Goal: Task Accomplishment & Management: Use online tool/utility

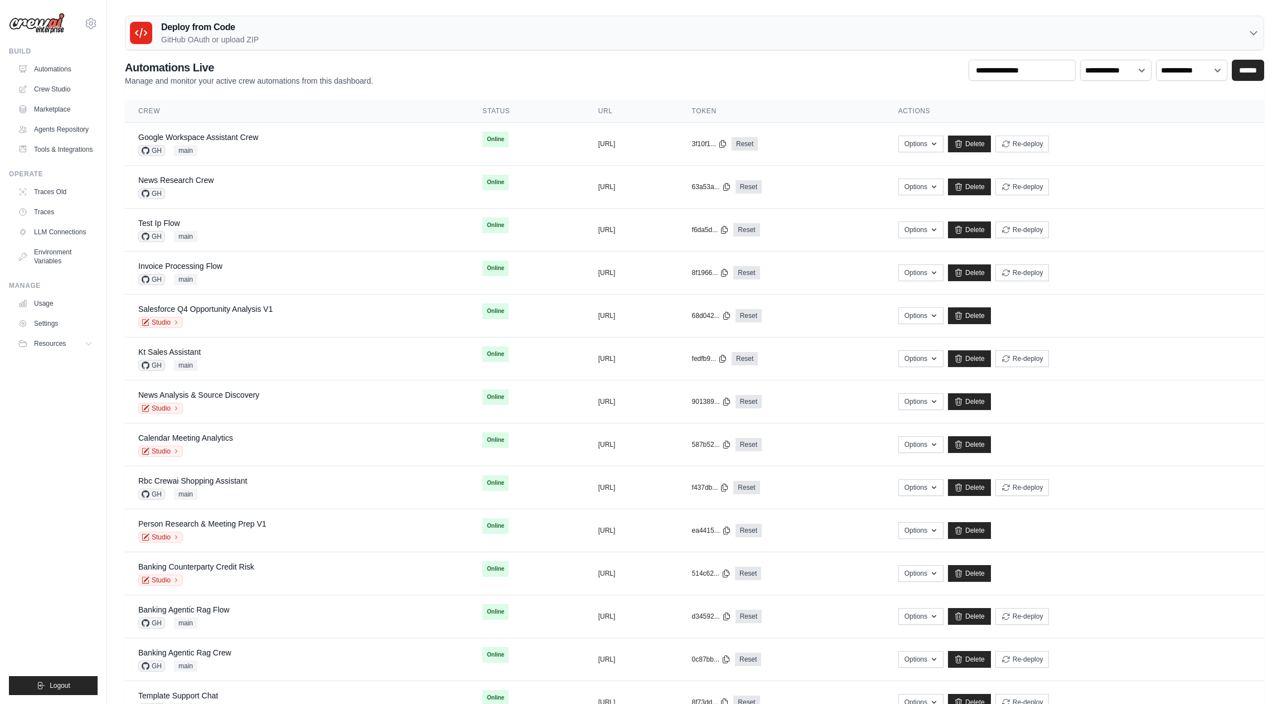
click at [276, 22] on div "Deploy from Code GitHub OAuth or upload ZIP" at bounding box center [695, 33] width 1139 height 34
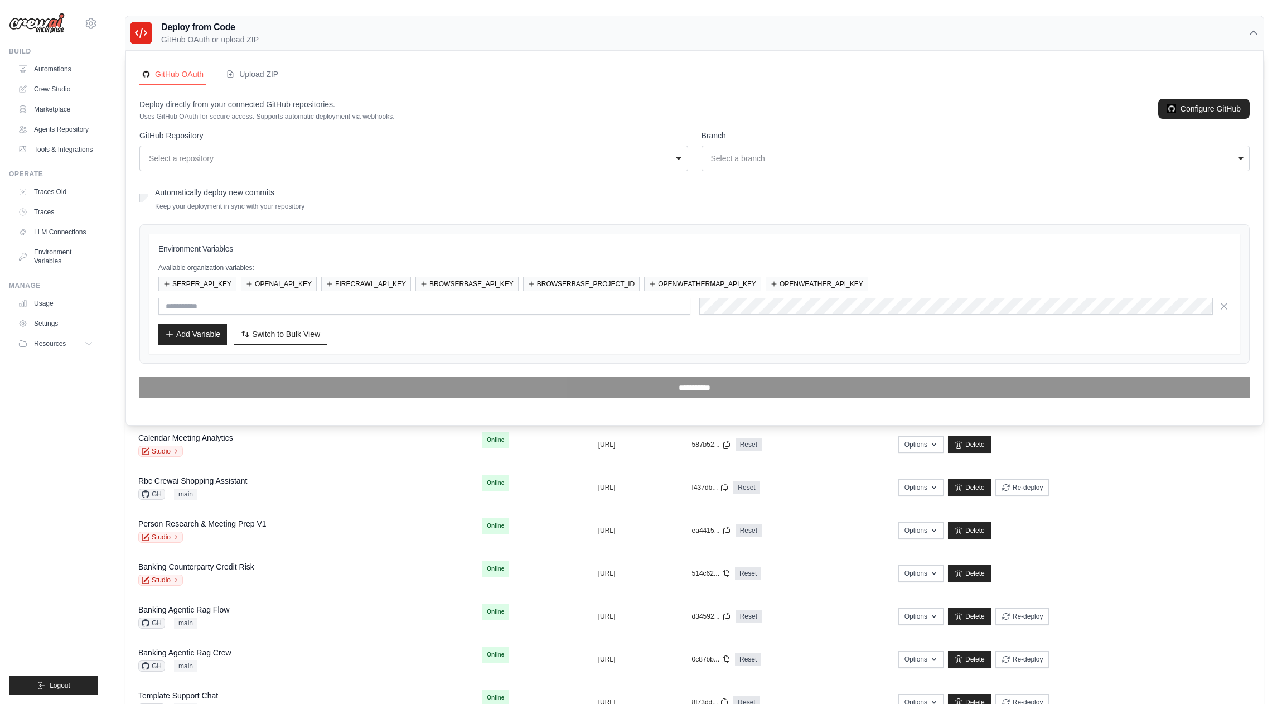
click at [294, 41] on div "Deploy from Code GitHub OAuth or upload ZIP" at bounding box center [695, 33] width 1139 height 34
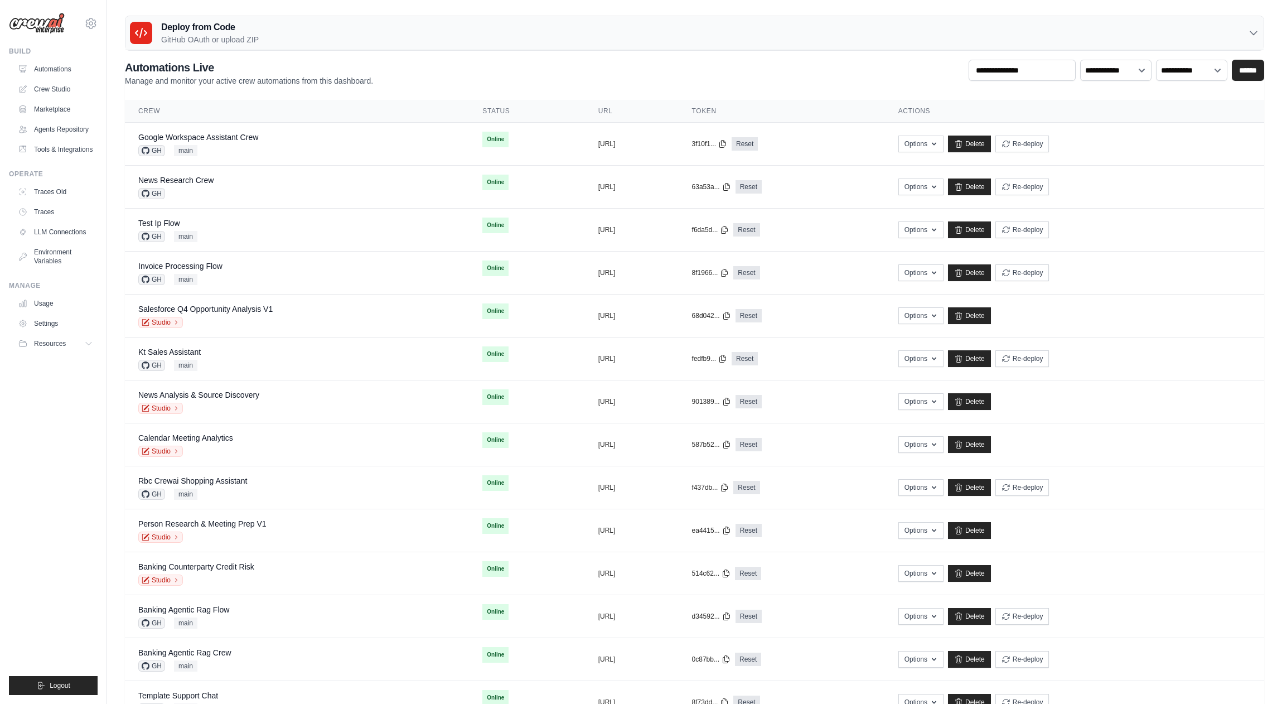
click at [50, 449] on ul "Build Automations Crew Studio Marketplace Agents Repository Resources Blog" at bounding box center [53, 371] width 89 height 648
click at [70, 445] on ul "Build Automations Crew Studio Marketplace Agents Repository Resources Blog" at bounding box center [53, 371] width 89 height 648
click at [74, 447] on ul "Build Automations Crew Studio Marketplace Agents Repository Resources Blog" at bounding box center [53, 371] width 89 height 648
click at [224, 486] on div "Rbc Crewai Shopping Assistant GH main" at bounding box center [192, 487] width 109 height 25
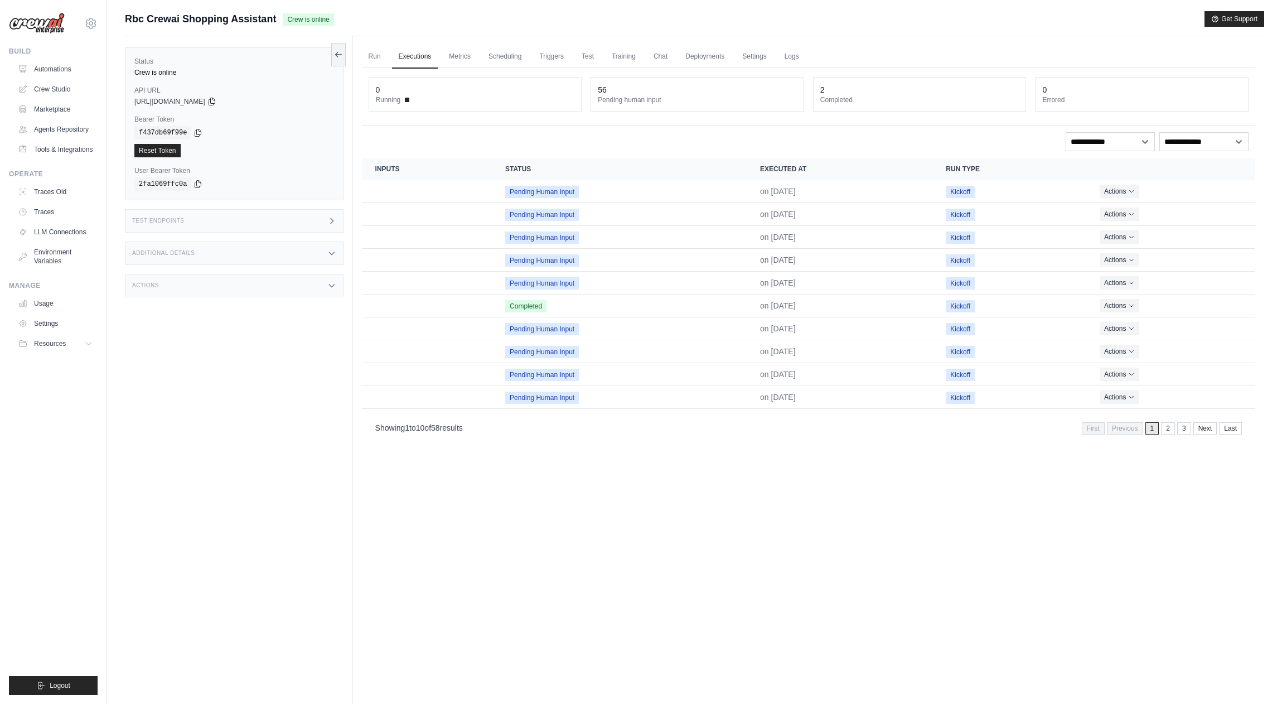
click at [134, 394] on div "Status Crew is online API URL copied https://rbc-crewai-shopping-assistant-a65c…" at bounding box center [239, 388] width 228 height 704
click at [216, 100] on icon at bounding box center [212, 101] width 9 height 9
click at [315, 221] on div "Test Endpoints" at bounding box center [234, 220] width 219 height 23
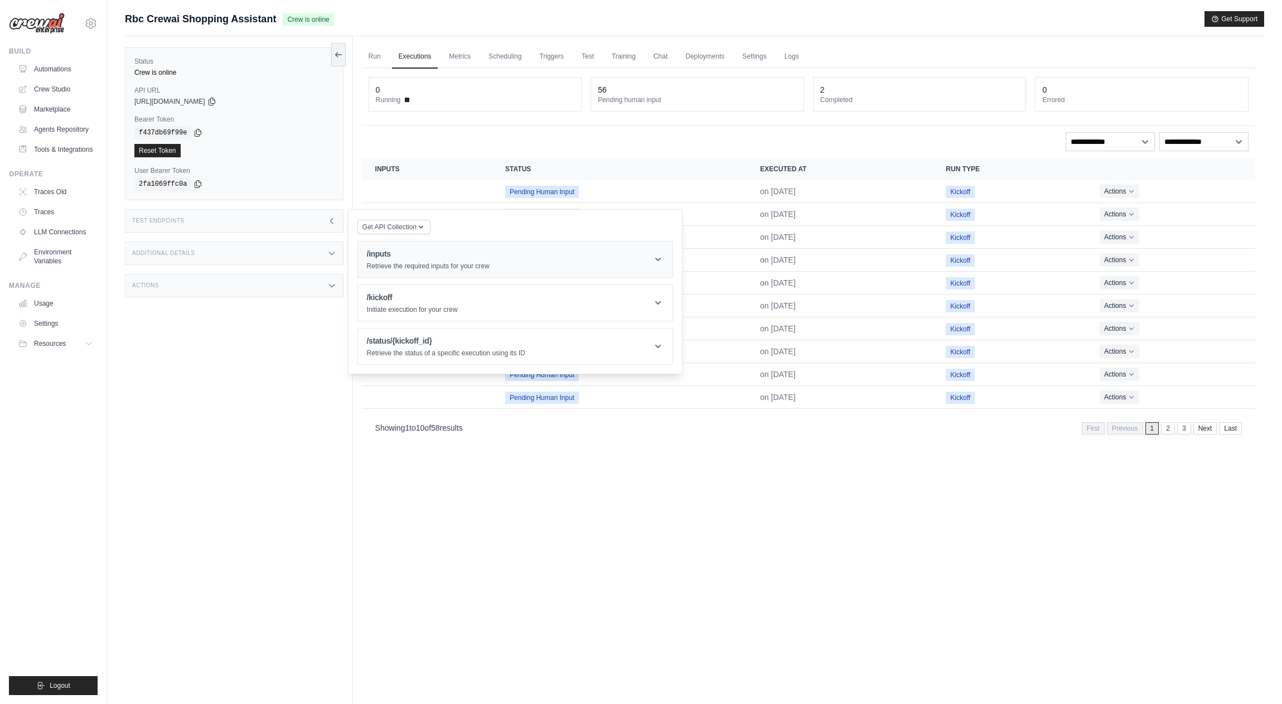
click at [424, 264] on p "Retrieve the required inputs for your crew" at bounding box center [428, 266] width 123 height 9
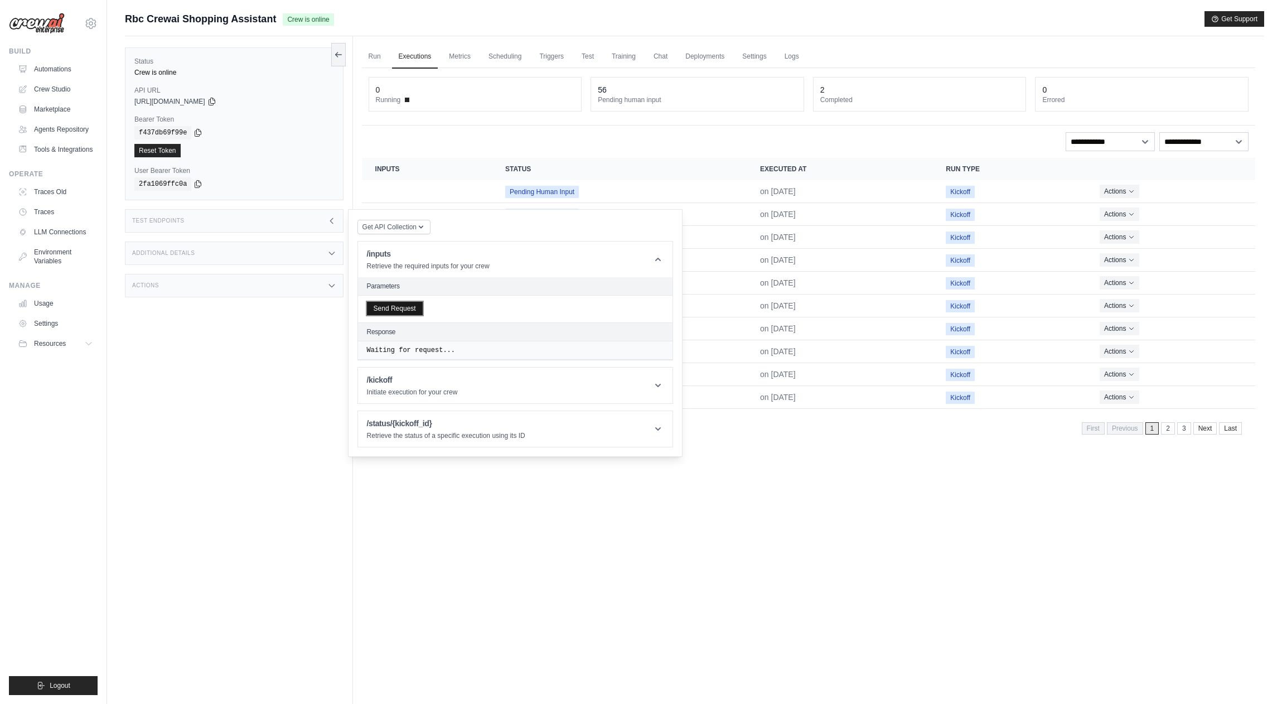
click at [403, 311] on button "Send Request" at bounding box center [395, 308] width 56 height 13
click at [383, 57] on link "Run" at bounding box center [375, 56] width 26 height 23
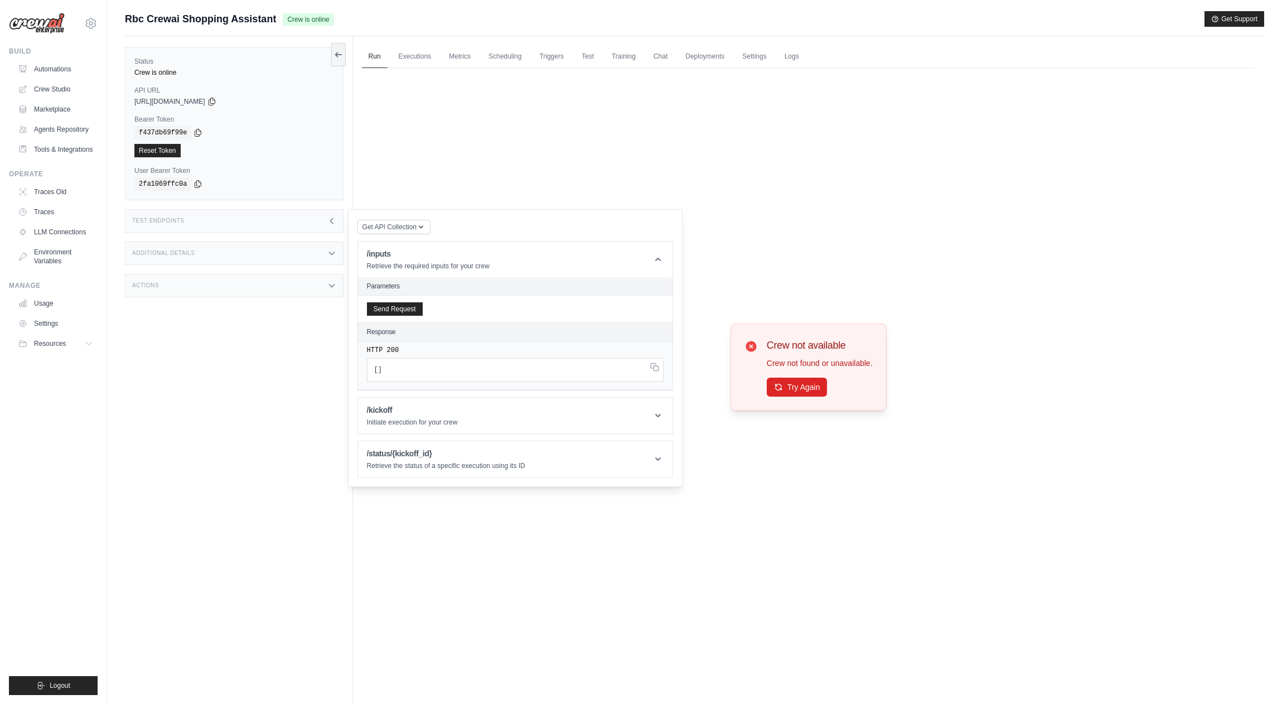
click at [258, 213] on div "Test Endpoints" at bounding box center [234, 220] width 219 height 23
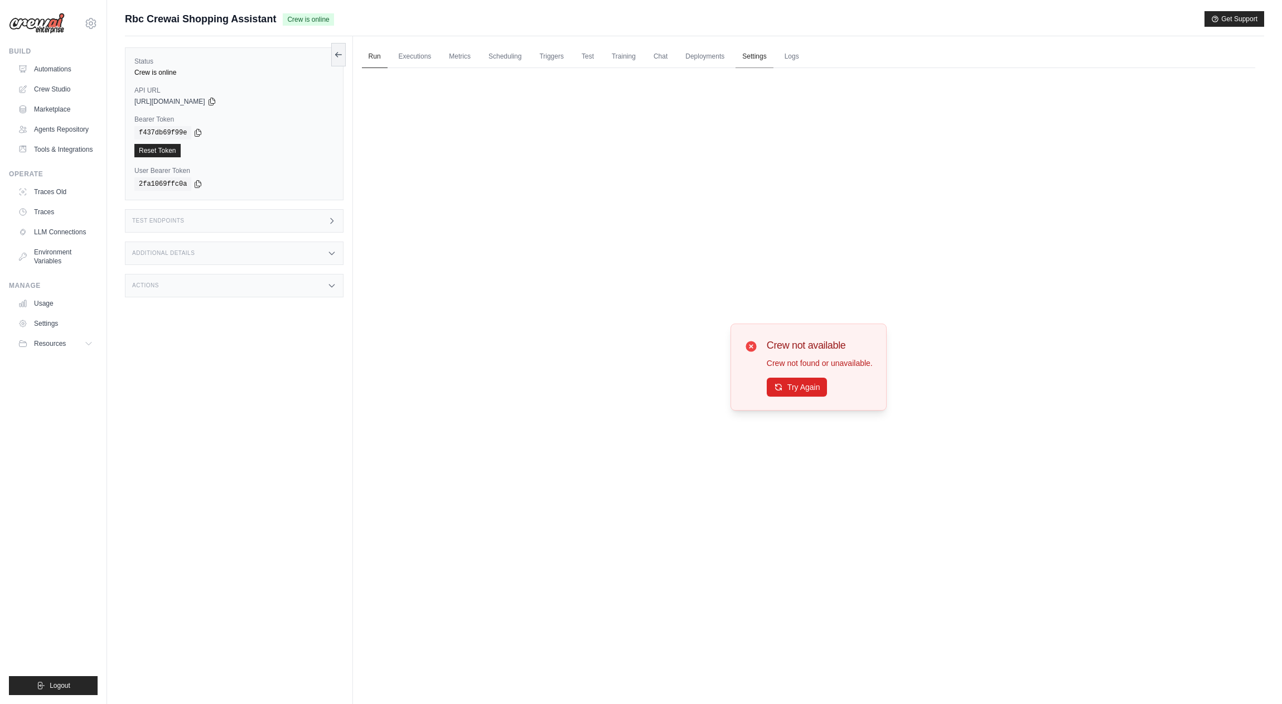
click at [764, 52] on link "Settings" at bounding box center [754, 56] width 37 height 23
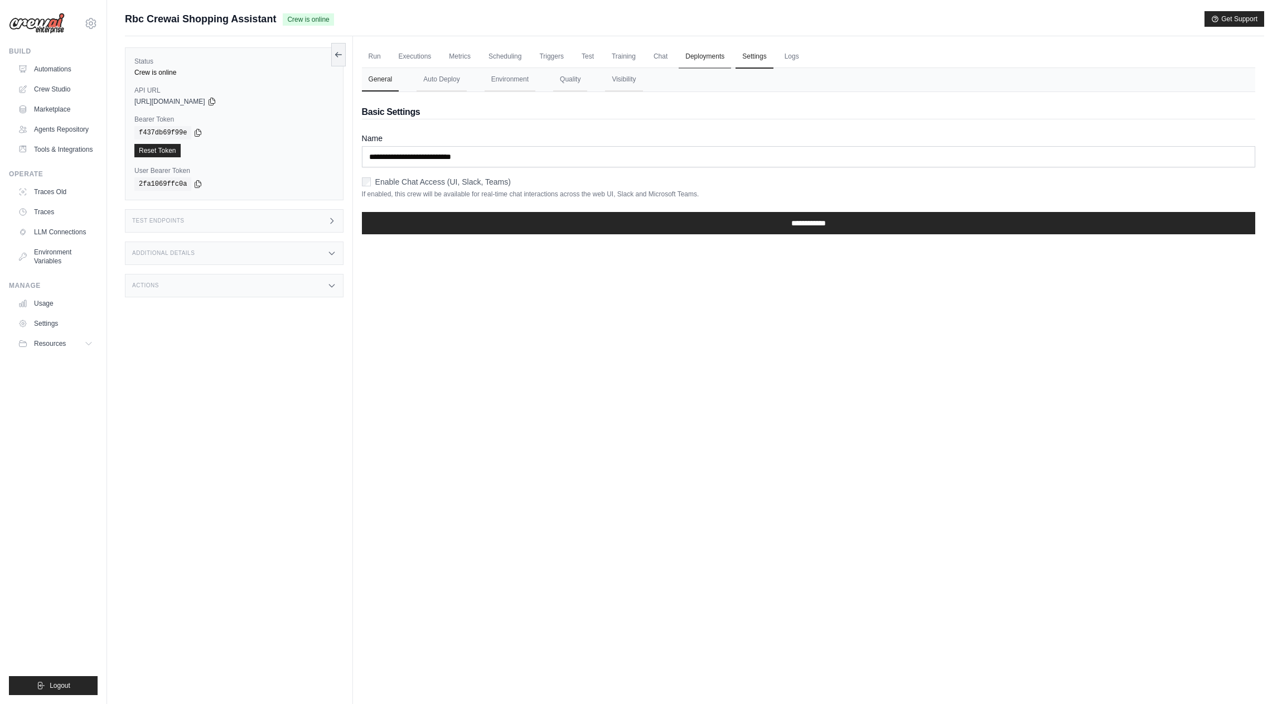
click at [701, 56] on link "Deployments" at bounding box center [705, 56] width 52 height 23
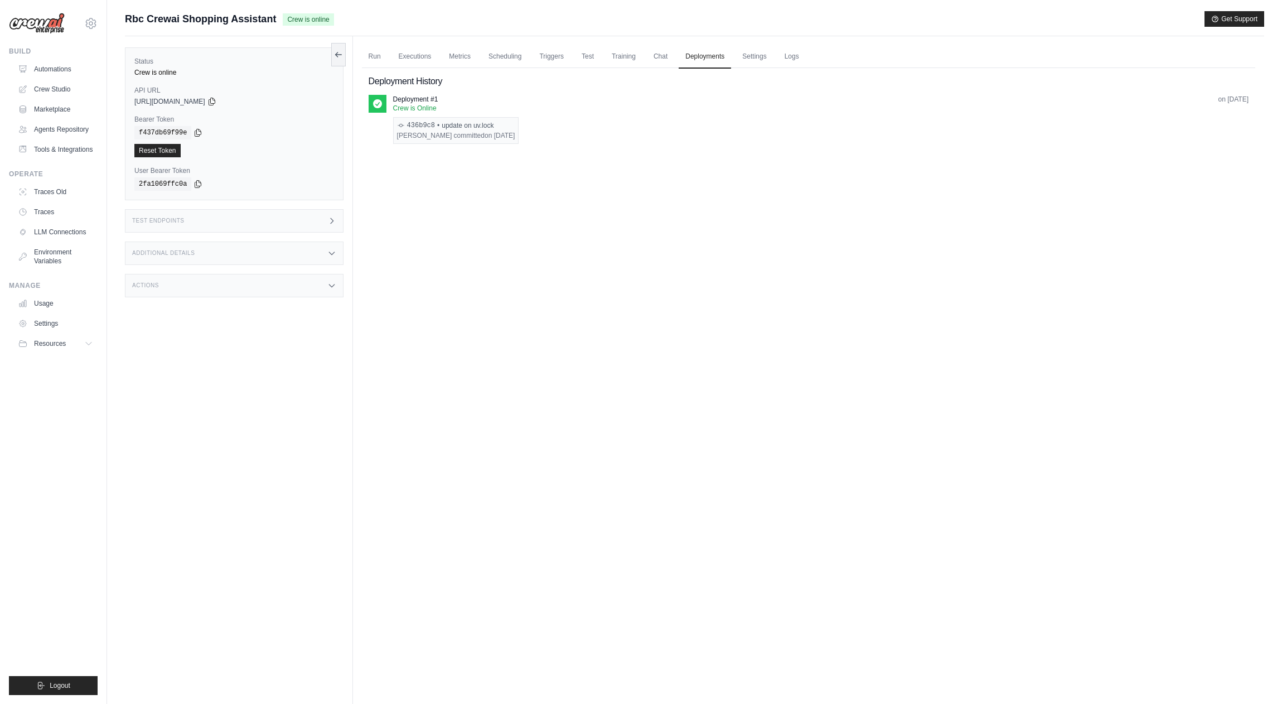
click at [272, 296] on div "Actions" at bounding box center [234, 285] width 219 height 23
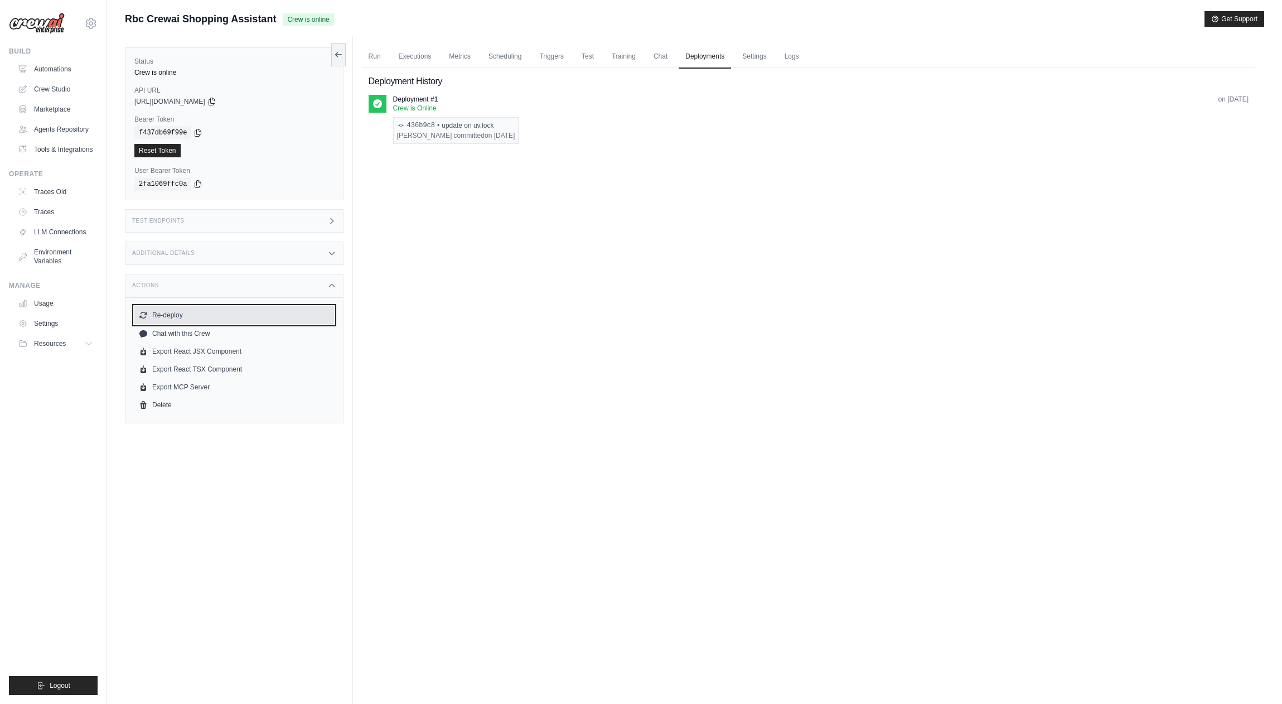
click at [175, 319] on button "Re-deploy" at bounding box center [234, 315] width 200 height 18
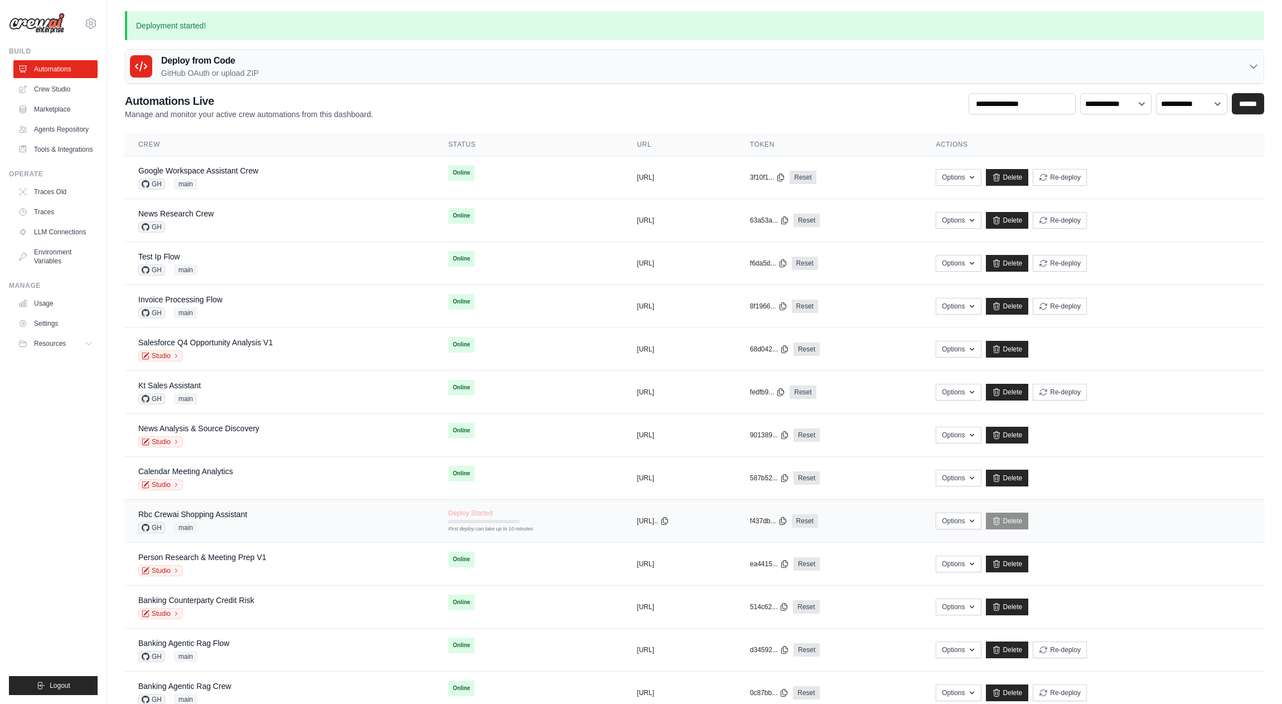
click at [227, 519] on div "Rbc Crewai Shopping Assistant" at bounding box center [192, 514] width 109 height 11
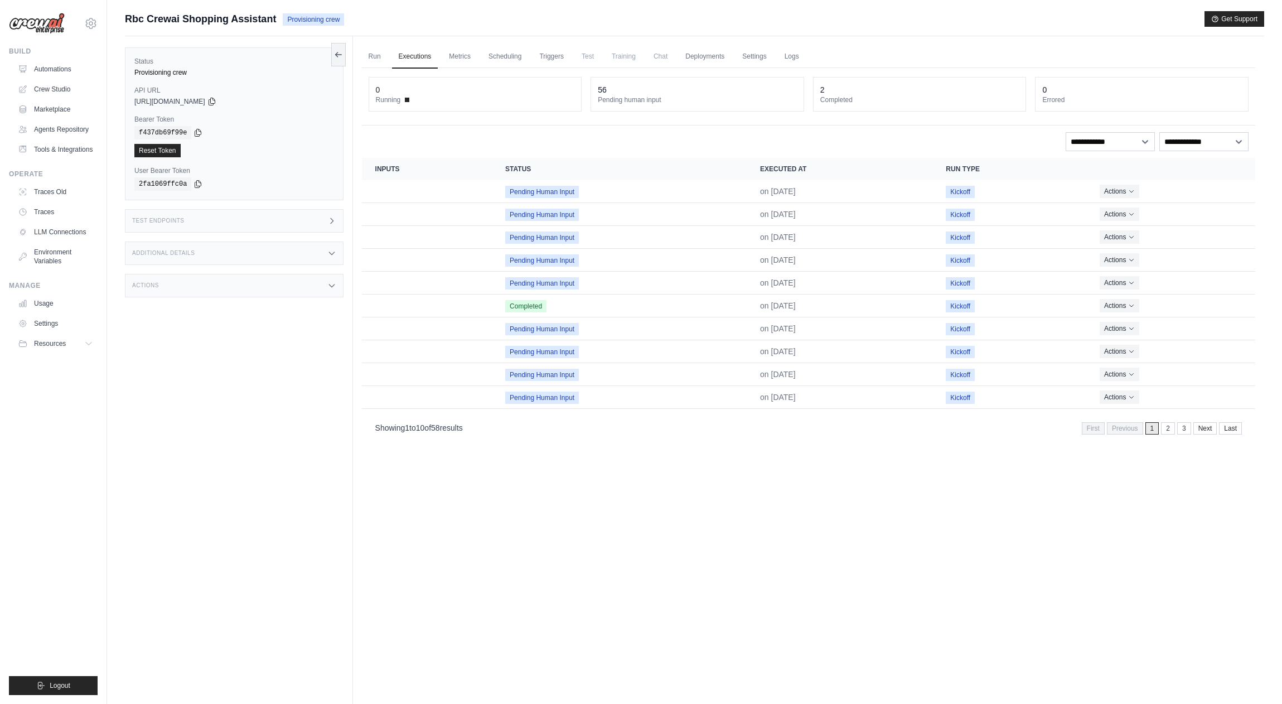
click at [227, 519] on div "Status Provisioning crew API URL copied https://rbc-crewai-shopping-assistant-a…" at bounding box center [239, 388] width 228 height 704
click at [358, 57] on div "Run Executions Metrics Scheduling Triggers Test Training Chat Deployments Setti…" at bounding box center [809, 388] width 912 height 704
click at [371, 57] on link "Run" at bounding box center [375, 56] width 26 height 23
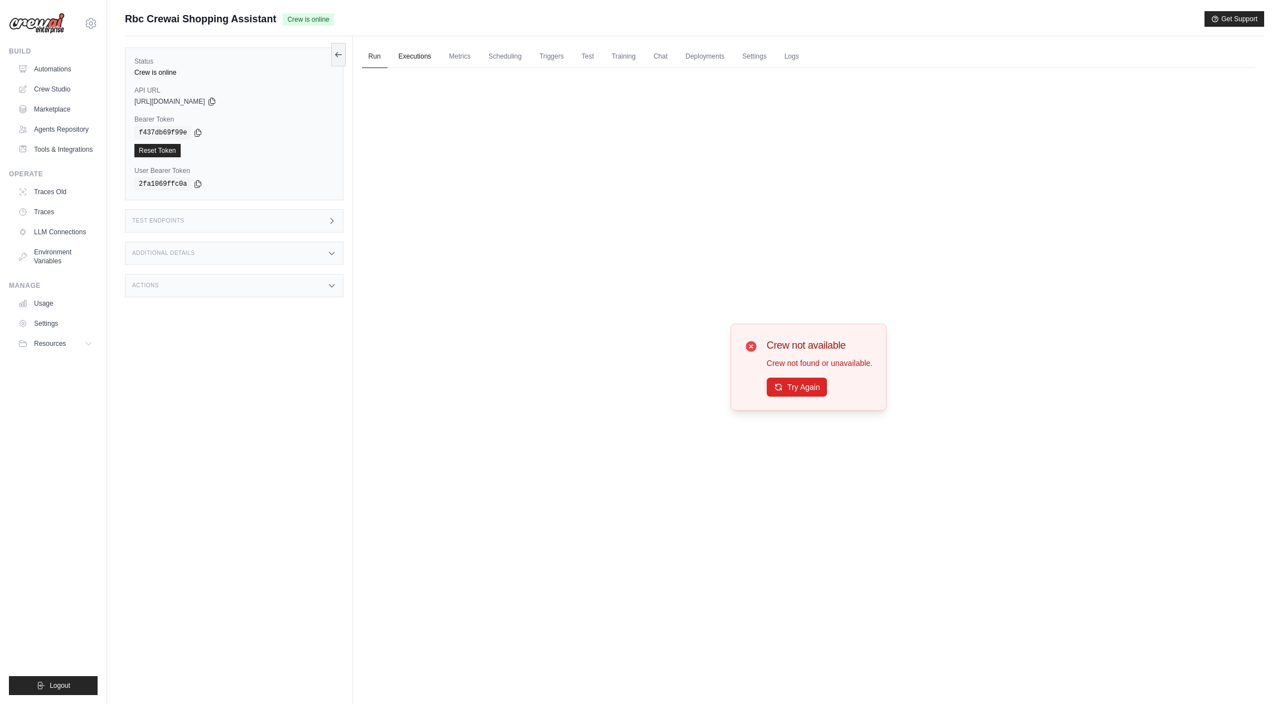
click at [418, 55] on link "Executions" at bounding box center [415, 56] width 46 height 23
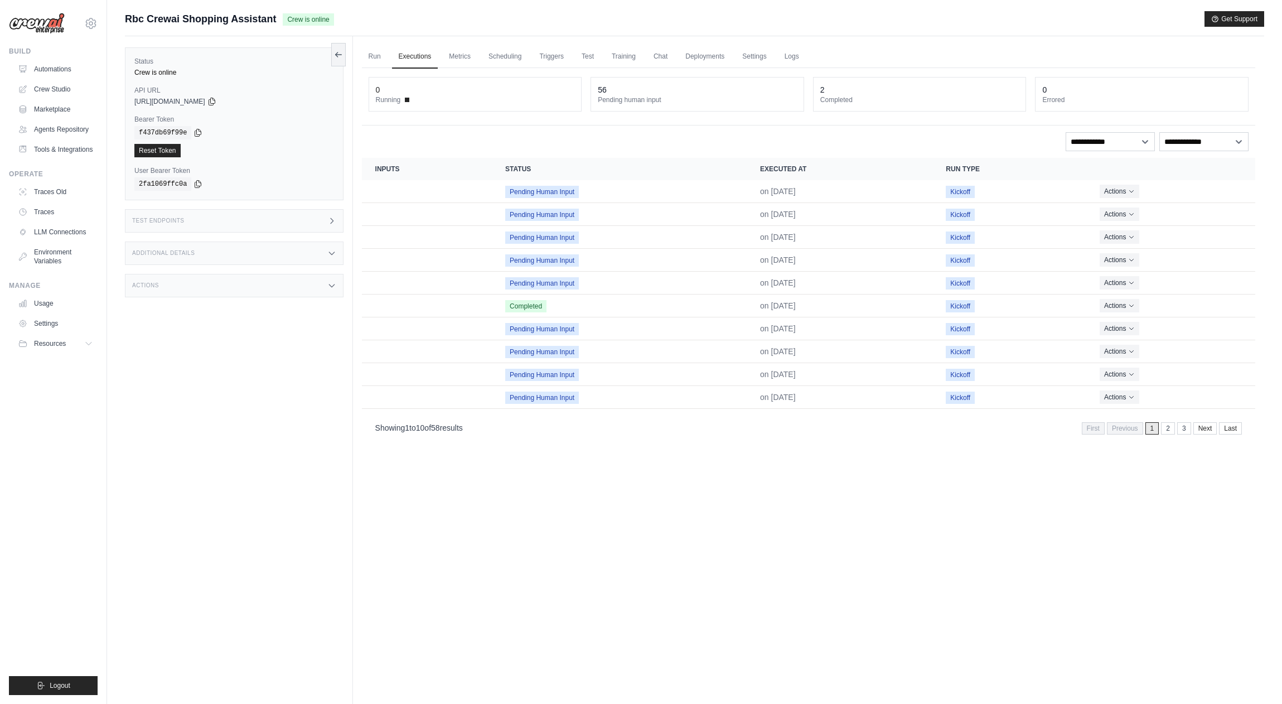
click at [255, 224] on div "Test Endpoints" at bounding box center [234, 220] width 219 height 23
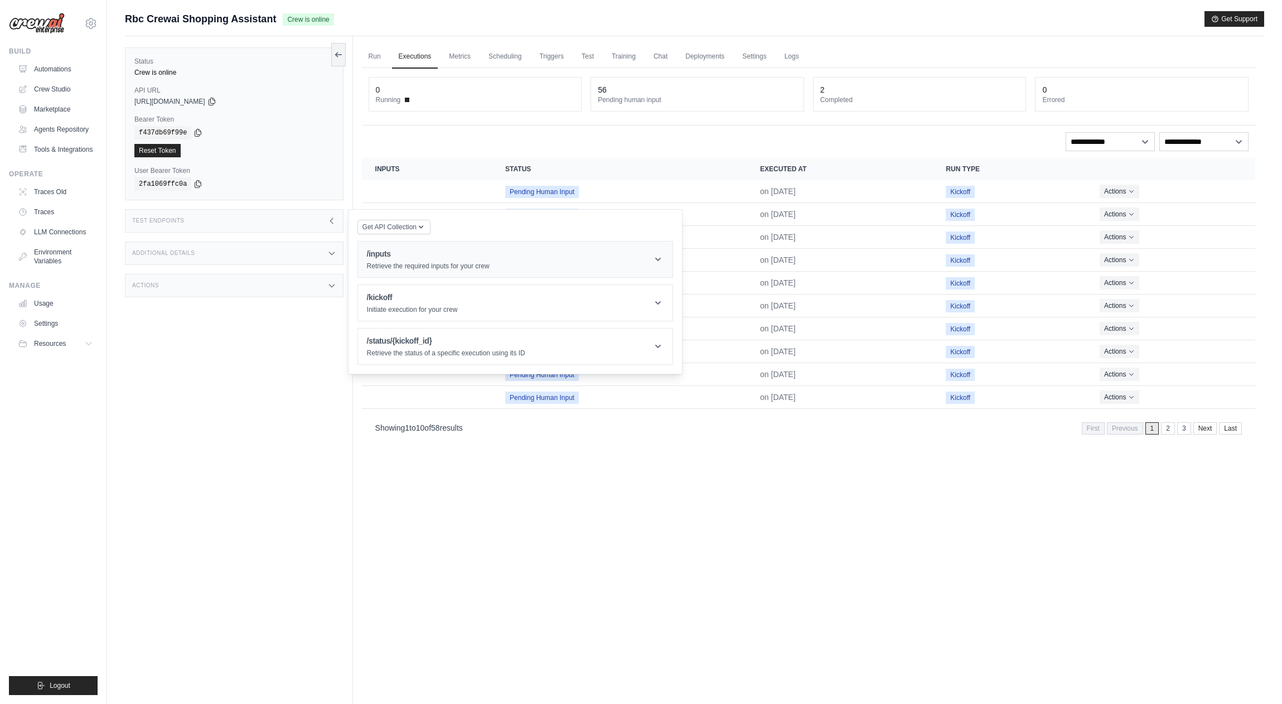
click at [422, 263] on p "Retrieve the required inputs for your crew" at bounding box center [428, 266] width 123 height 9
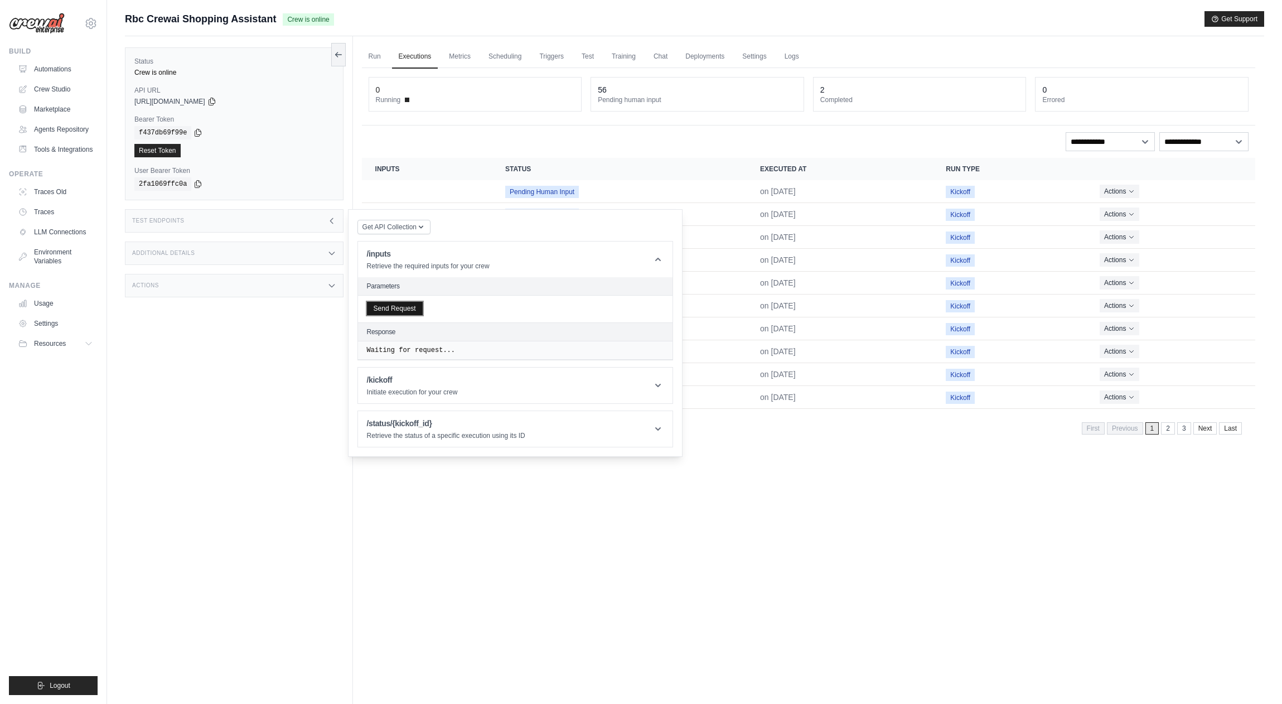
click at [408, 308] on button "Send Request" at bounding box center [395, 308] width 56 height 13
click at [216, 100] on icon at bounding box center [212, 101] width 9 height 9
click at [826, 581] on div "Run Executions Metrics Scheduling Triggers Test Training Chat Deployments Setti…" at bounding box center [809, 388] width 912 height 704
click at [801, 57] on link "Logs" at bounding box center [792, 56] width 28 height 23
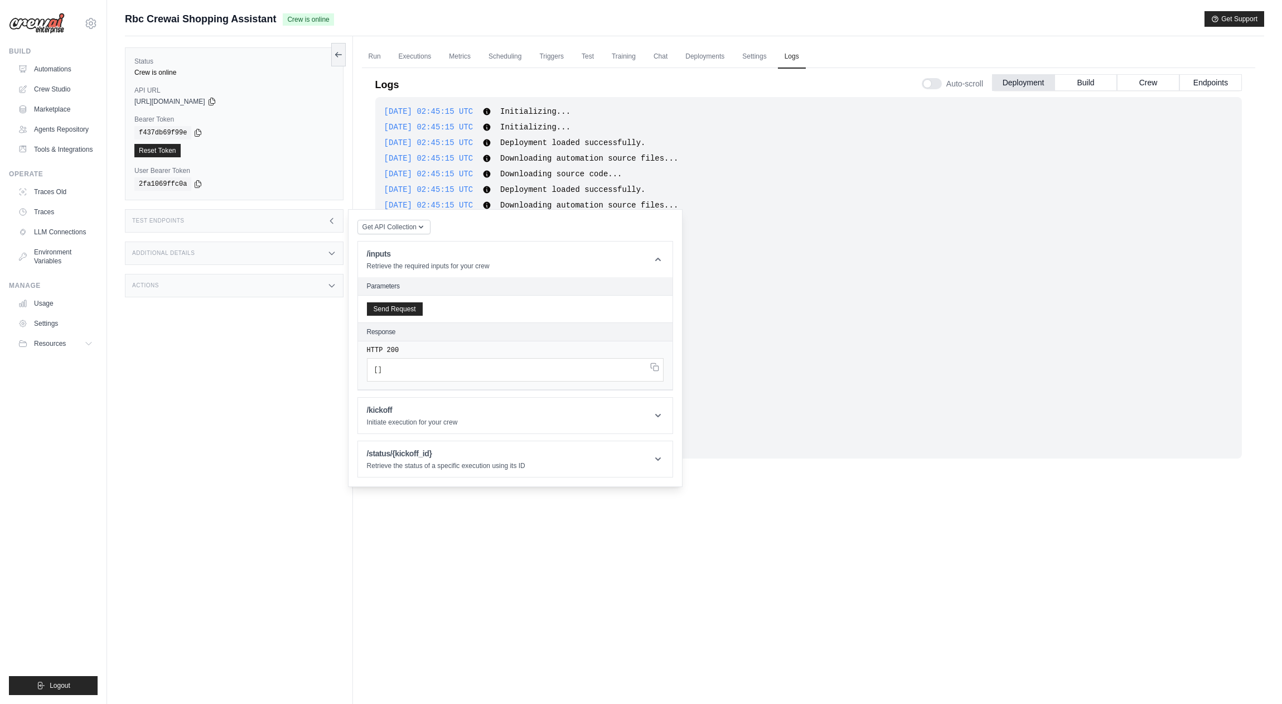
click at [789, 225] on div "2025-09-30 02:45:15 UTC Downloading source code... Show more Show less" at bounding box center [808, 220] width 849 height 11
click at [1190, 85] on button "Endpoints" at bounding box center [1211, 82] width 62 height 17
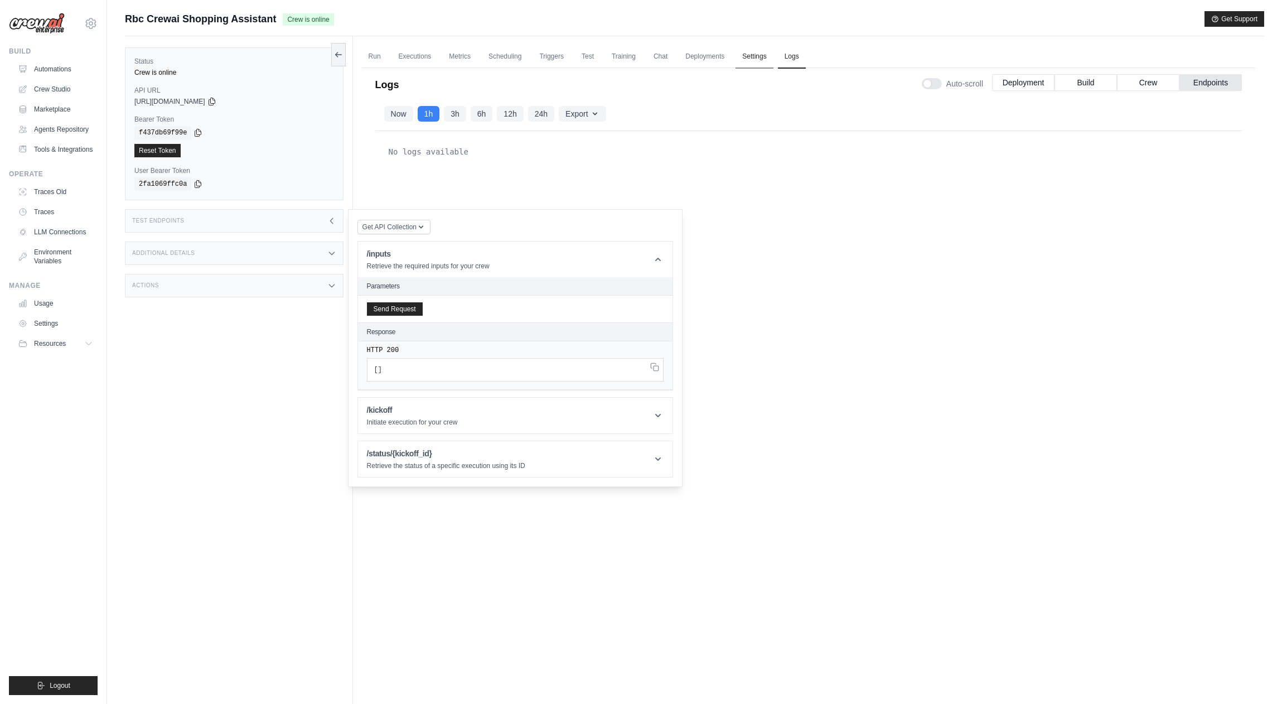
click at [756, 49] on link "Settings" at bounding box center [754, 56] width 37 height 23
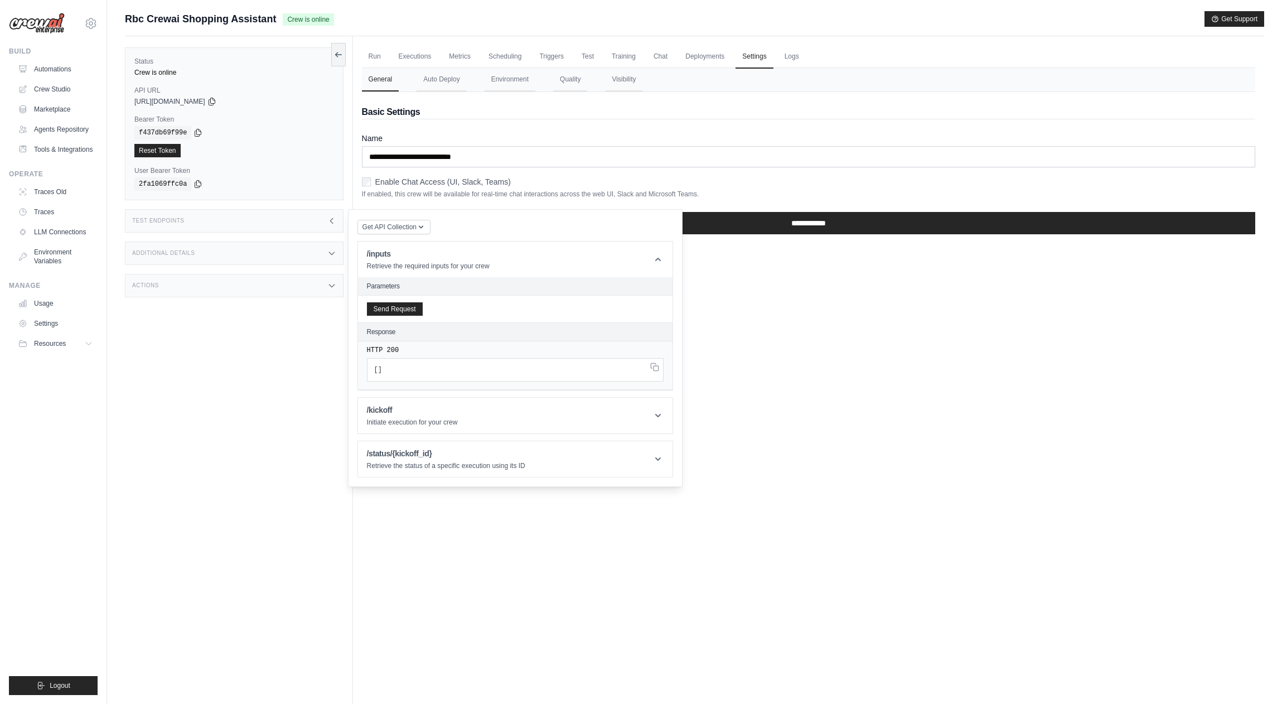
click at [336, 225] on div "Test Endpoints" at bounding box center [234, 220] width 219 height 23
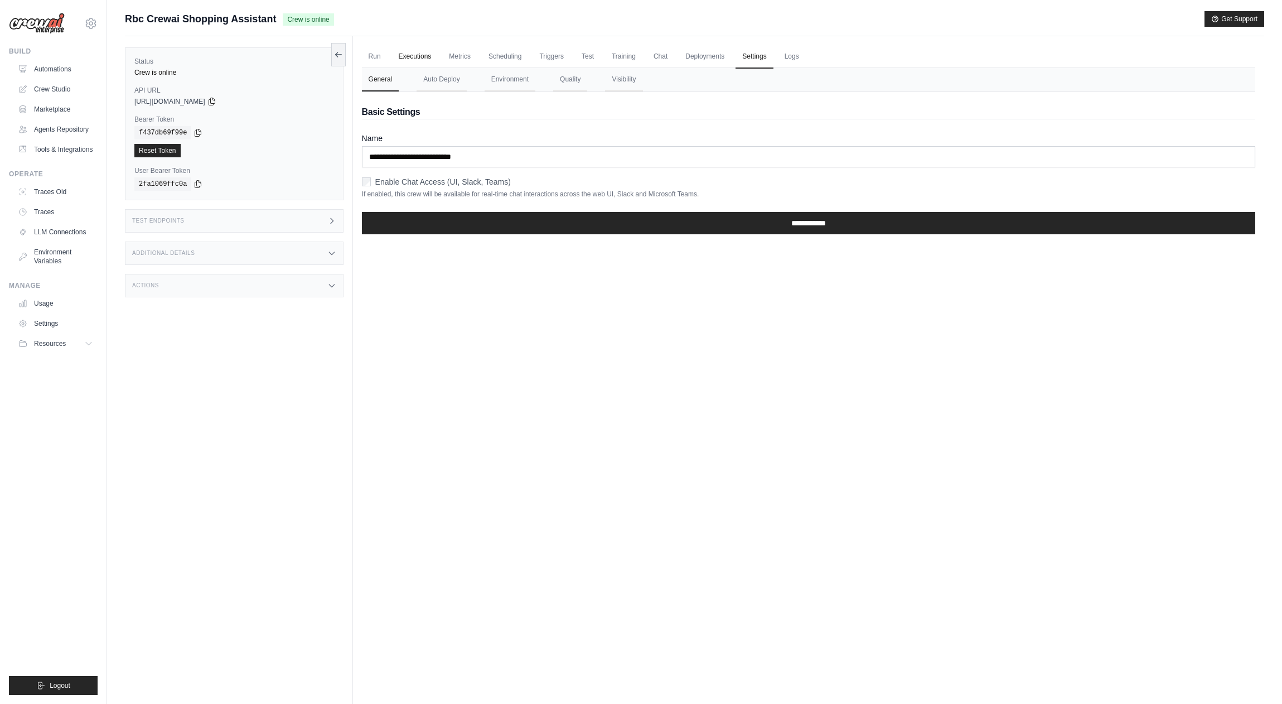
click at [422, 49] on link "Executions" at bounding box center [415, 56] width 46 height 23
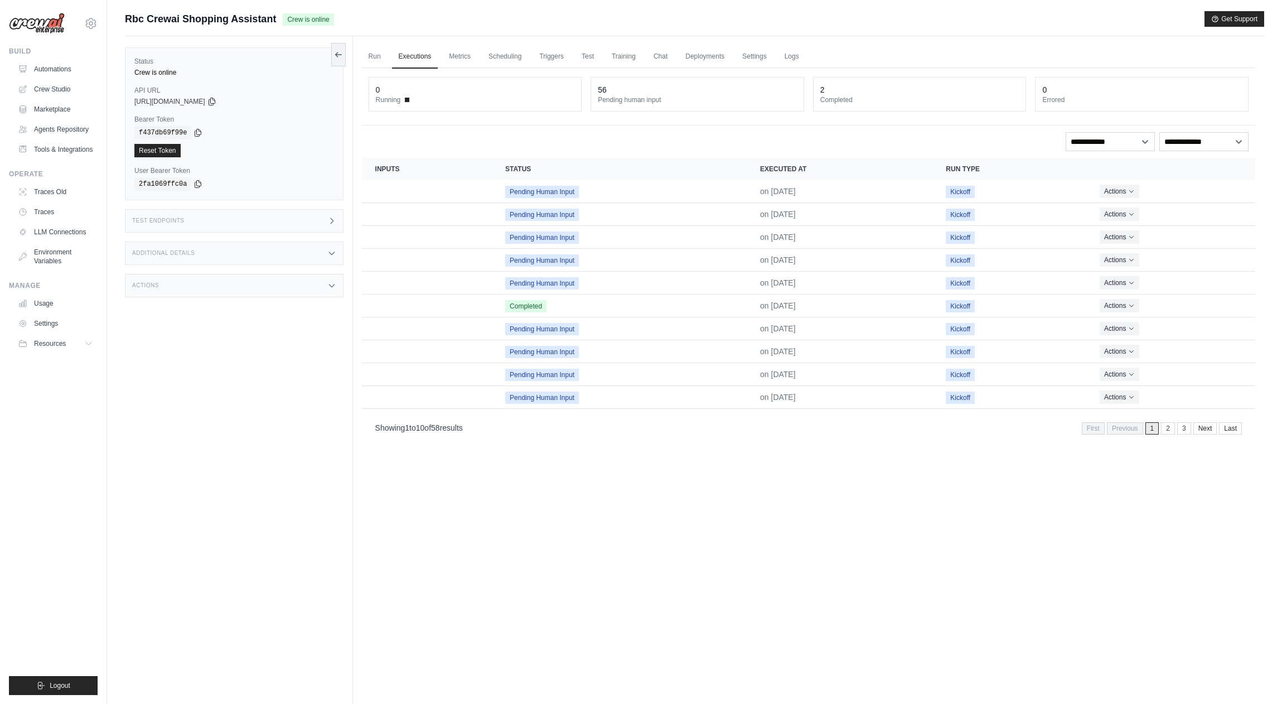
click at [350, 60] on div "Status Crew is online API URL copied [URL][DOMAIN_NAME] Bearer Token copied f43…" at bounding box center [239, 388] width 228 height 704
click at [381, 59] on link "Run" at bounding box center [375, 56] width 26 height 23
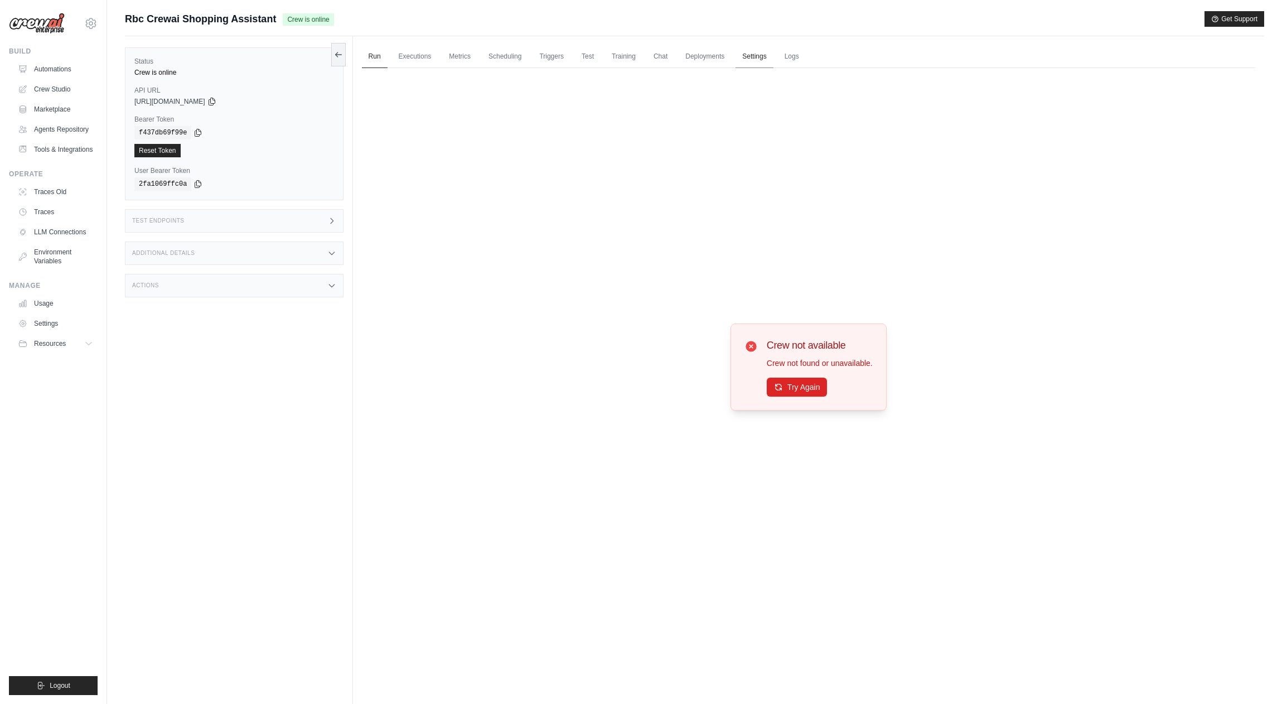
click at [759, 46] on link "Settings" at bounding box center [754, 56] width 37 height 23
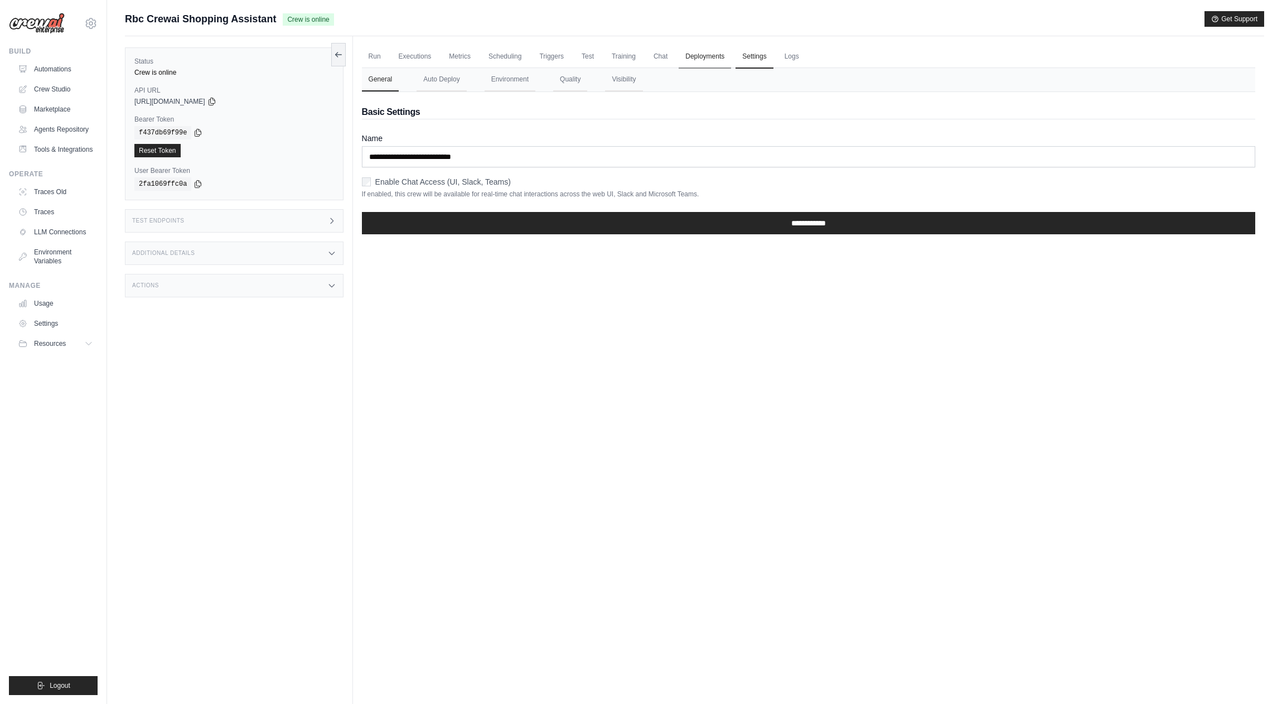
click at [714, 51] on link "Deployments" at bounding box center [705, 56] width 52 height 23
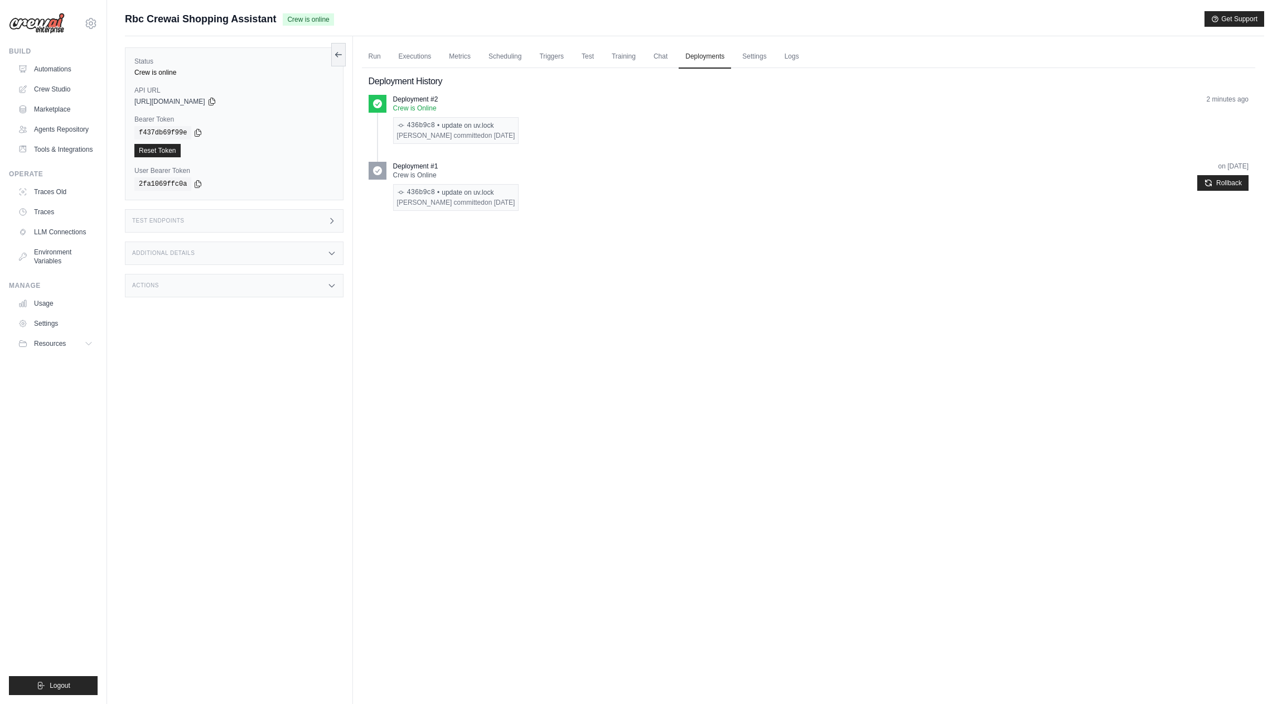
click at [854, 399] on div "Run Executions Metrics Scheduling Triggers Test Training Chat Deployments Setti…" at bounding box center [809, 388] width 912 height 704
click at [310, 229] on div "Test Endpoints" at bounding box center [234, 220] width 219 height 23
click at [381, 57] on link "Run" at bounding box center [375, 56] width 26 height 23
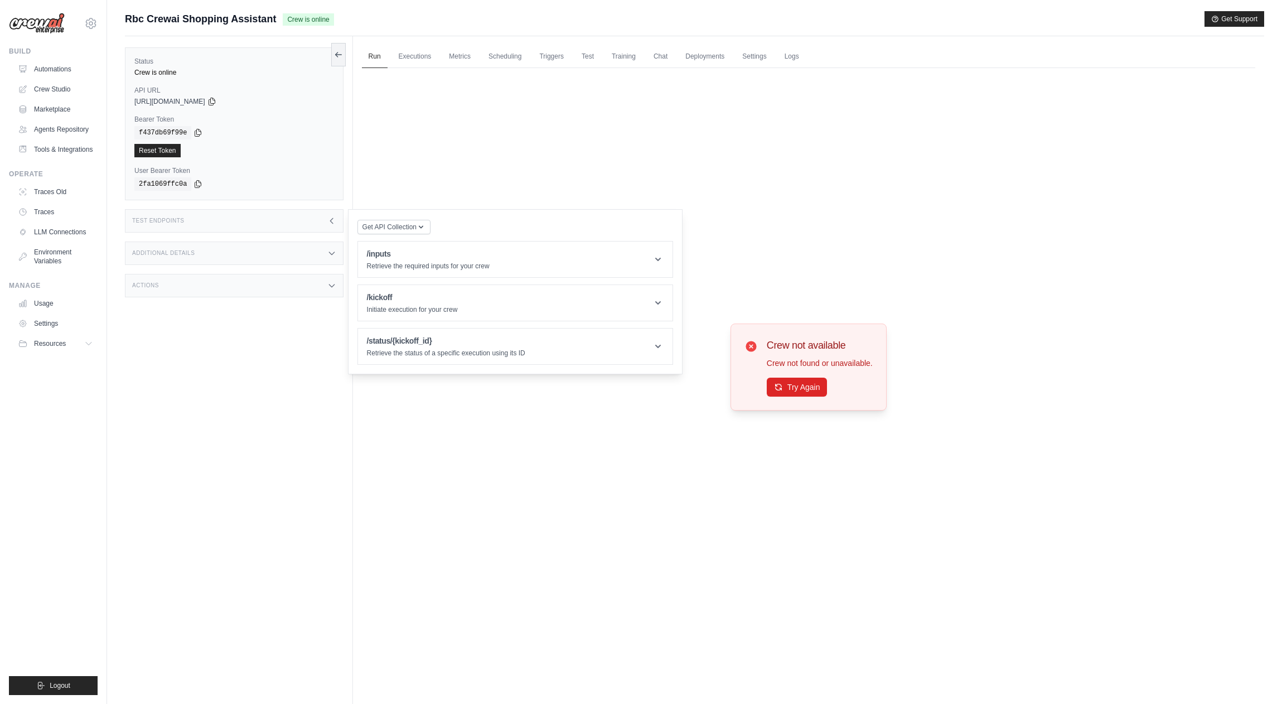
click at [283, 229] on div "Test Endpoints" at bounding box center [234, 220] width 219 height 23
click at [50, 65] on link "Automations" at bounding box center [57, 69] width 84 height 18
click at [202, 329] on div "Status Crew is online API URL copied https://rbc-crewai-shopping-assistant-a65c…" at bounding box center [239, 388] width 228 height 704
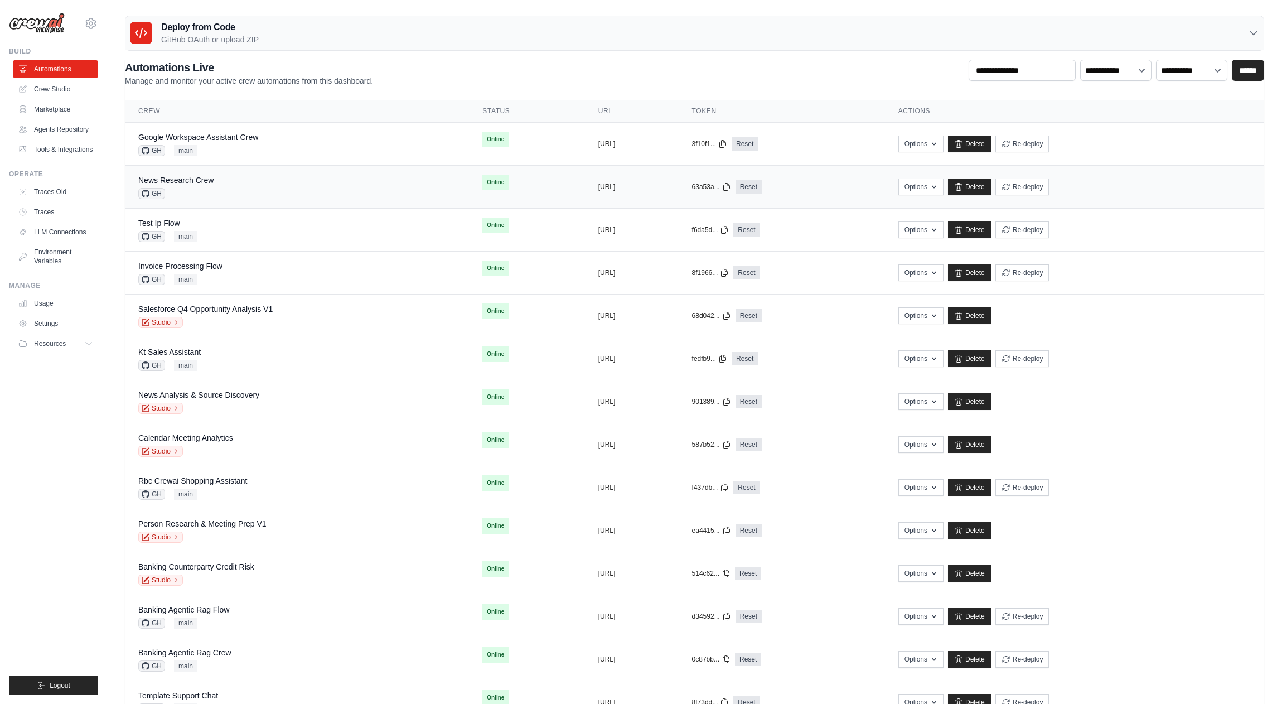
click at [311, 182] on div "News Research Crew GH" at bounding box center [296, 187] width 317 height 25
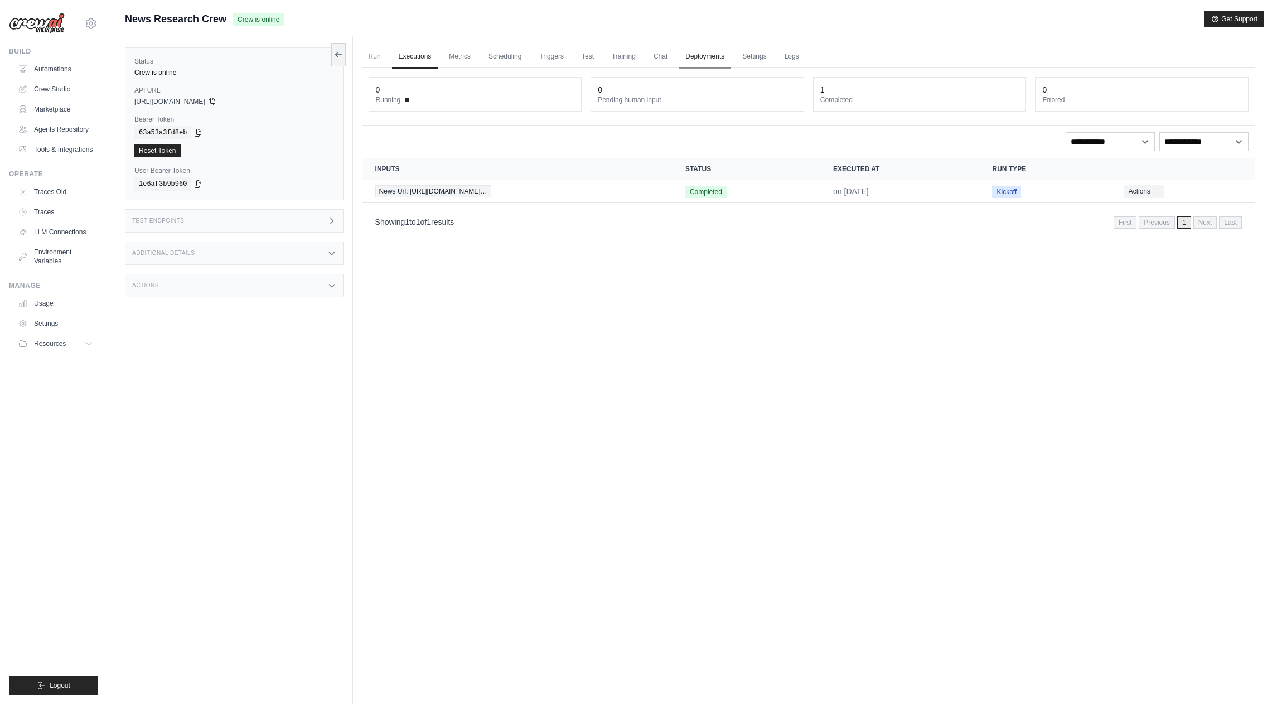
click at [694, 50] on link "Deployments" at bounding box center [705, 56] width 52 height 23
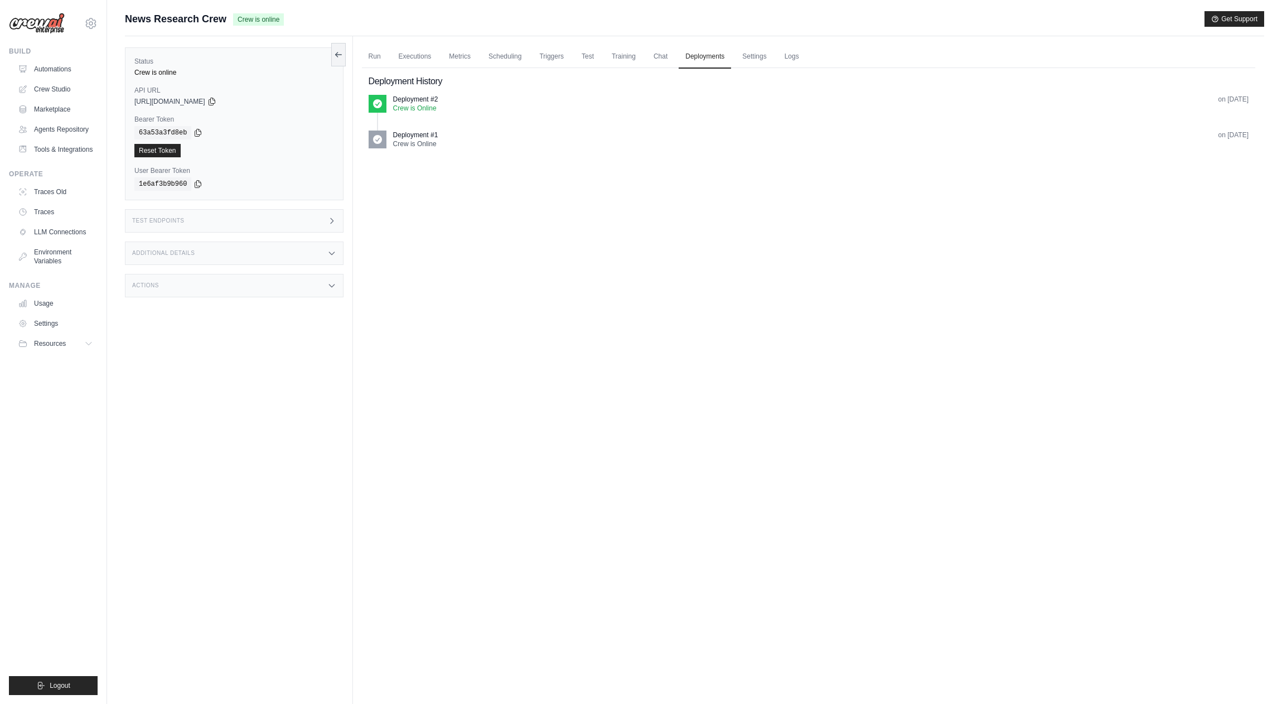
click at [226, 280] on div "Actions" at bounding box center [234, 285] width 219 height 23
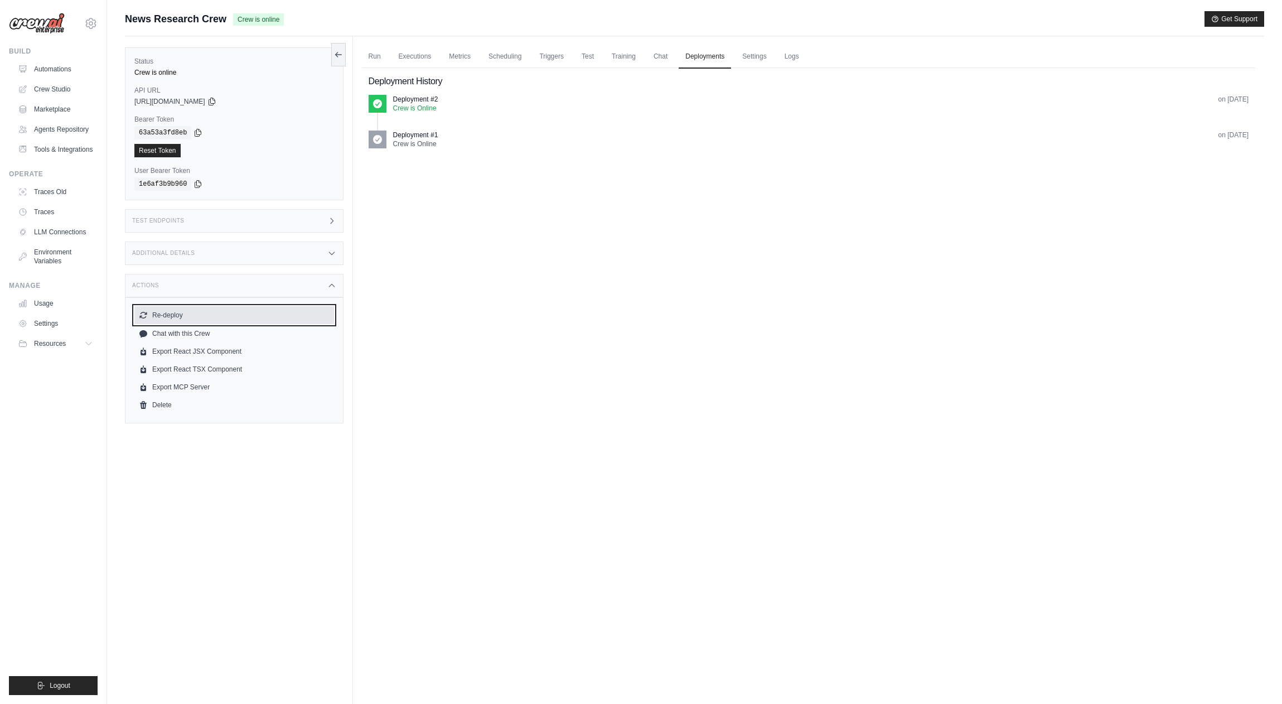
click at [179, 315] on button "Re-deploy" at bounding box center [234, 315] width 200 height 18
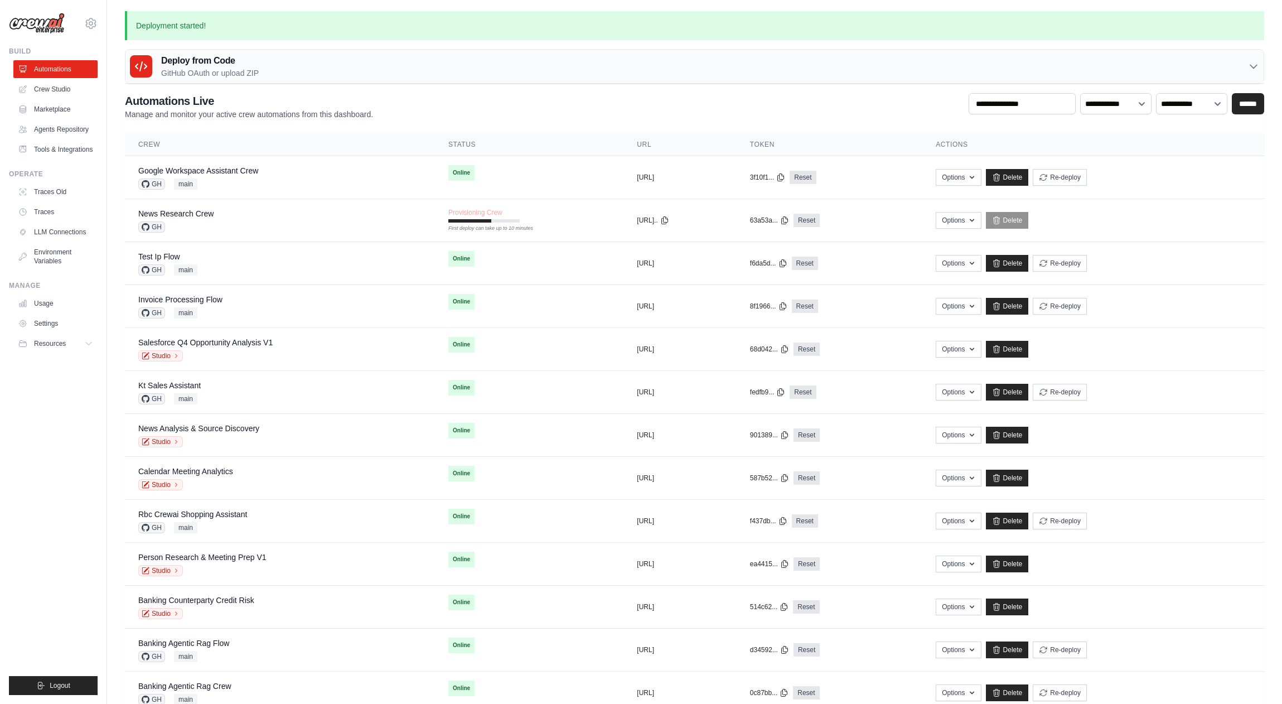
click at [70, 446] on ul "Build Automations Crew Studio Marketplace Agents Repository Resources Blog" at bounding box center [53, 371] width 89 height 648
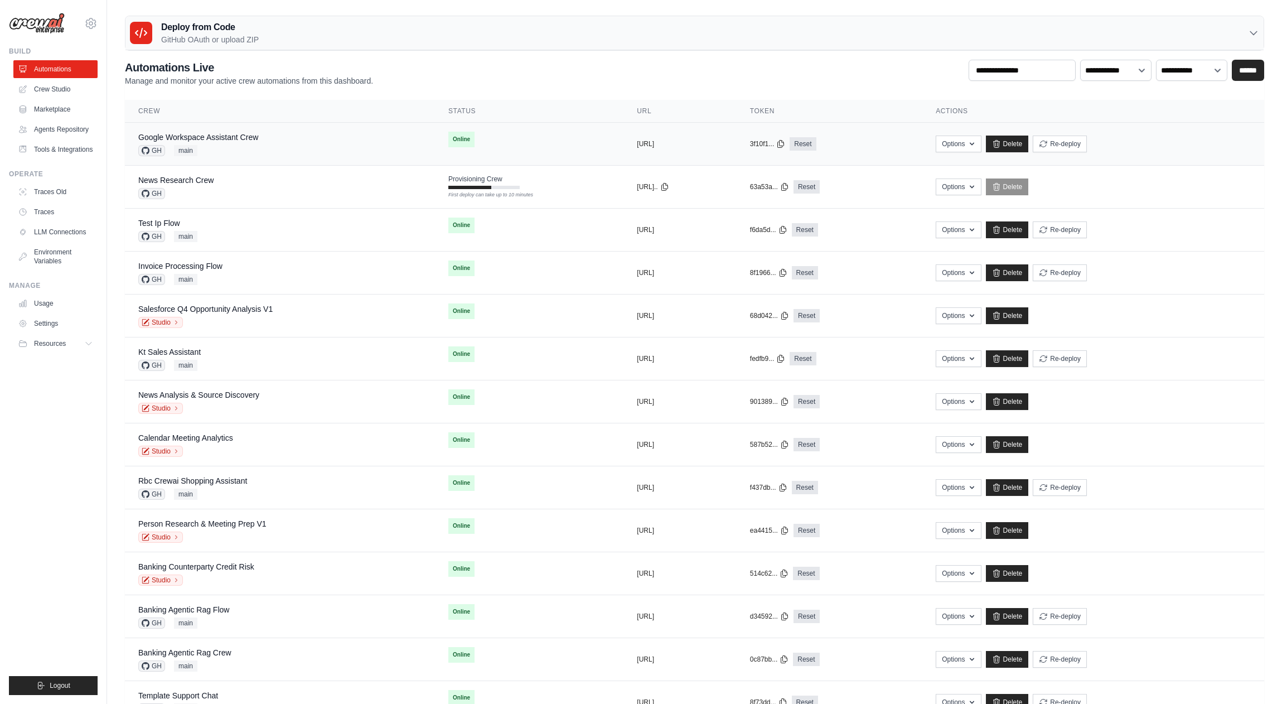
click at [280, 141] on div "Google Workspace Assistant Crew GH main" at bounding box center [279, 144] width 283 height 25
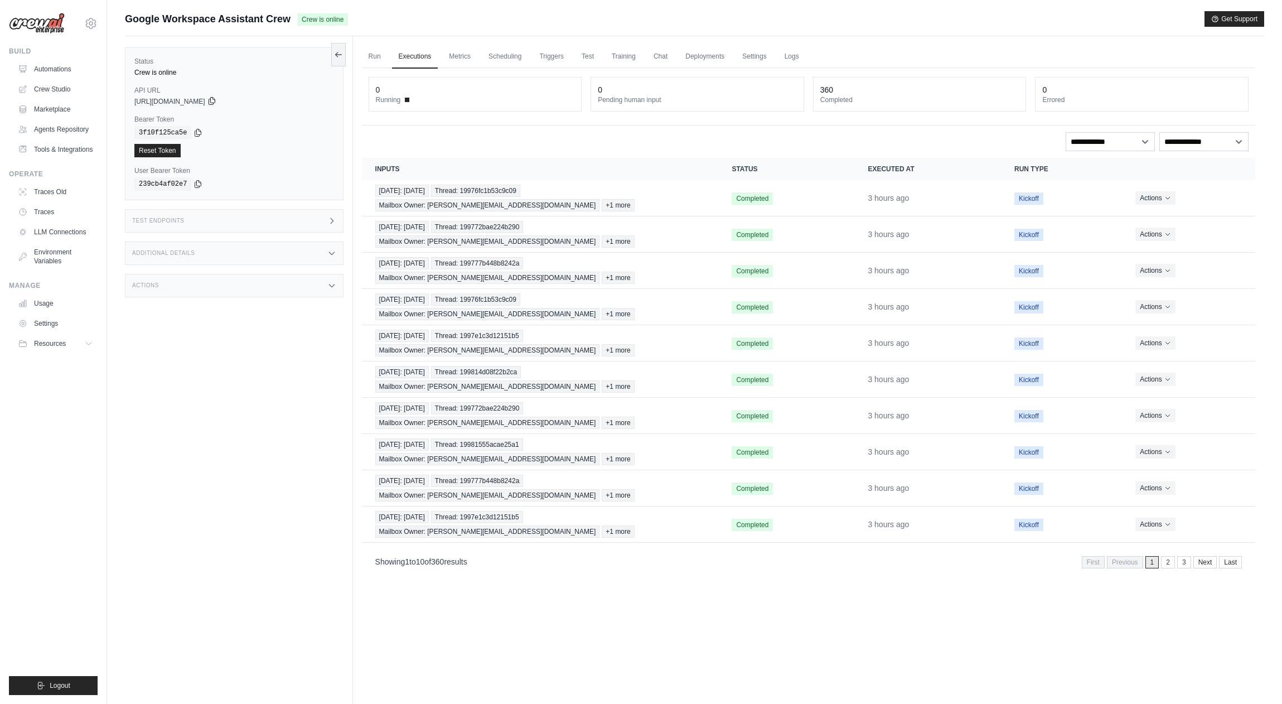
click at [216, 103] on icon at bounding box center [212, 101] width 9 height 9
click at [1003, 697] on div "Run Executions Metrics Scheduling Triggers Test Training Chat Deployments Setti…" at bounding box center [809, 388] width 912 height 704
click at [55, 74] on link "Automations" at bounding box center [57, 69] width 84 height 18
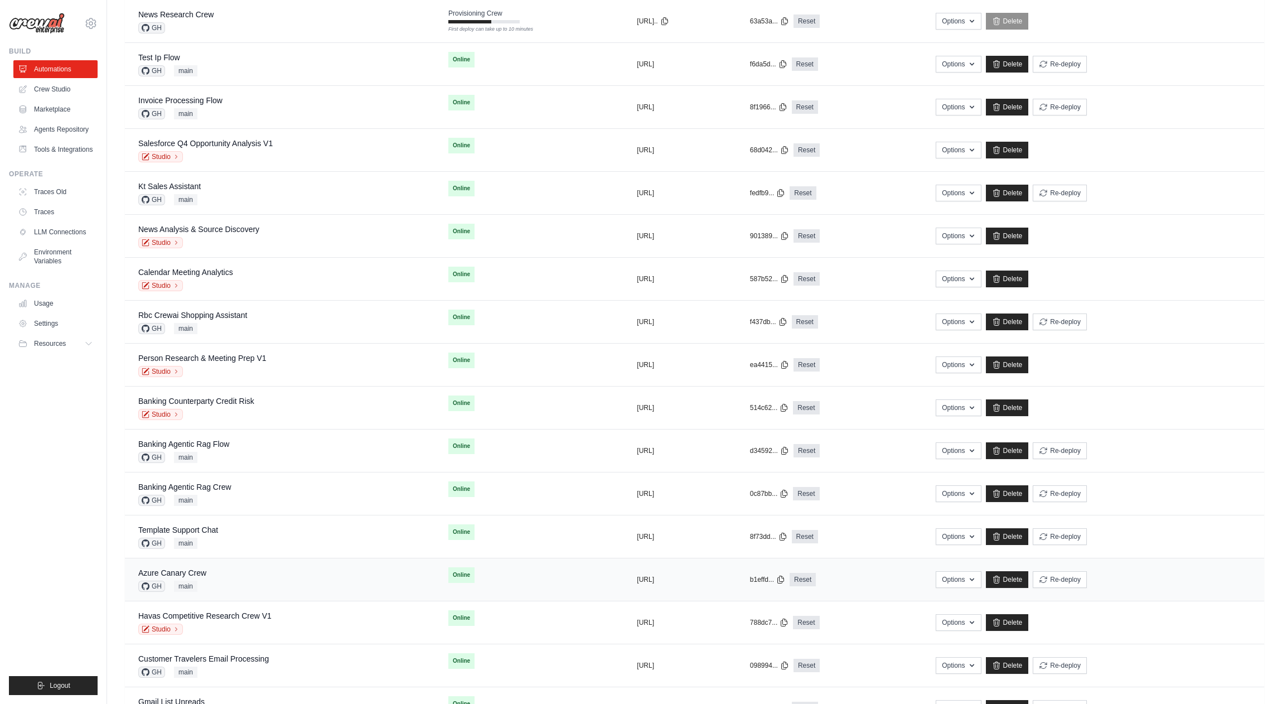
scroll to position [109, 0]
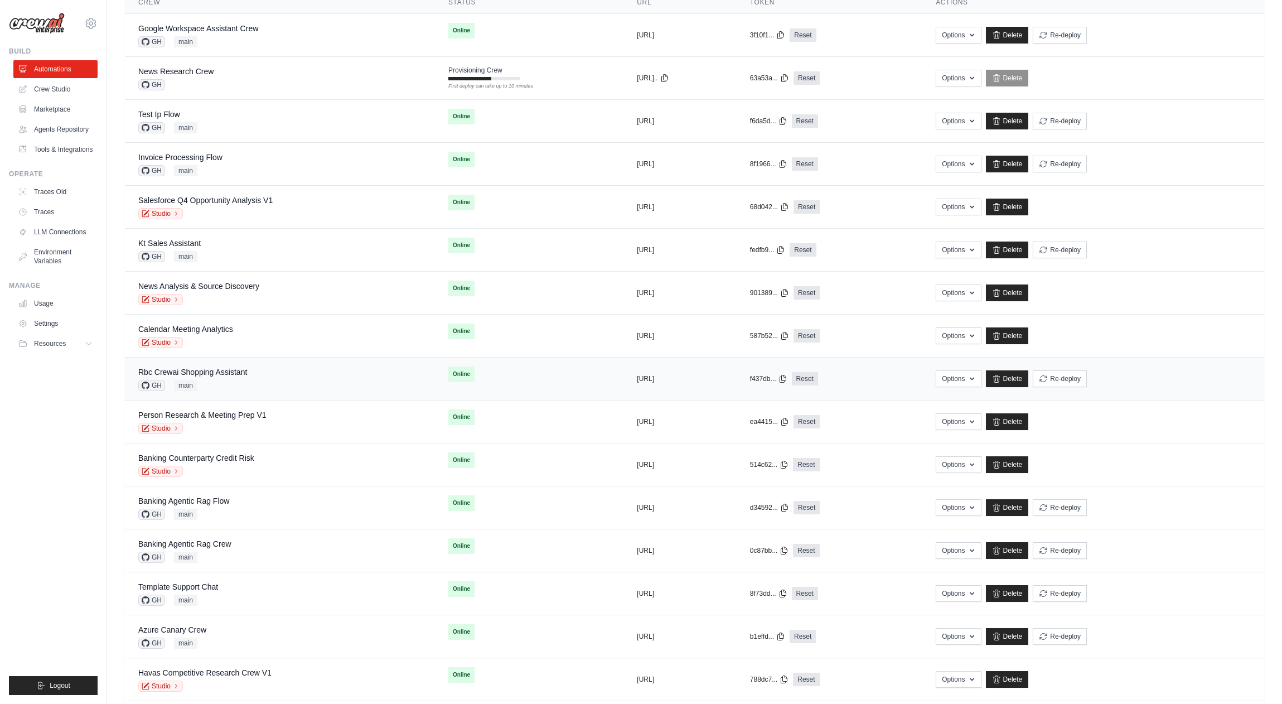
click at [262, 377] on div "Rbc Crewai Shopping Assistant GH main" at bounding box center [279, 378] width 283 height 25
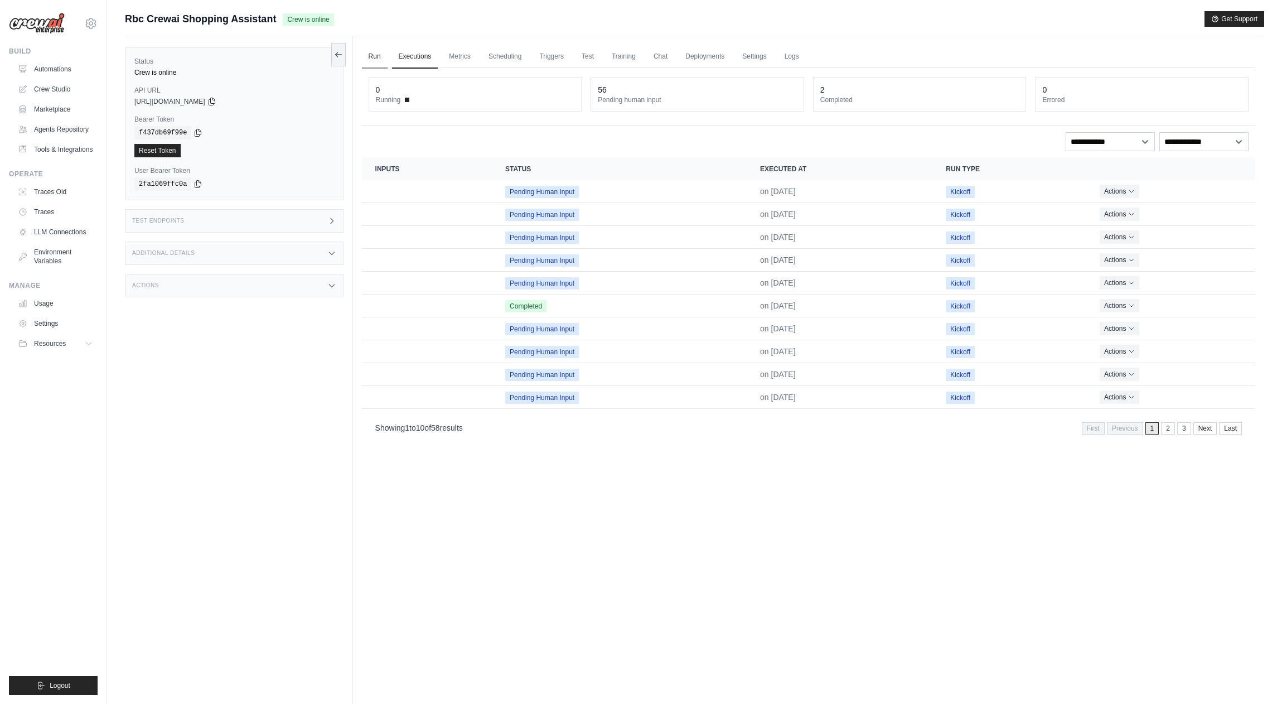
click at [381, 59] on link "Run" at bounding box center [375, 56] width 26 height 23
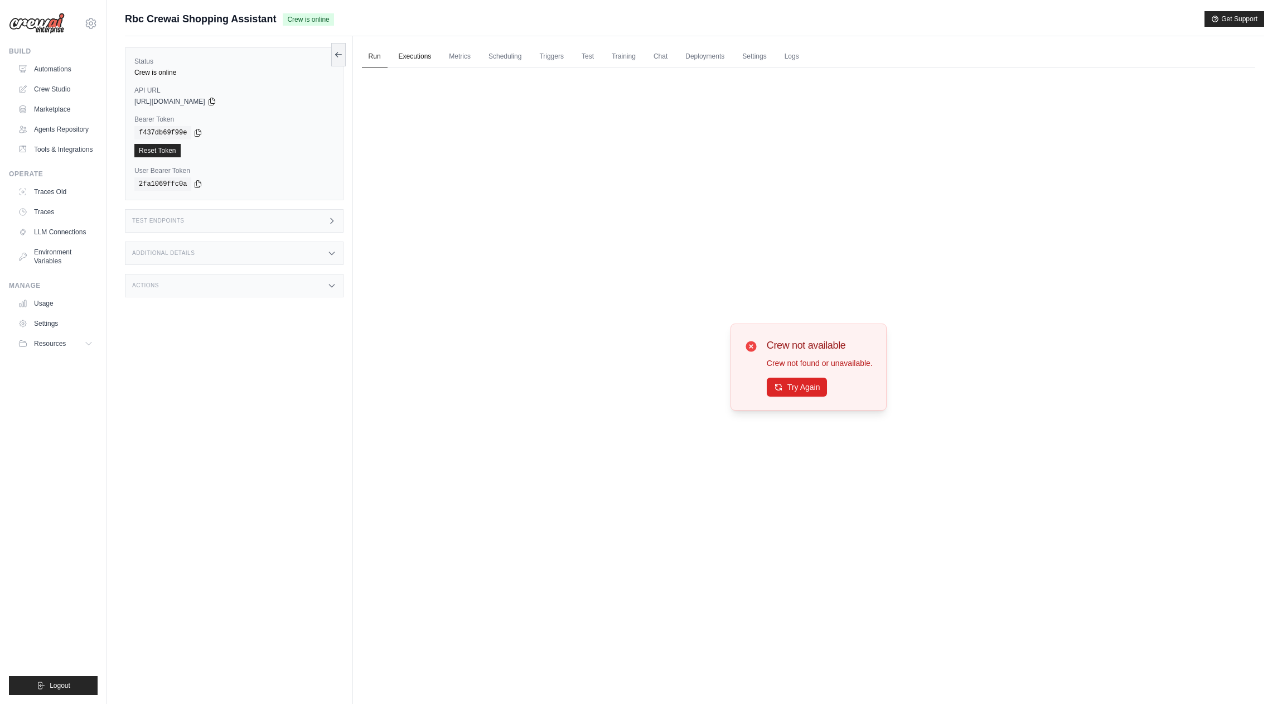
click at [405, 61] on link "Executions" at bounding box center [415, 56] width 46 height 23
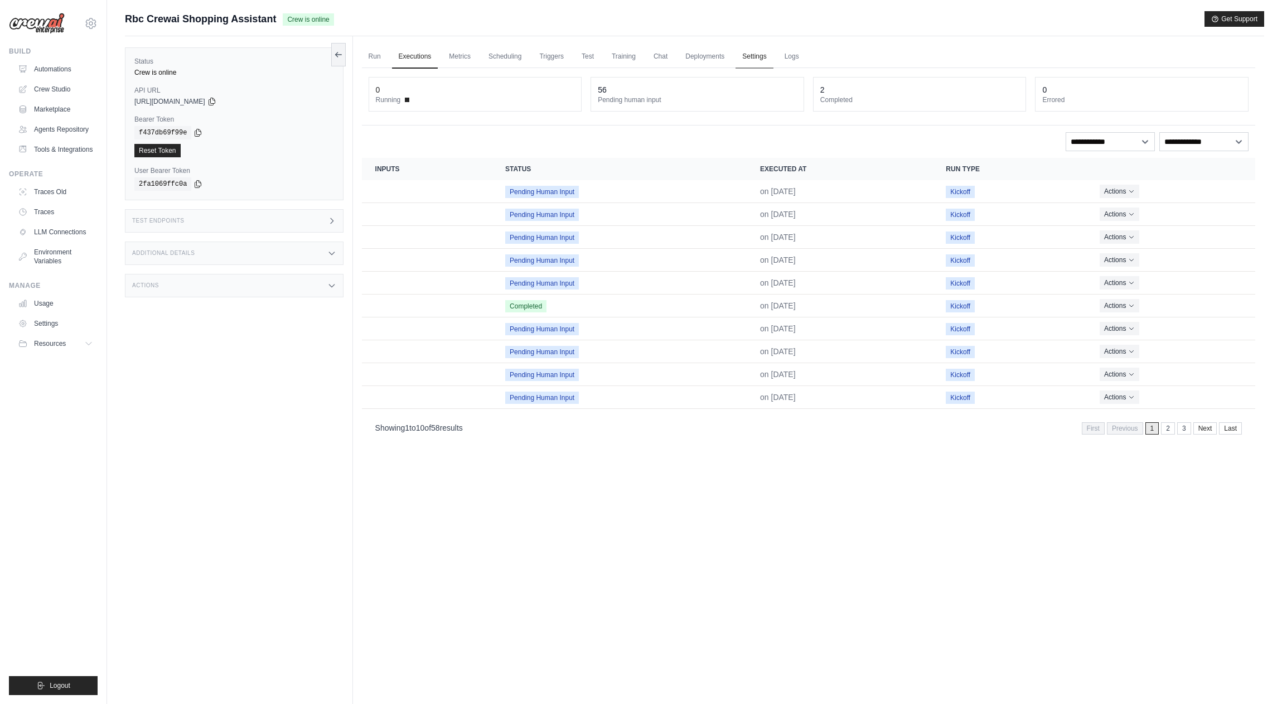
click at [760, 56] on link "Settings" at bounding box center [754, 56] width 37 height 23
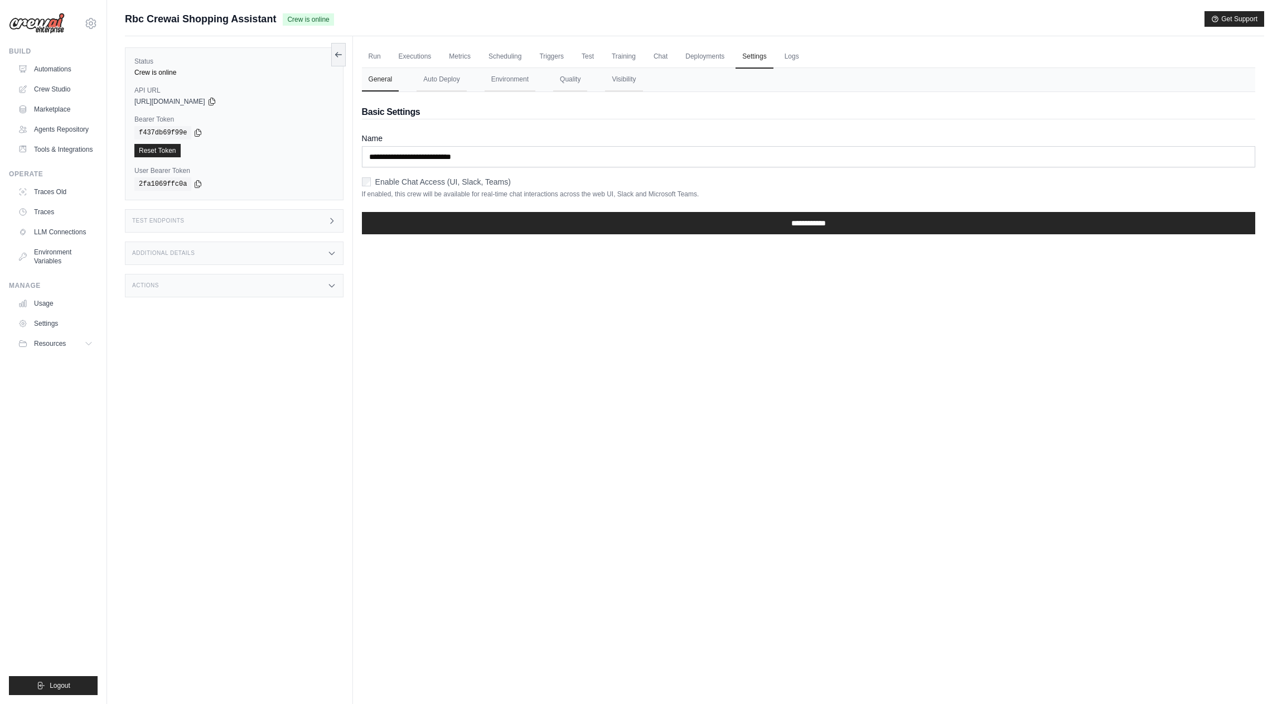
click at [590, 79] on nav "General Auto Deploy Environment Quality Visibility" at bounding box center [809, 79] width 894 height 23
click at [497, 80] on button "Environment" at bounding box center [510, 79] width 51 height 23
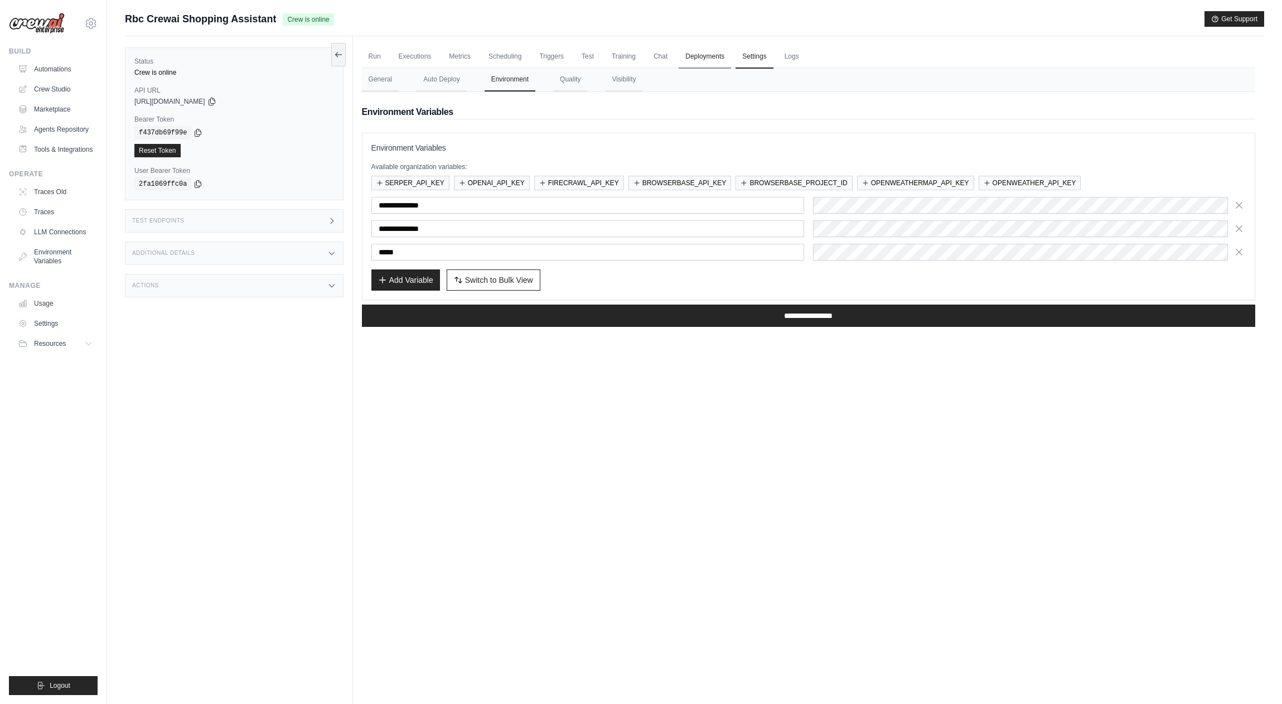
click at [708, 61] on link "Deployments" at bounding box center [705, 56] width 52 height 23
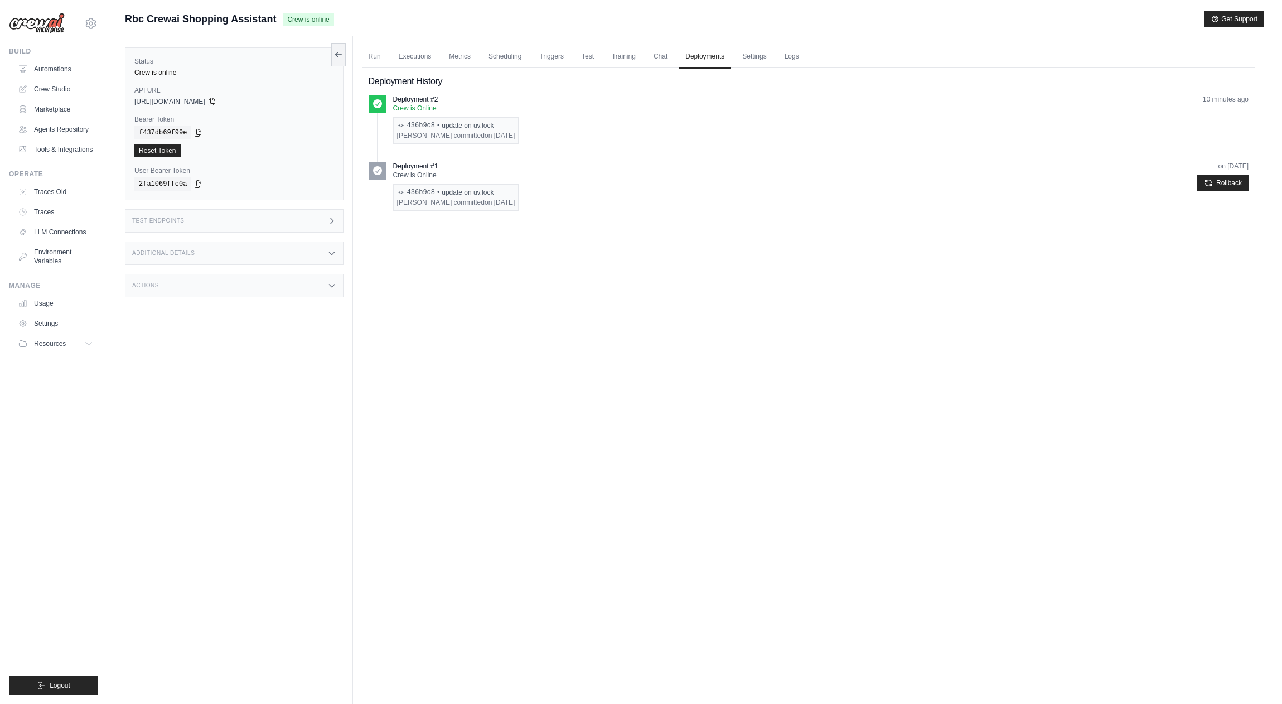
click at [272, 244] on div "Additional Details" at bounding box center [234, 253] width 219 height 23
click at [560, 274] on div "Run Executions Metrics Scheduling Triggers Test Training Chat Deployments Setti…" at bounding box center [809, 388] width 912 height 704
click at [679, 168] on div "Deployment #1 Crew is Online 436b9c8 • update on uv.lock Mike Plachta committed…" at bounding box center [821, 186] width 856 height 49
click at [223, 340] on div "Status Crew is online API URL copied https://rbc-crewai-shopping-assistant-a65c…" at bounding box center [239, 388] width 228 height 704
click at [253, 359] on div "Actions" at bounding box center [234, 354] width 219 height 23
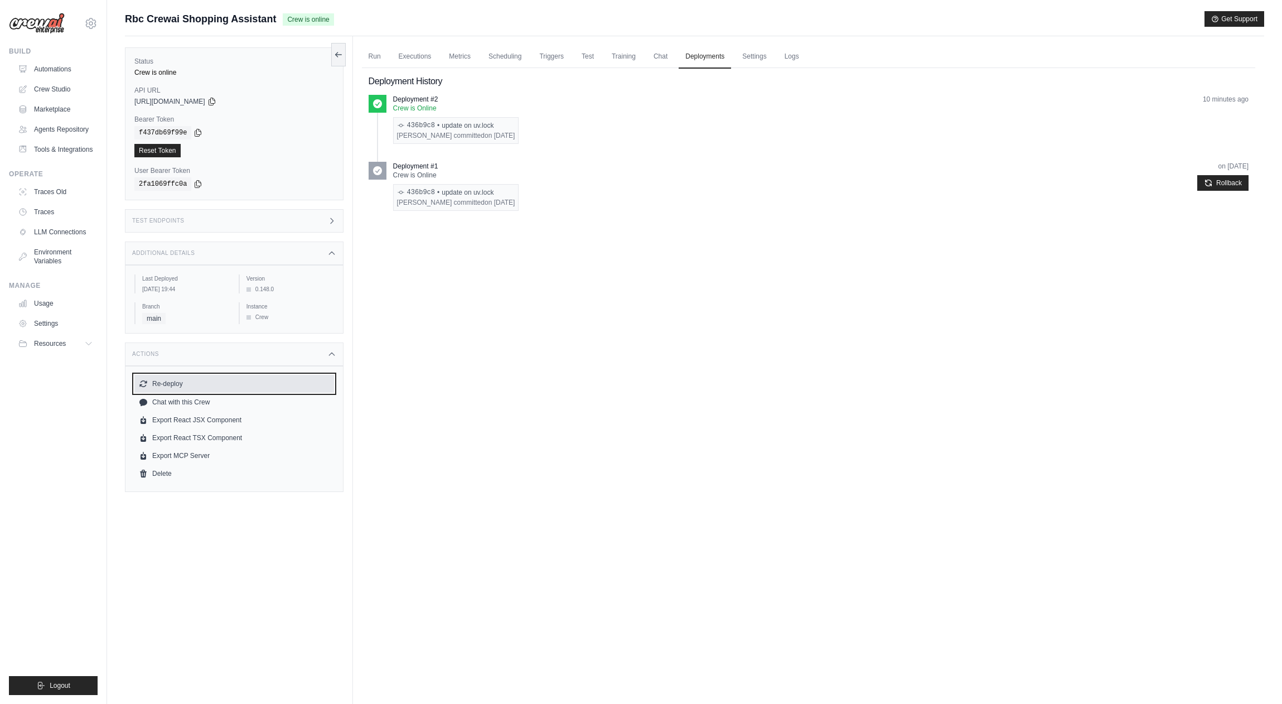
click at [193, 376] on button "Re-deploy" at bounding box center [234, 384] width 200 height 18
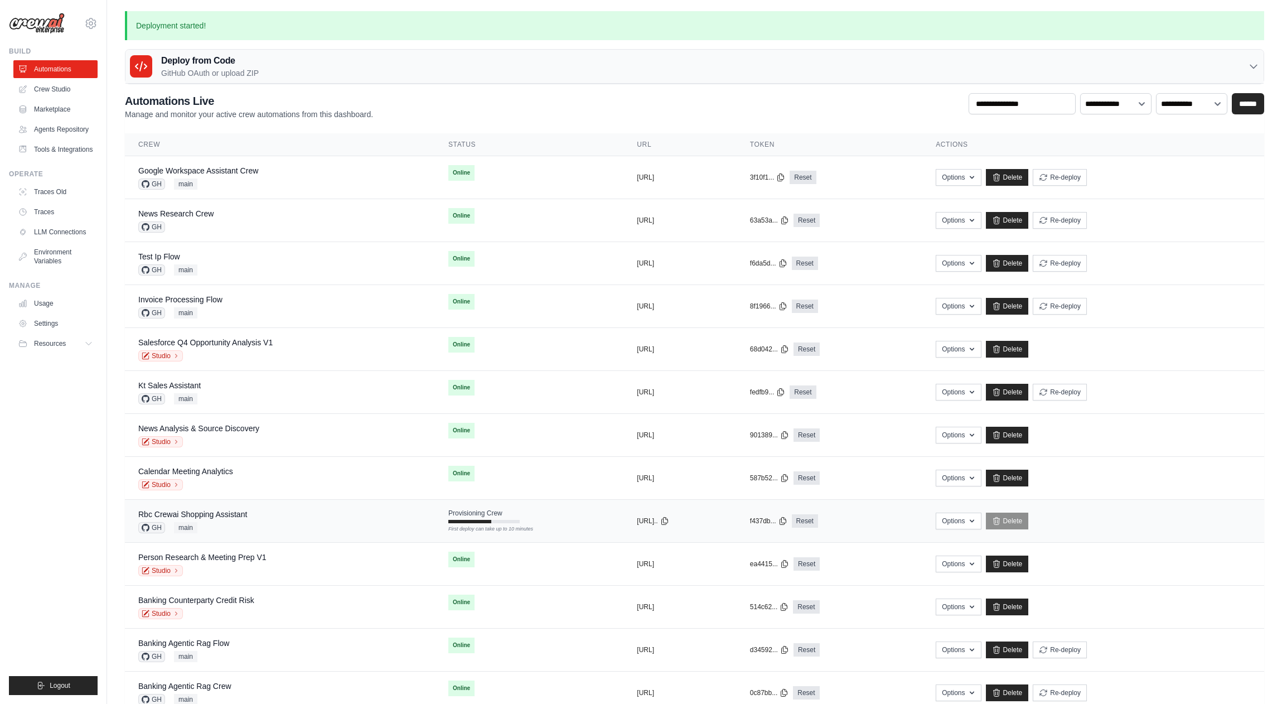
click at [258, 523] on div "Rbc Crewai Shopping Assistant GH main" at bounding box center [279, 521] width 283 height 25
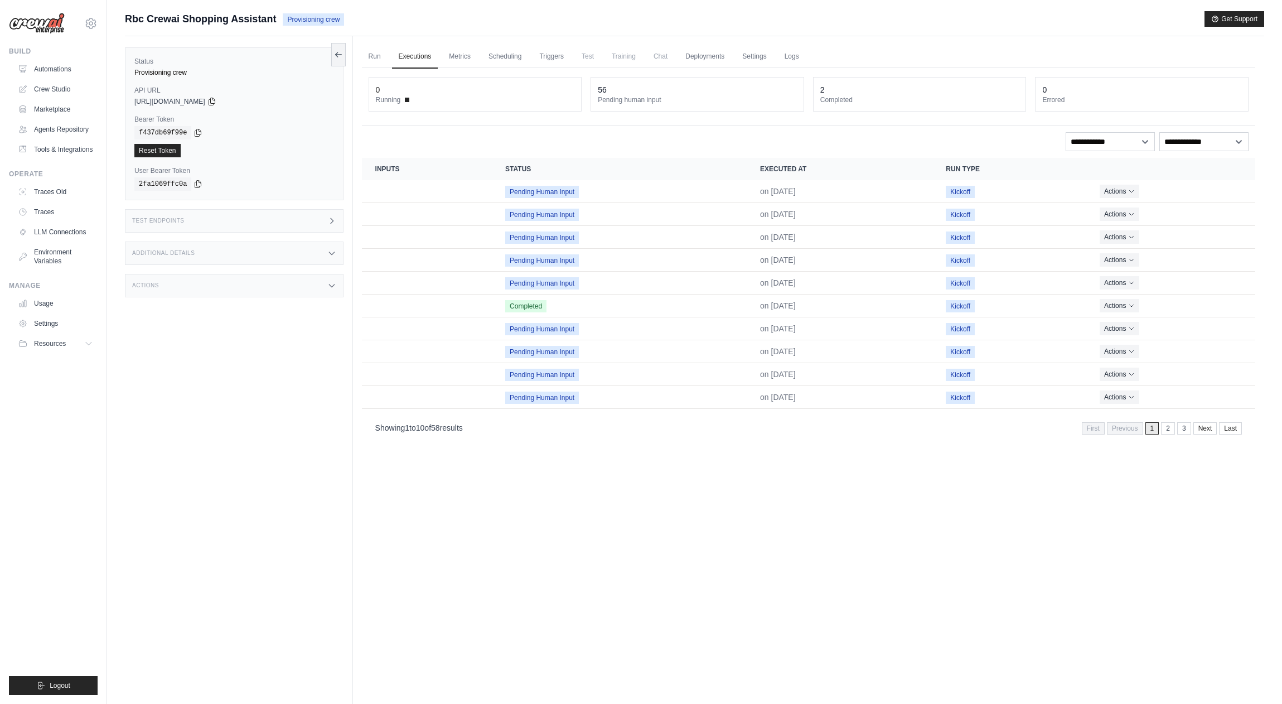
click at [229, 435] on div "Status Provisioning crew API URL copied [URL][DOMAIN_NAME] Bearer Token copied …" at bounding box center [239, 388] width 228 height 704
click at [727, 492] on div "Run Executions Metrics Scheduling Triggers Test Training Chat Deployments Setti…" at bounding box center [809, 388] width 912 height 704
click at [728, 495] on div "Run Executions Metrics Scheduling Triggers Test Training Chat Deployments Setti…" at bounding box center [809, 388] width 912 height 704
click at [851, 524] on div "Run Executions Metrics Scheduling Triggers Test Training Chat Deployments Setti…" at bounding box center [809, 388] width 912 height 704
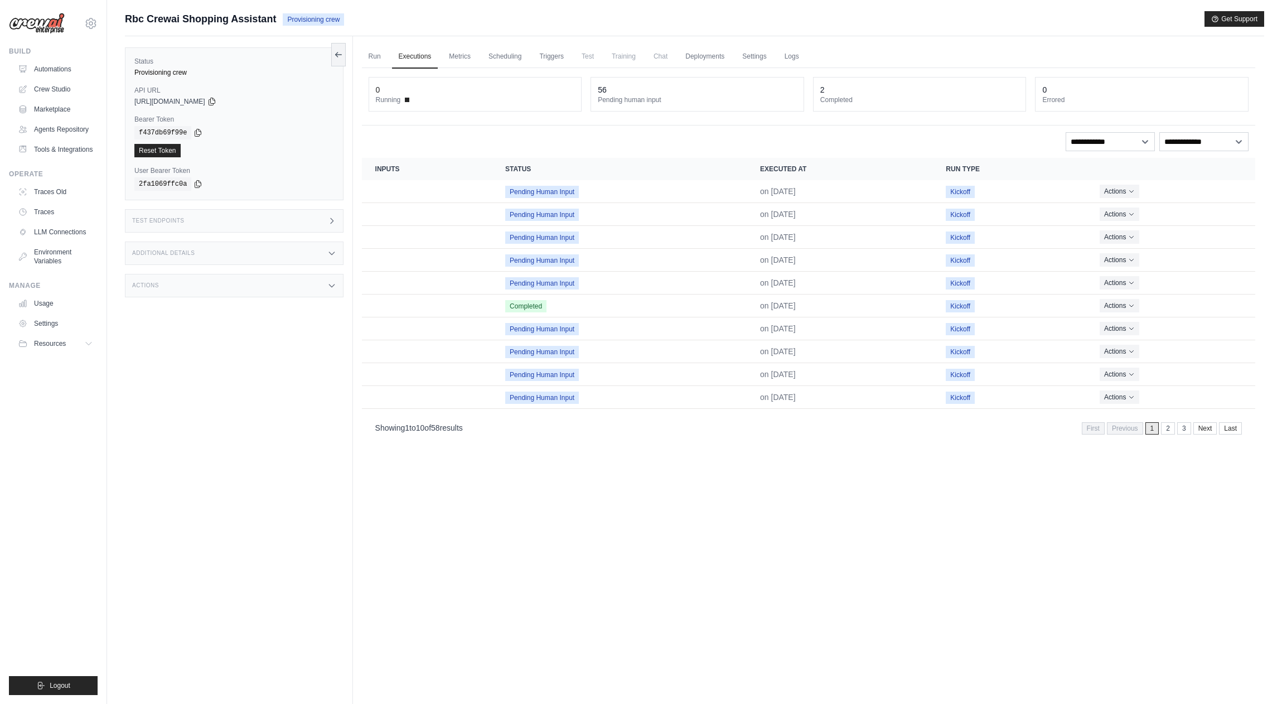
click at [843, 538] on div "Run Executions Metrics Scheduling Triggers Test Training Chat Deployments Setti…" at bounding box center [809, 388] width 912 height 704
click at [706, 62] on link "Deployments" at bounding box center [705, 56] width 52 height 23
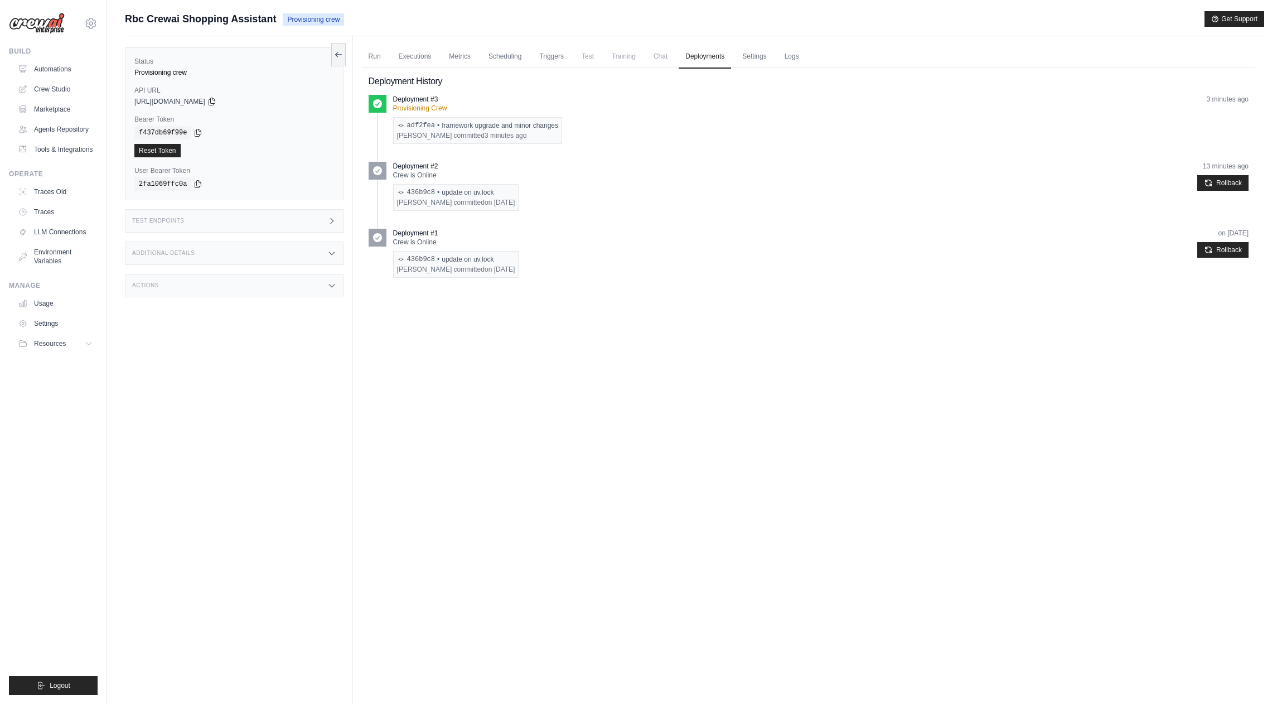
click at [790, 290] on div "Run Executions Metrics Scheduling Triggers Test Training Chat Deployments Setti…" at bounding box center [809, 388] width 912 height 704
click at [784, 65] on link "Logs" at bounding box center [792, 56] width 28 height 23
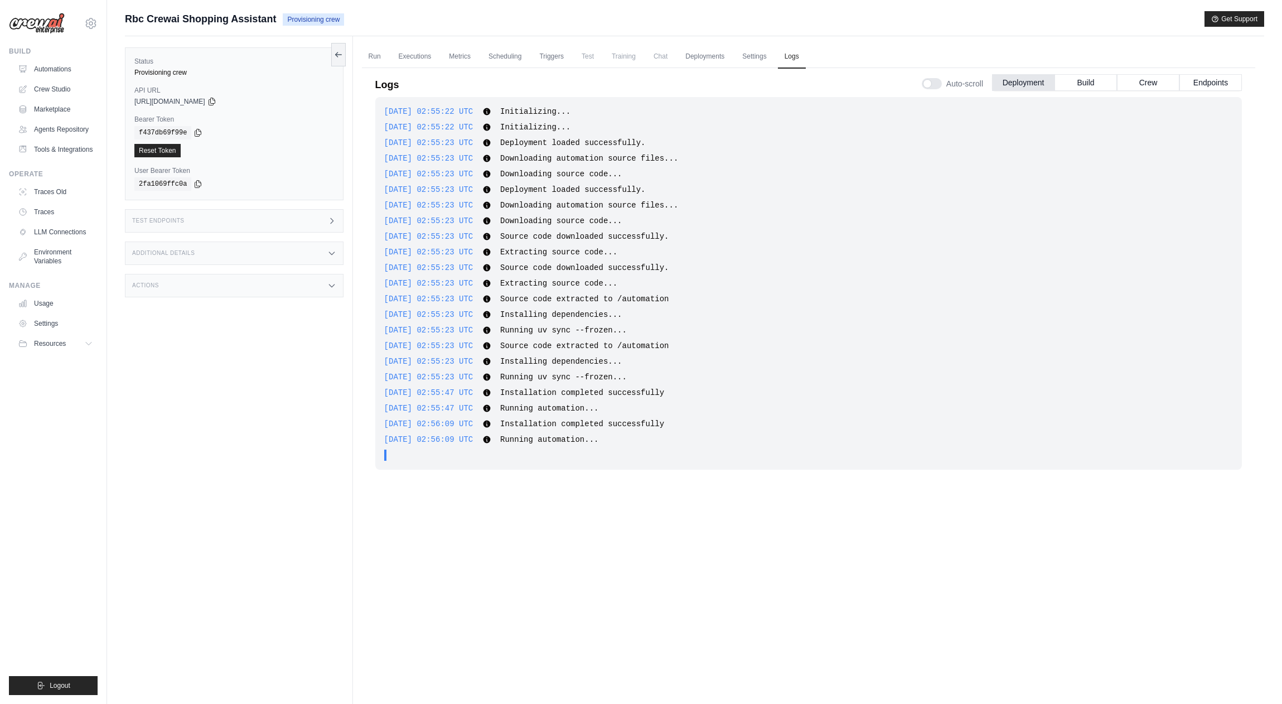
click at [888, 549] on div "[DATE] 02:55:22 UTC Initializing... Show more Show less [DATE] 02:55:22 UTC Ini…" at bounding box center [808, 376] width 867 height 558
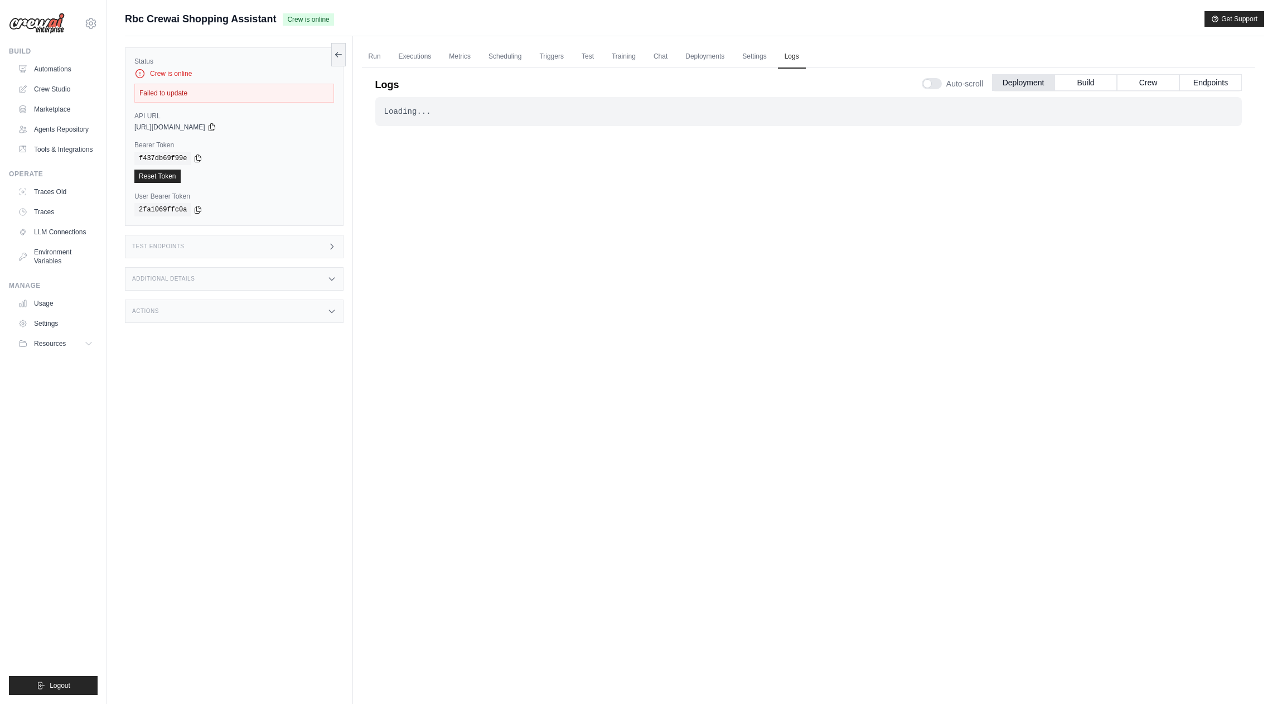
click at [456, 250] on div "Loading... . . . Failed" at bounding box center [808, 376] width 867 height 558
click at [362, 48] on link "Run" at bounding box center [375, 56] width 26 height 23
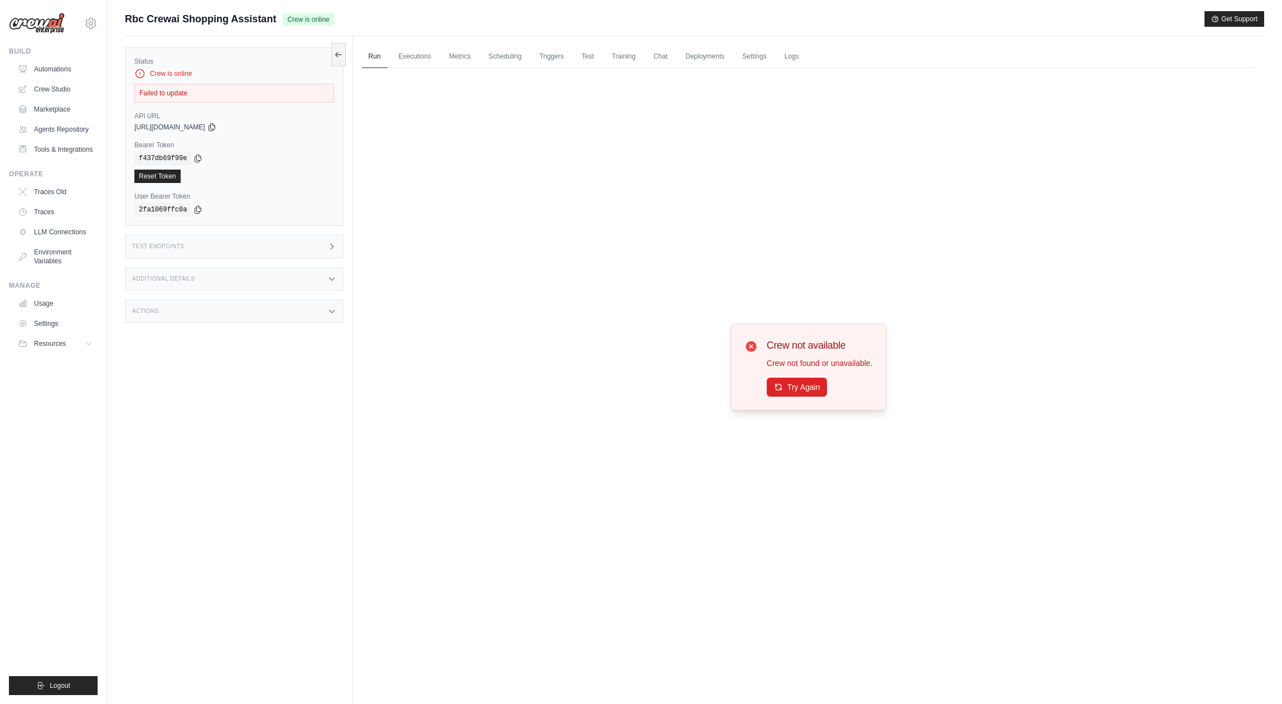
click at [774, 65] on ul "Run Executions Metrics Scheduling Triggers Test Training Chat Deployments Setti…" at bounding box center [809, 56] width 894 height 23
click at [755, 61] on link "Settings" at bounding box center [754, 56] width 37 height 23
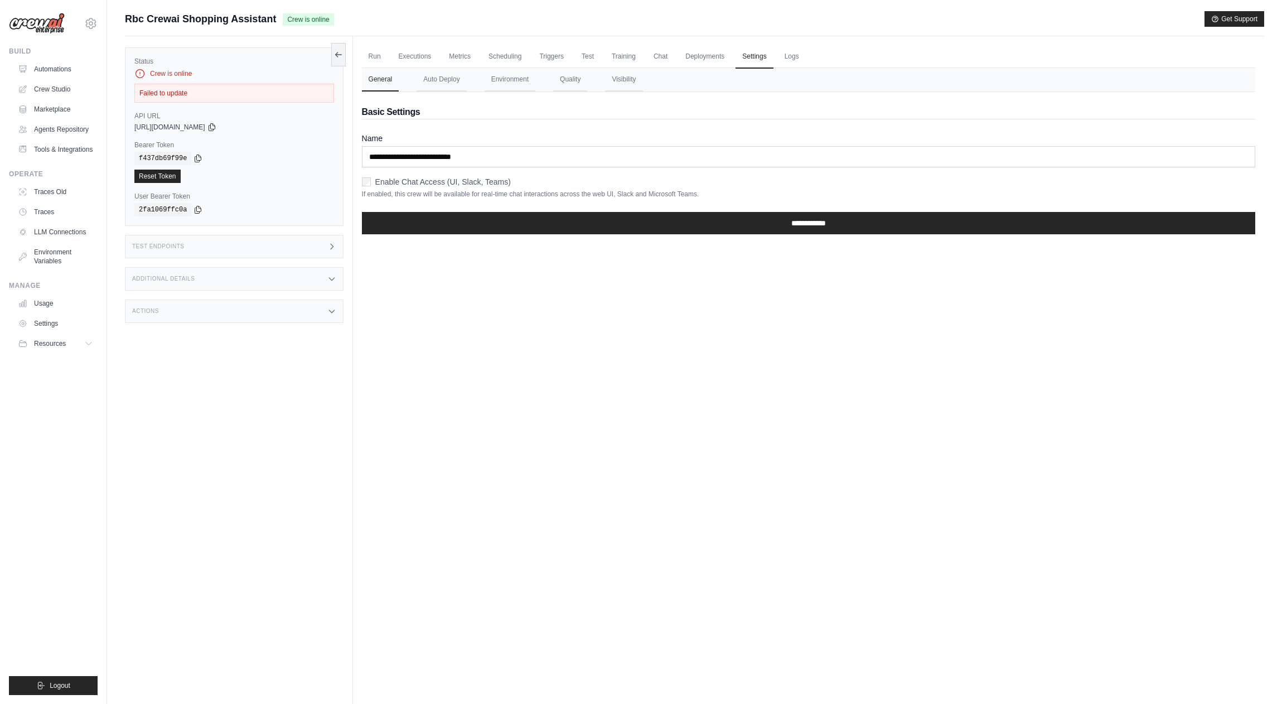
click at [565, 456] on div "Run Executions Metrics Scheduling Triggers Test Training Chat Deployments Setti…" at bounding box center [809, 388] width 912 height 704
drag, startPoint x: 683, startPoint y: 464, endPoint x: 679, endPoint y: 458, distance: 7.3
click at [683, 464] on div "Run Executions Metrics Scheduling Triggers Test Training Chat Deployments Setti…" at bounding box center [809, 388] width 912 height 704
click at [210, 26] on span "Rbc Crewai Shopping Assistant" at bounding box center [200, 19] width 151 height 16
click at [477, 416] on div "Run Executions Metrics Scheduling Triggers Test Training Chat Deployments Setti…" at bounding box center [809, 388] width 912 height 704
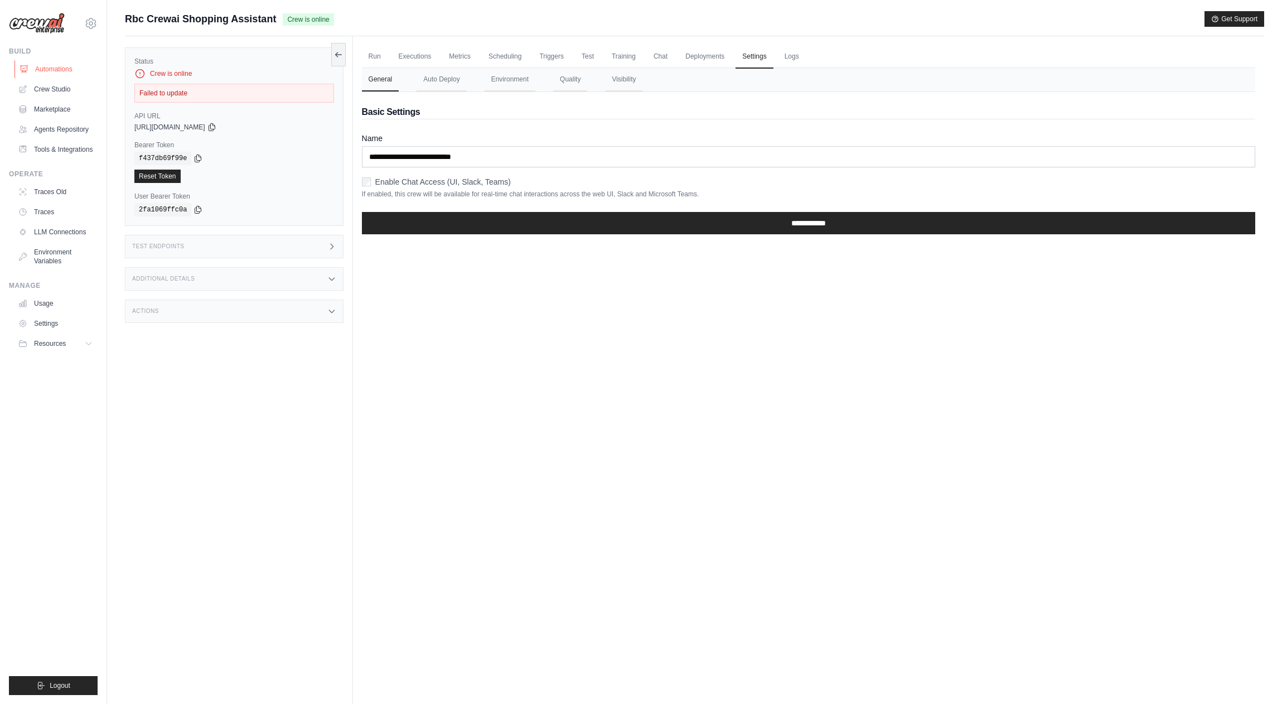
click at [68, 69] on link "Automations" at bounding box center [57, 69] width 84 height 18
click at [503, 73] on button "Environment" at bounding box center [510, 79] width 51 height 23
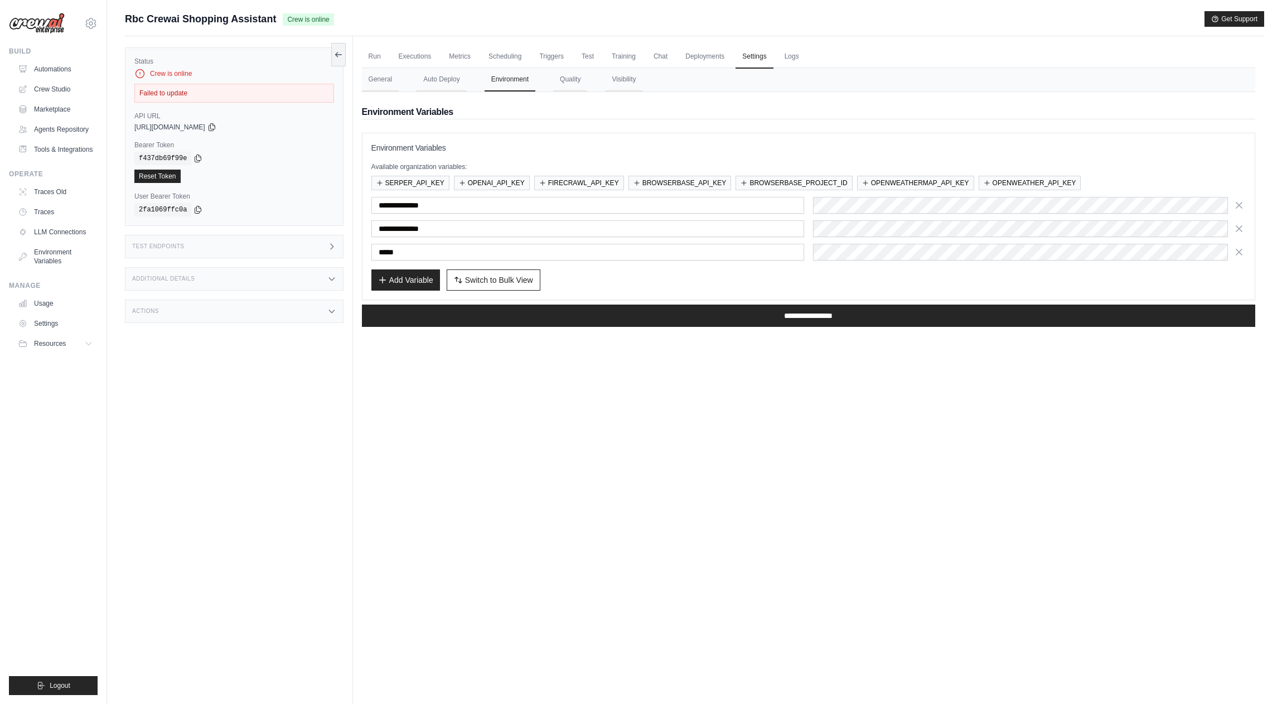
click at [888, 271] on div "Add Variable Switch to Bulk View Switch to Table View" at bounding box center [809, 279] width 875 height 21
click at [874, 271] on div "Add Variable Switch to Bulk View Switch to Table View" at bounding box center [809, 279] width 875 height 21
click at [32, 73] on link "Automations" at bounding box center [57, 69] width 84 height 18
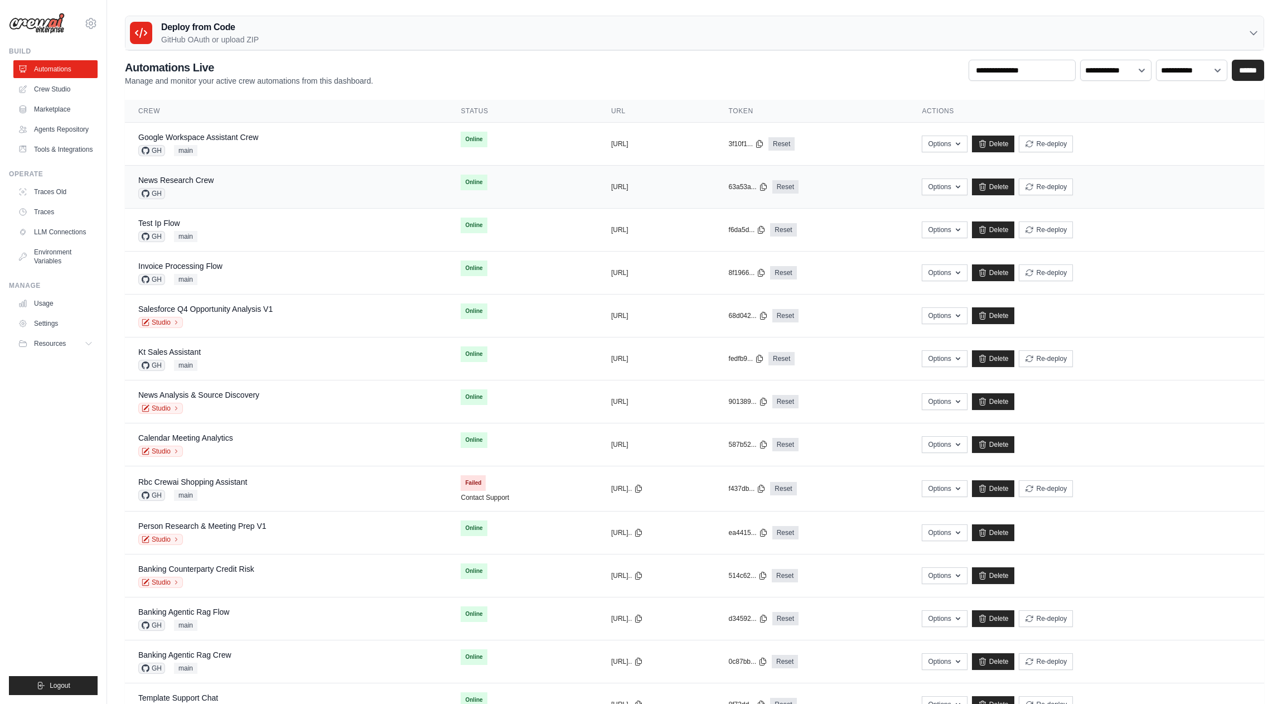
click at [306, 183] on div "News Research Crew GH" at bounding box center [286, 187] width 296 height 25
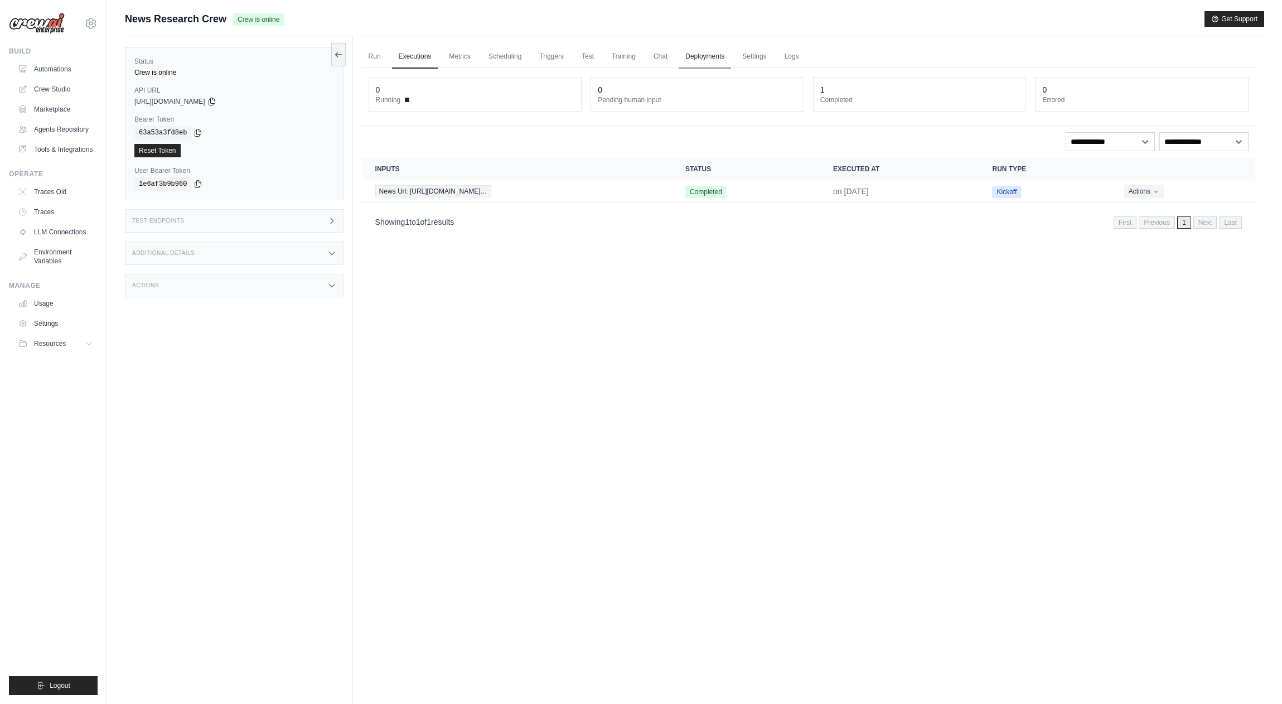
click at [707, 57] on link "Deployments" at bounding box center [705, 56] width 52 height 23
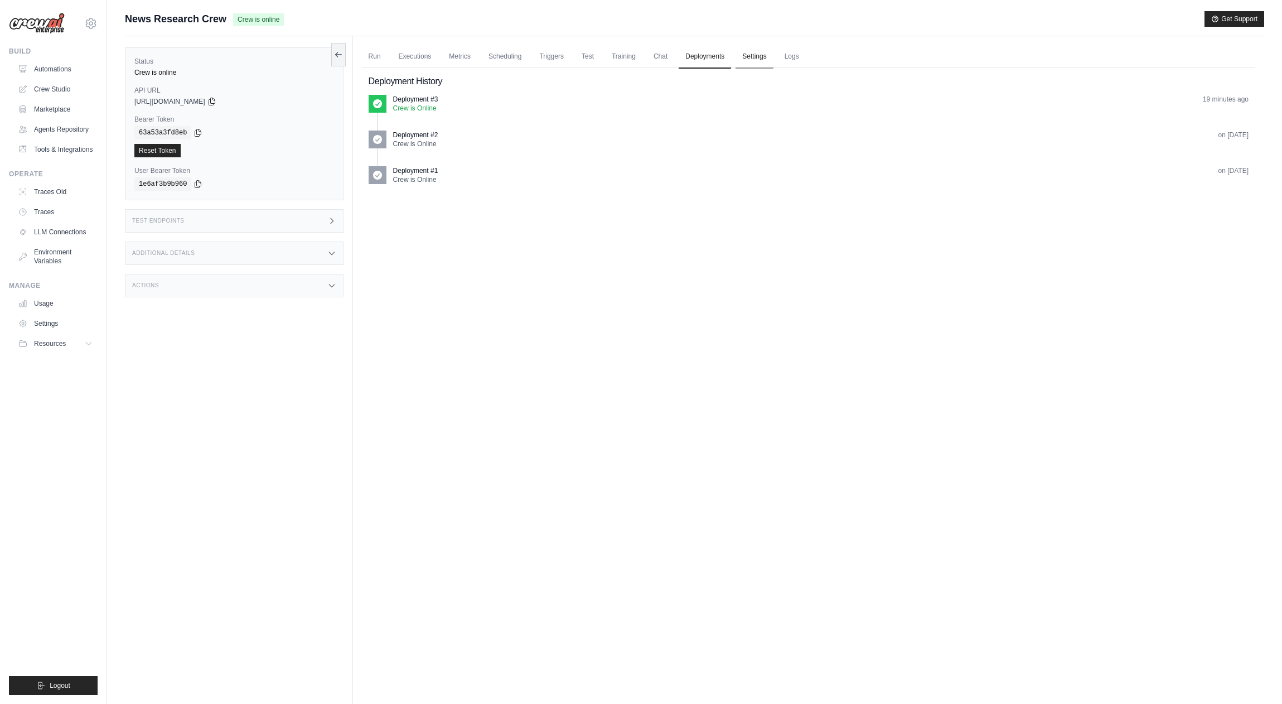
click at [755, 59] on link "Settings" at bounding box center [754, 56] width 37 height 23
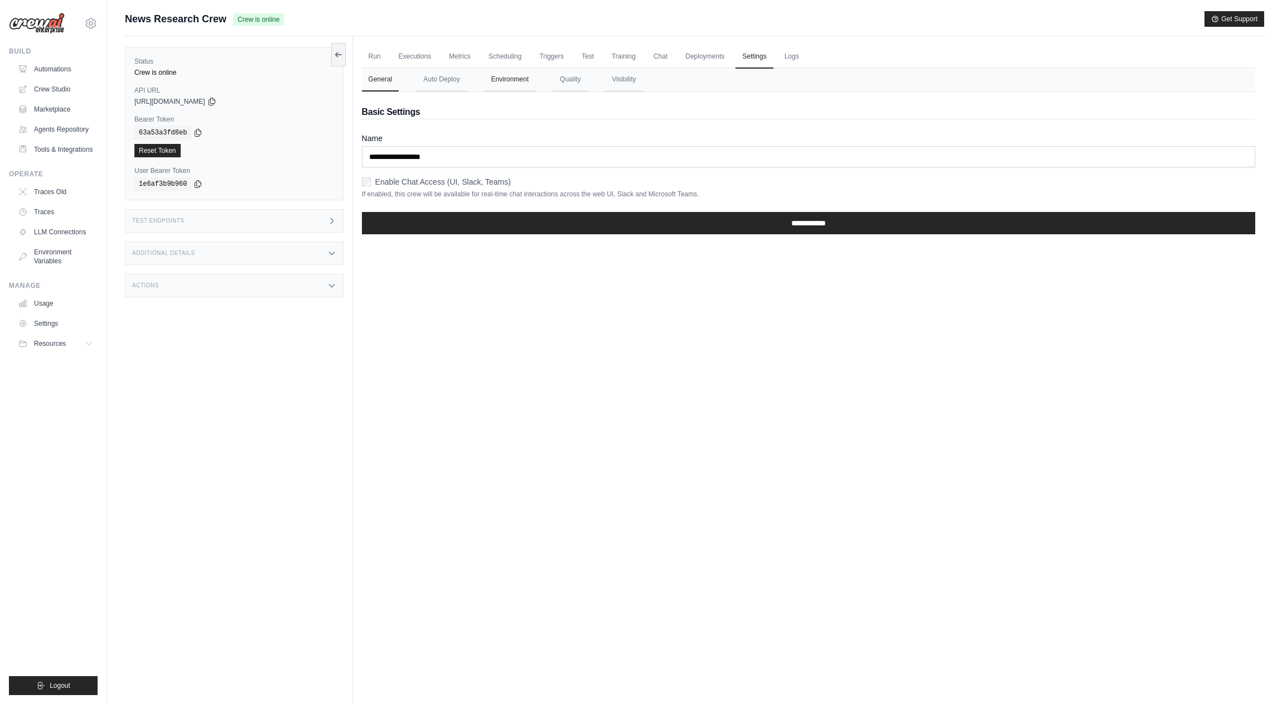
click at [499, 77] on button "Environment" at bounding box center [510, 79] width 51 height 23
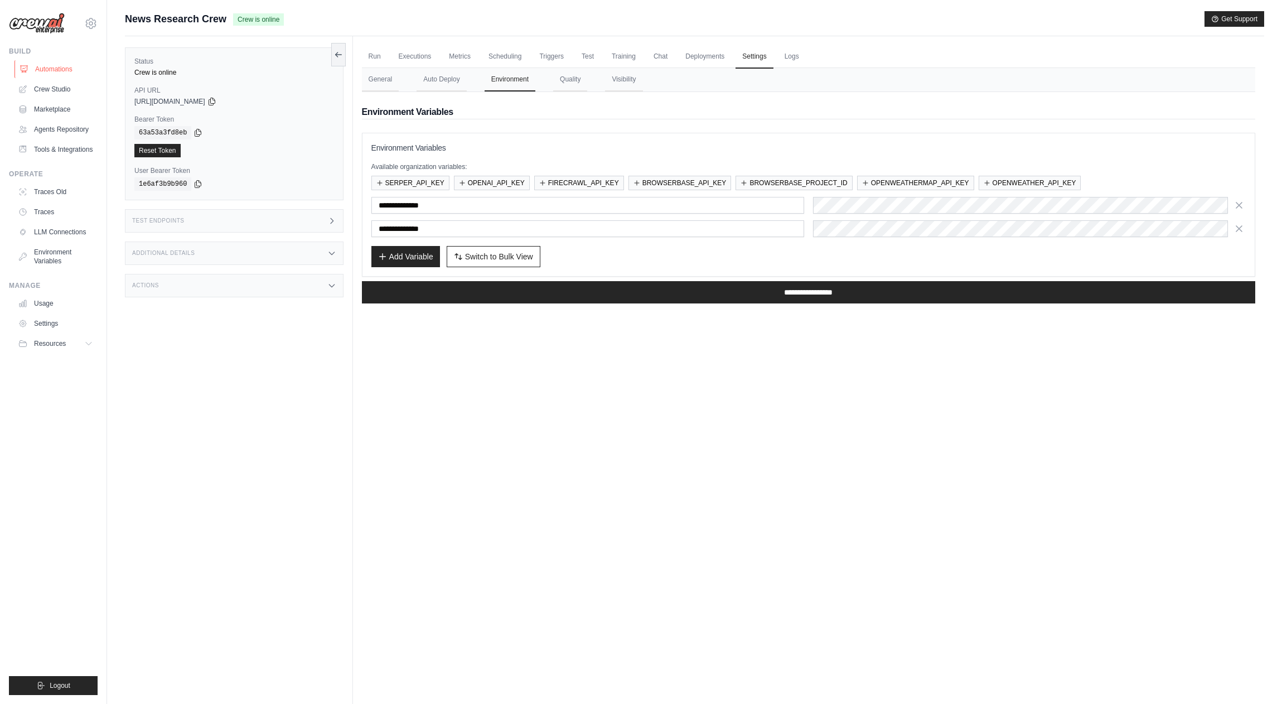
click at [60, 73] on link "Automations" at bounding box center [57, 69] width 84 height 18
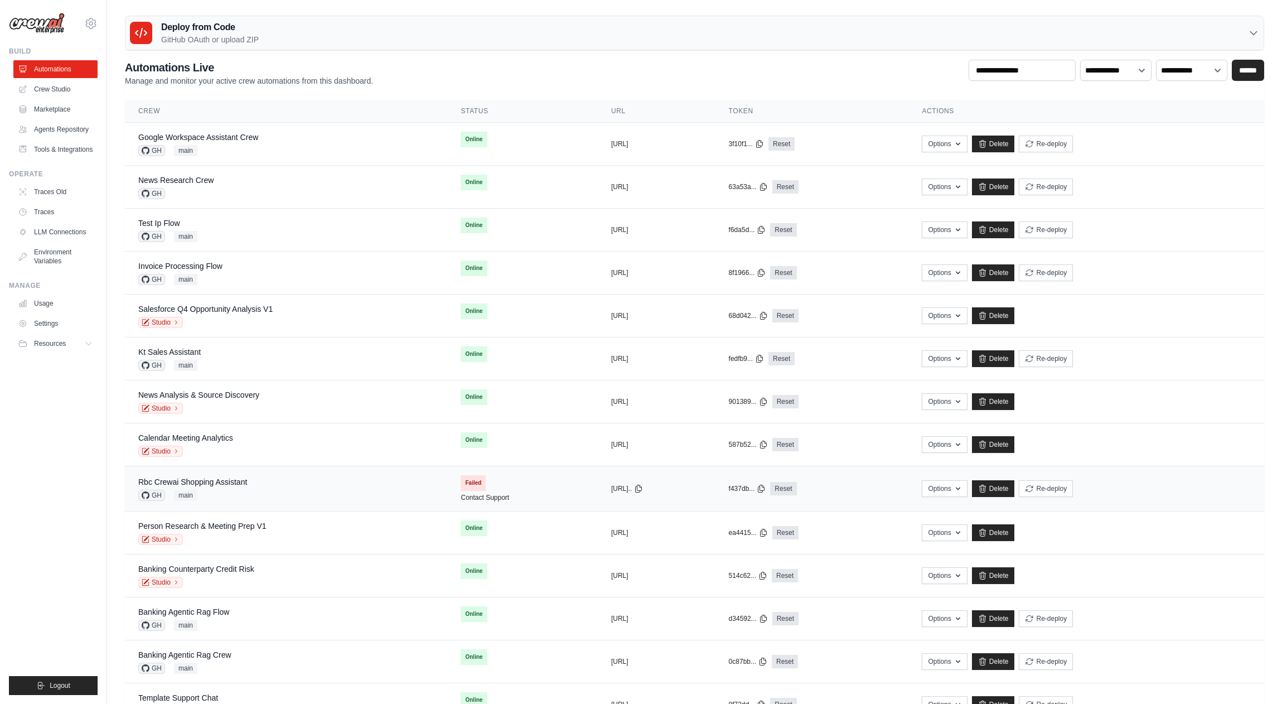
click at [286, 490] on div "Rbc Crewai Shopping Assistant GH main" at bounding box center [286, 488] width 296 height 25
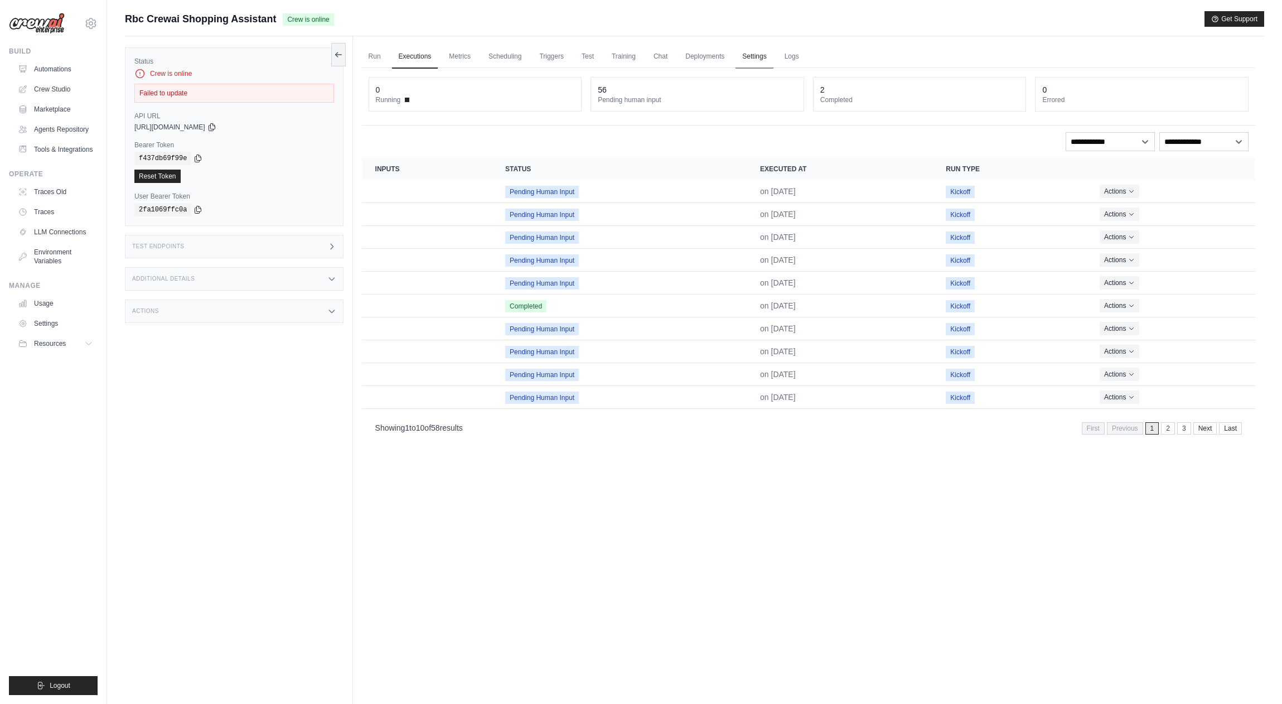
click at [739, 53] on link "Settings" at bounding box center [754, 56] width 37 height 23
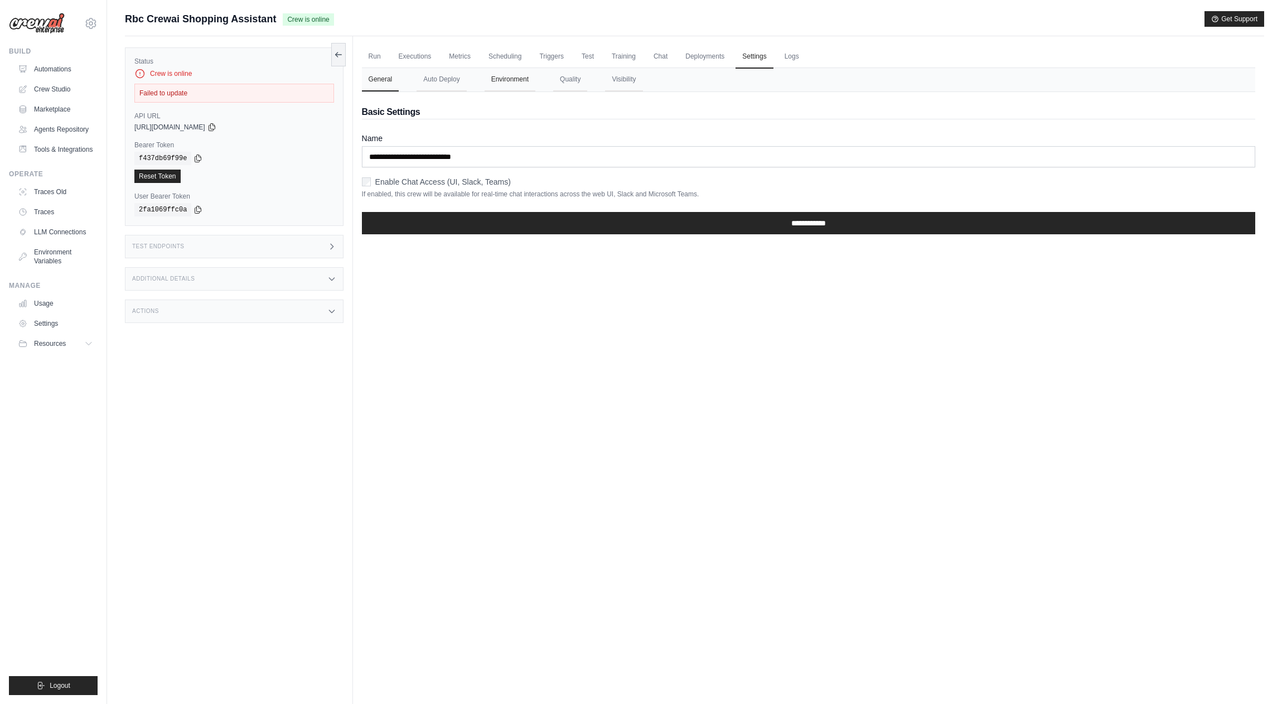
click at [528, 80] on button "Environment" at bounding box center [510, 79] width 51 height 23
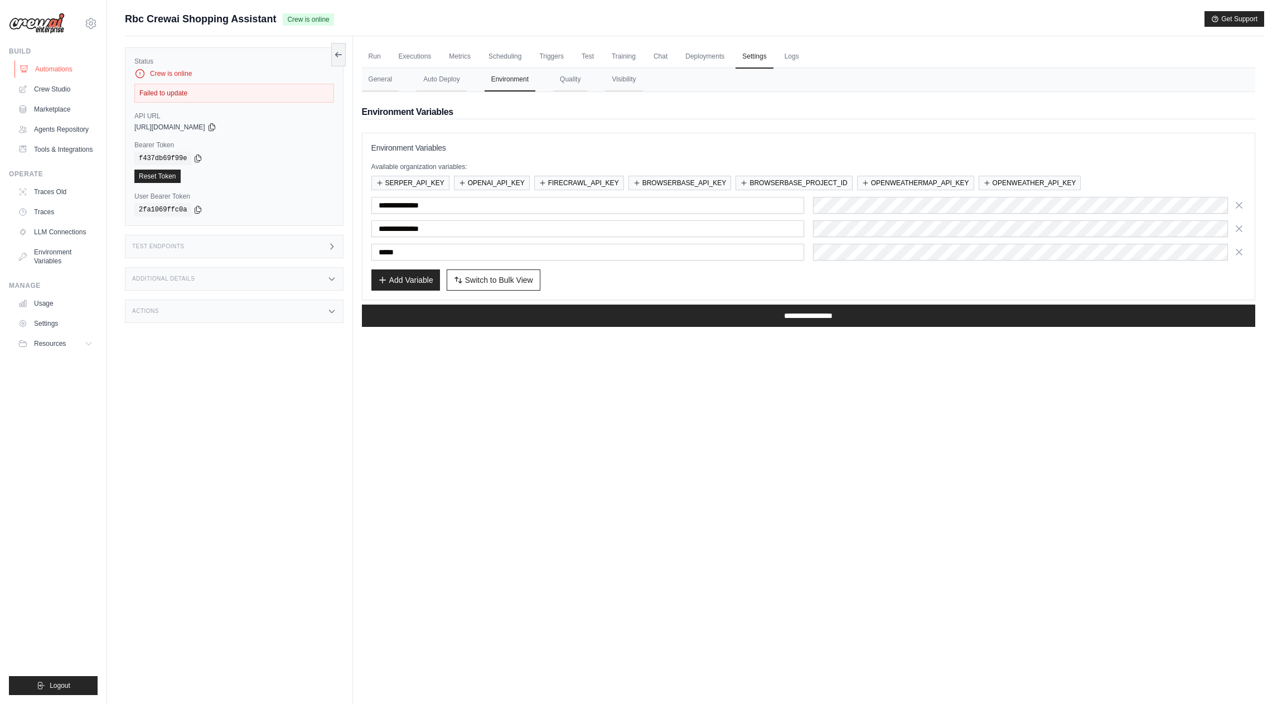
click at [60, 70] on link "Automations" at bounding box center [57, 69] width 84 height 18
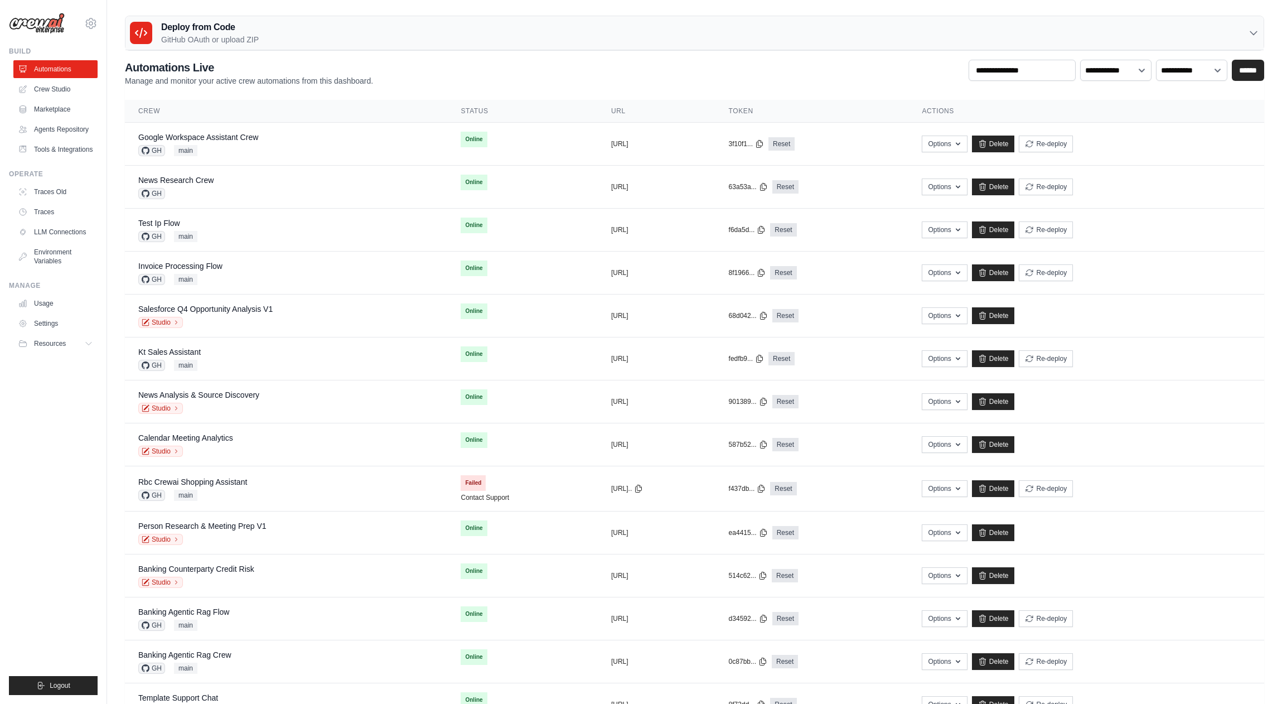
click at [158, 31] on div "Deploy from Code GitHub OAuth or upload ZIP" at bounding box center [194, 33] width 129 height 25
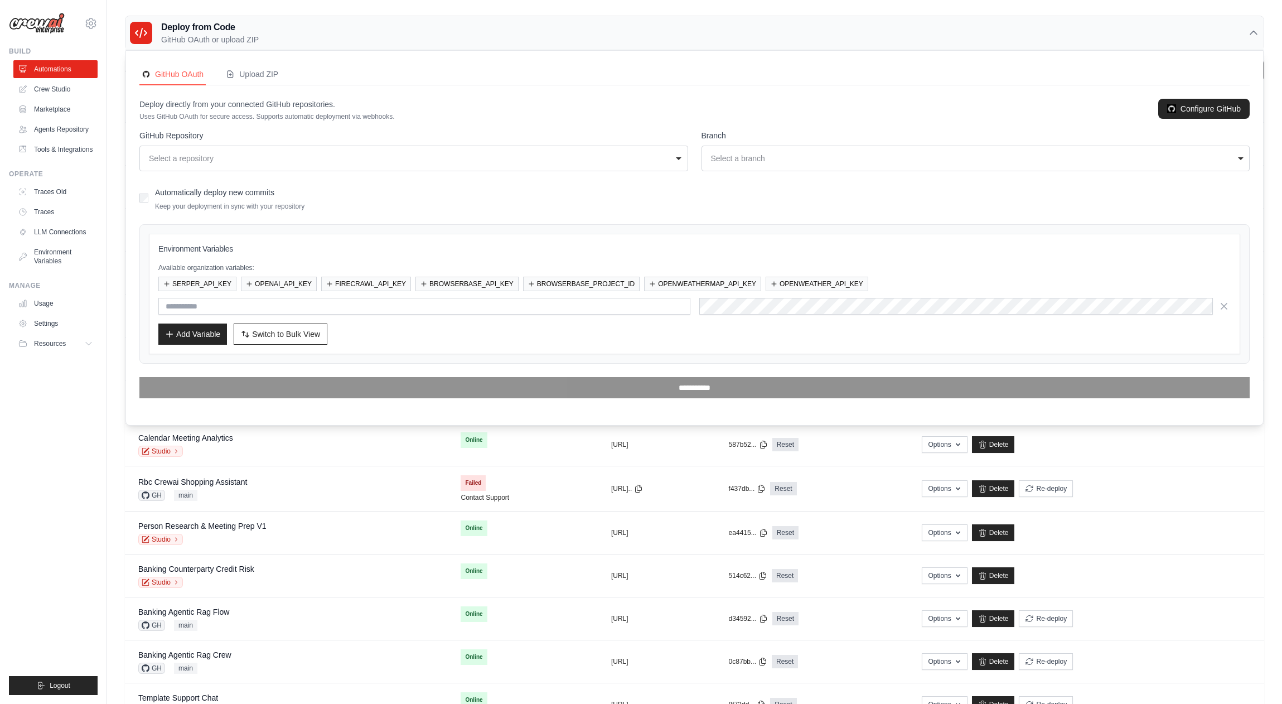
click at [209, 156] on div "Select a repository" at bounding box center [410, 158] width 523 height 11
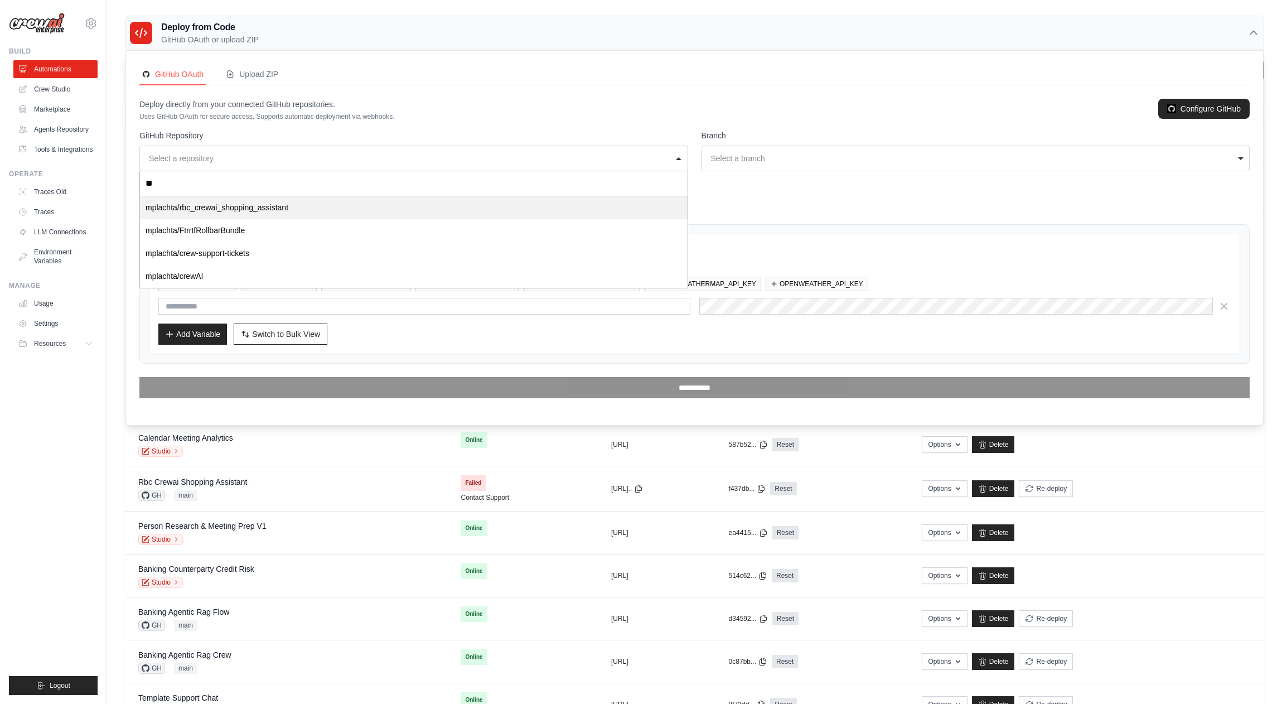
type input "***"
select select "**********"
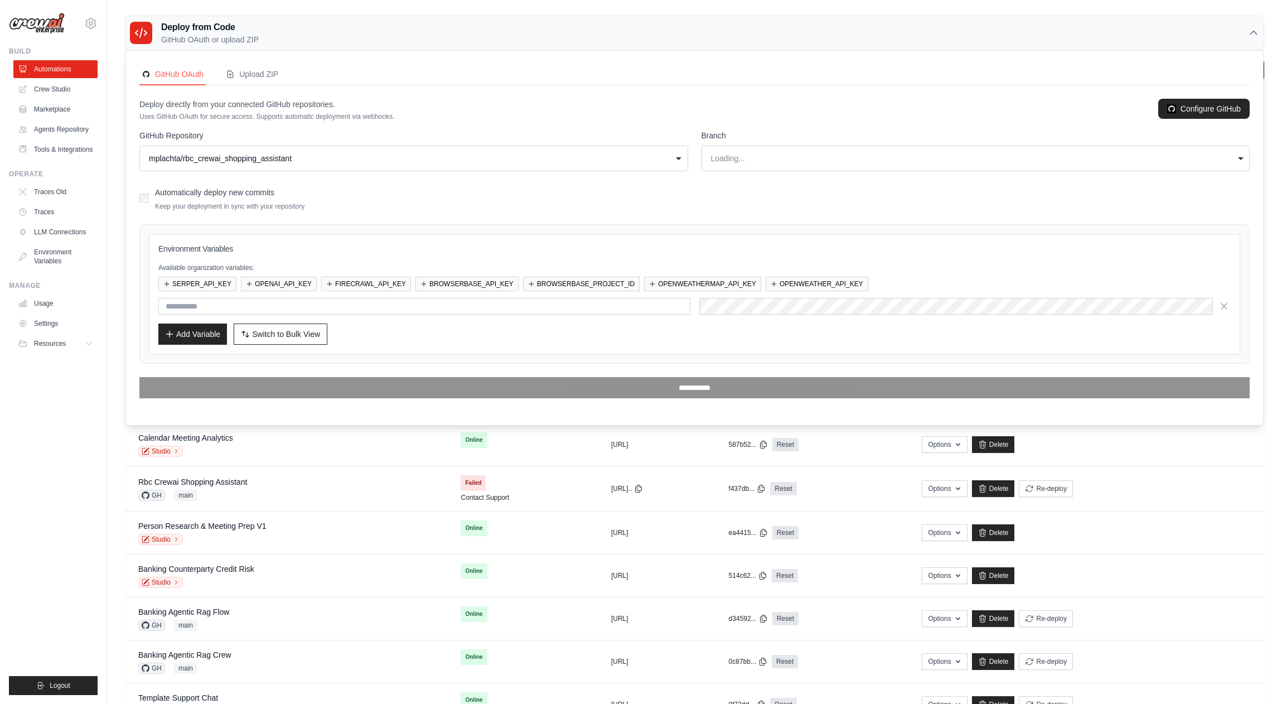
select select "****"
click at [804, 167] on div "**********" at bounding box center [976, 159] width 549 height 26
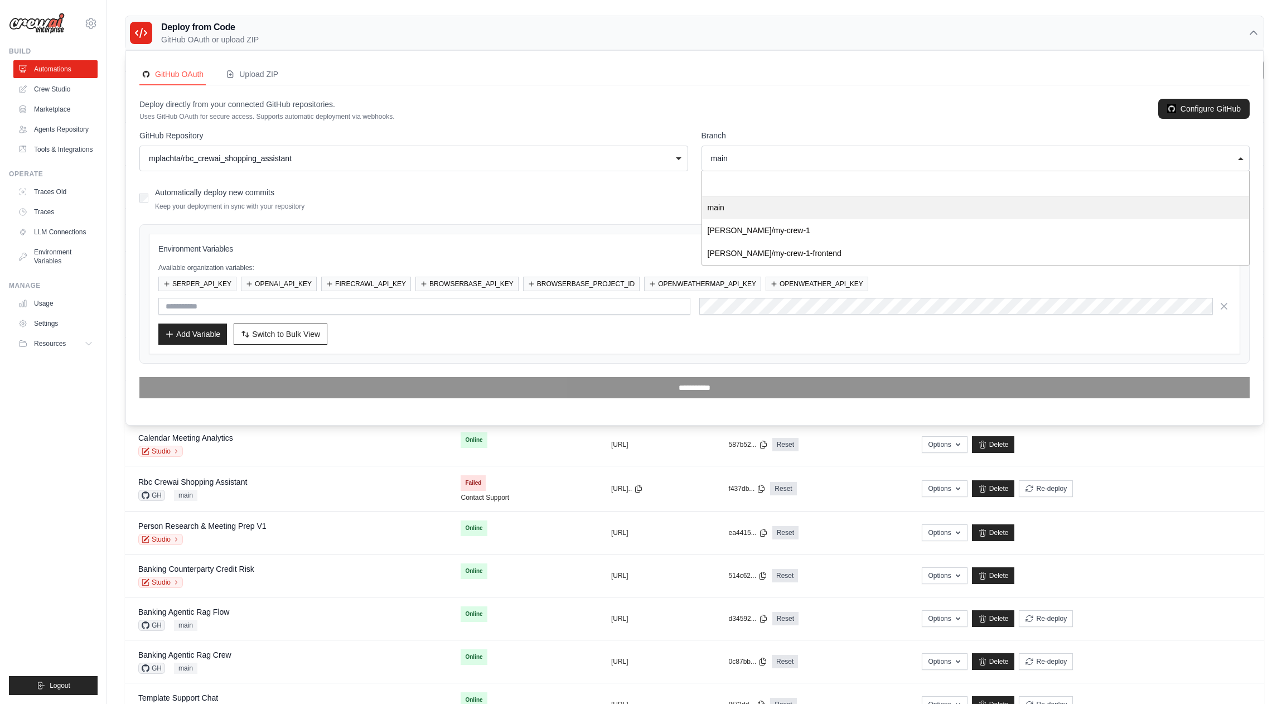
click at [745, 208] on form "**********" at bounding box center [694, 264] width 1111 height 268
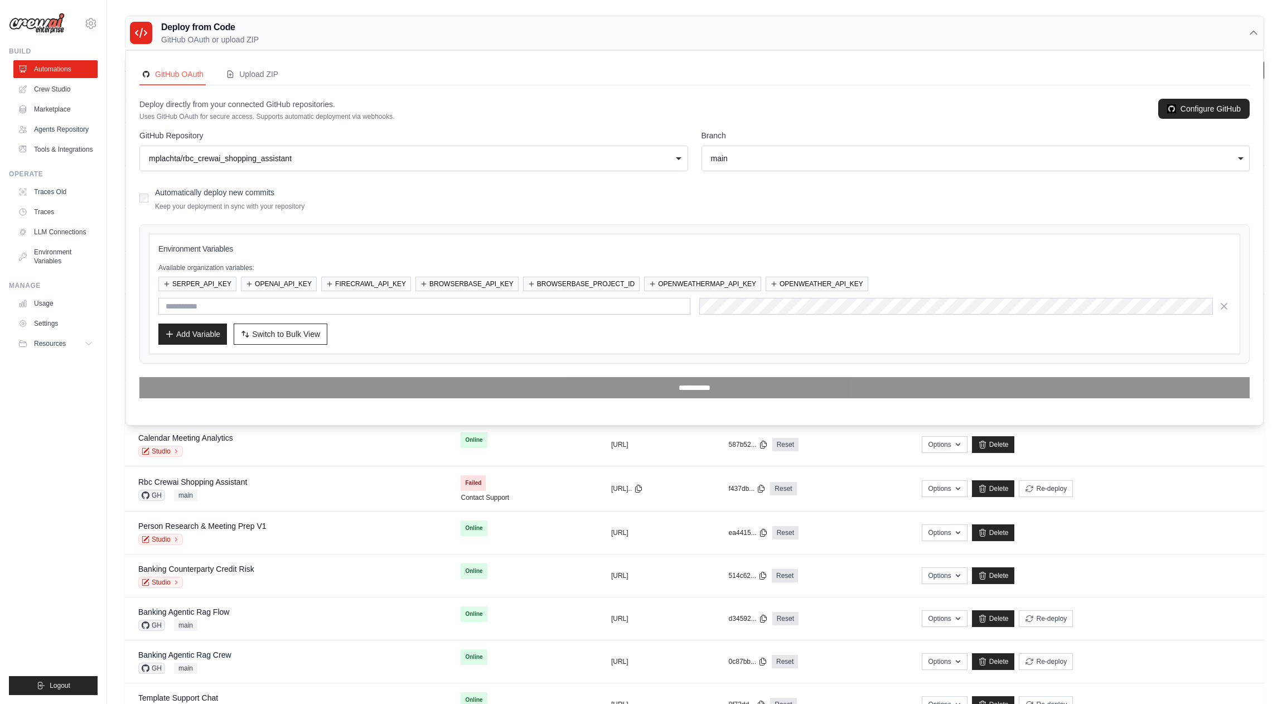
click at [523, 219] on form "**********" at bounding box center [694, 264] width 1111 height 268
click at [208, 286] on button "SERPER_API_KEY" at bounding box center [197, 283] width 78 height 15
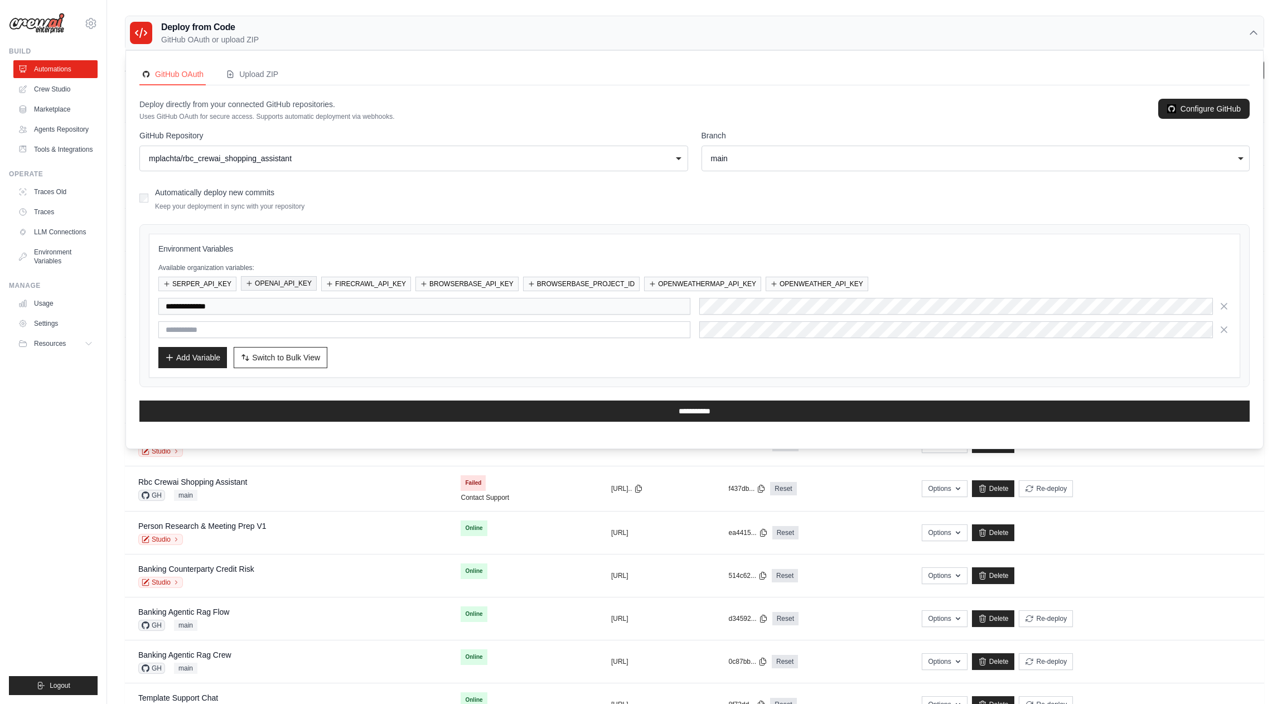
click at [277, 284] on button "OPENAI_API_KEY" at bounding box center [279, 283] width 76 height 15
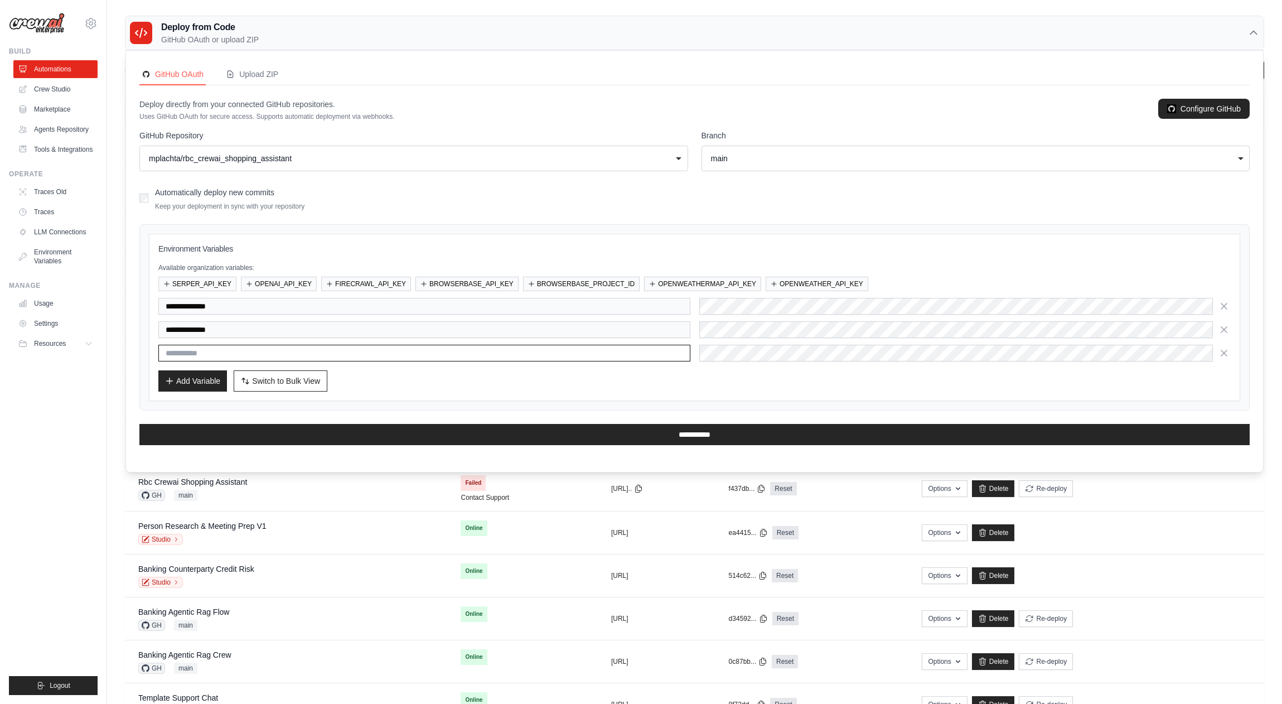
click at [411, 347] on input "text" at bounding box center [424, 353] width 532 height 17
type input "*****"
click at [783, 319] on div "**********" at bounding box center [694, 330] width 1073 height 64
click at [699, 380] on div "Add Variable Switch to Bulk View Switch to Table View" at bounding box center [694, 380] width 1073 height 21
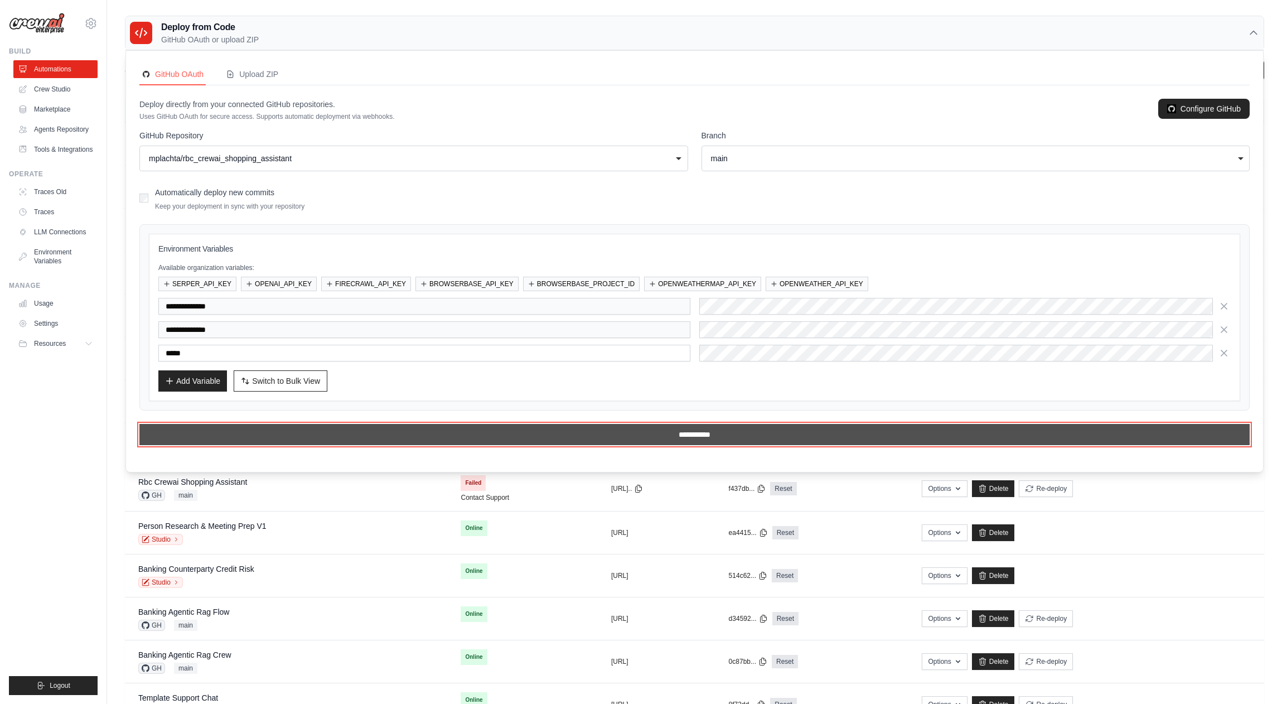
click at [695, 440] on input "**********" at bounding box center [694, 434] width 1111 height 21
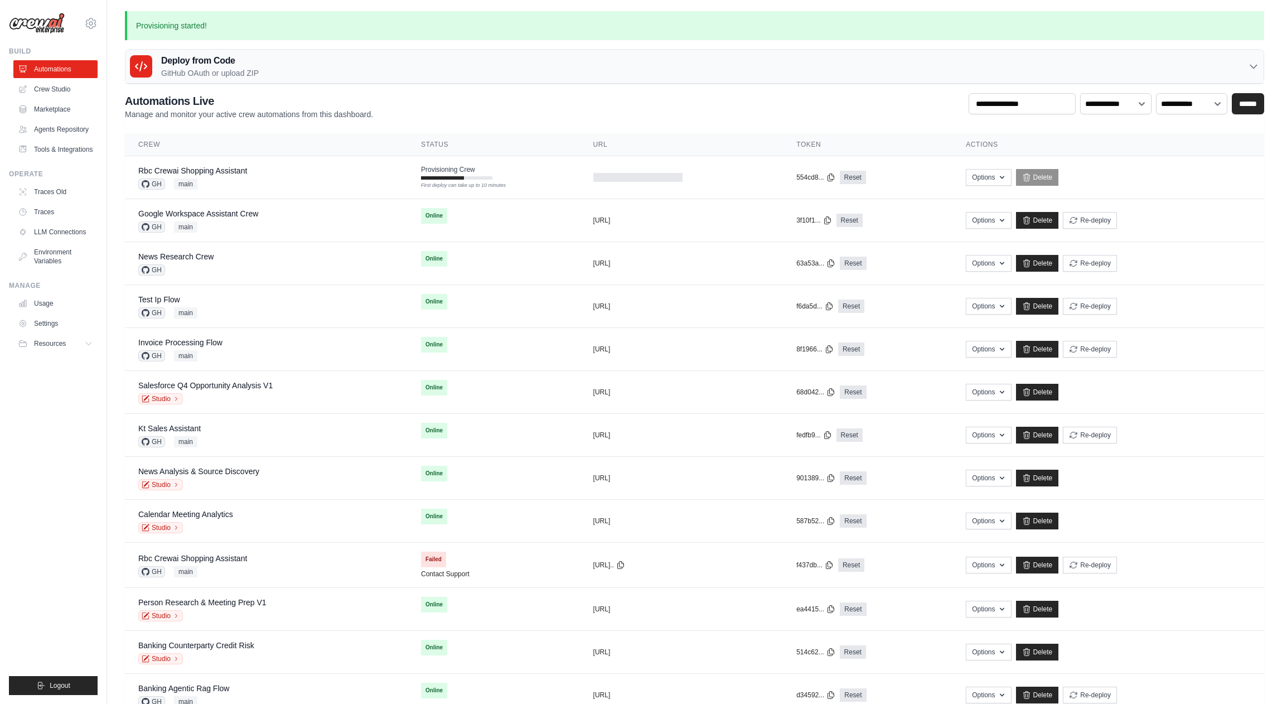
click at [56, 532] on ul "Build Automations Crew Studio Marketplace Agents Repository Resources Blog" at bounding box center [53, 371] width 89 height 648
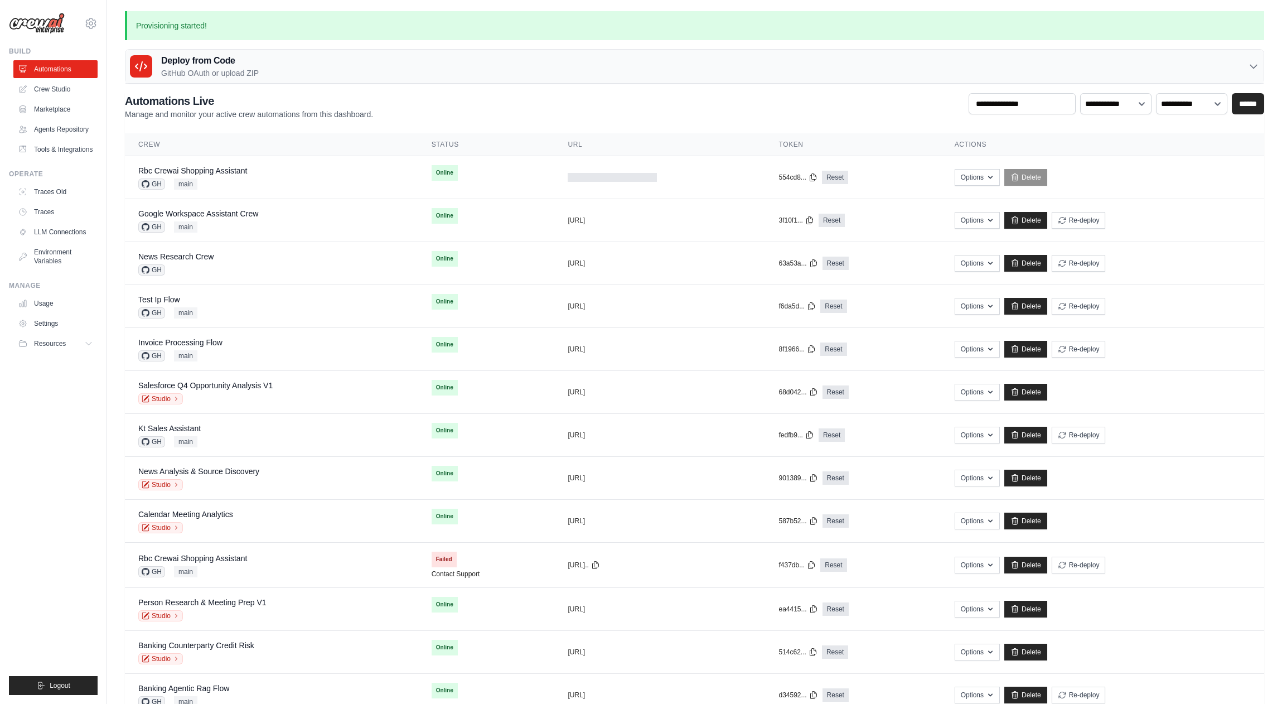
click at [75, 428] on ul "Build Automations Crew Studio Marketplace Agents Repository Resources Blog" at bounding box center [53, 371] width 89 height 648
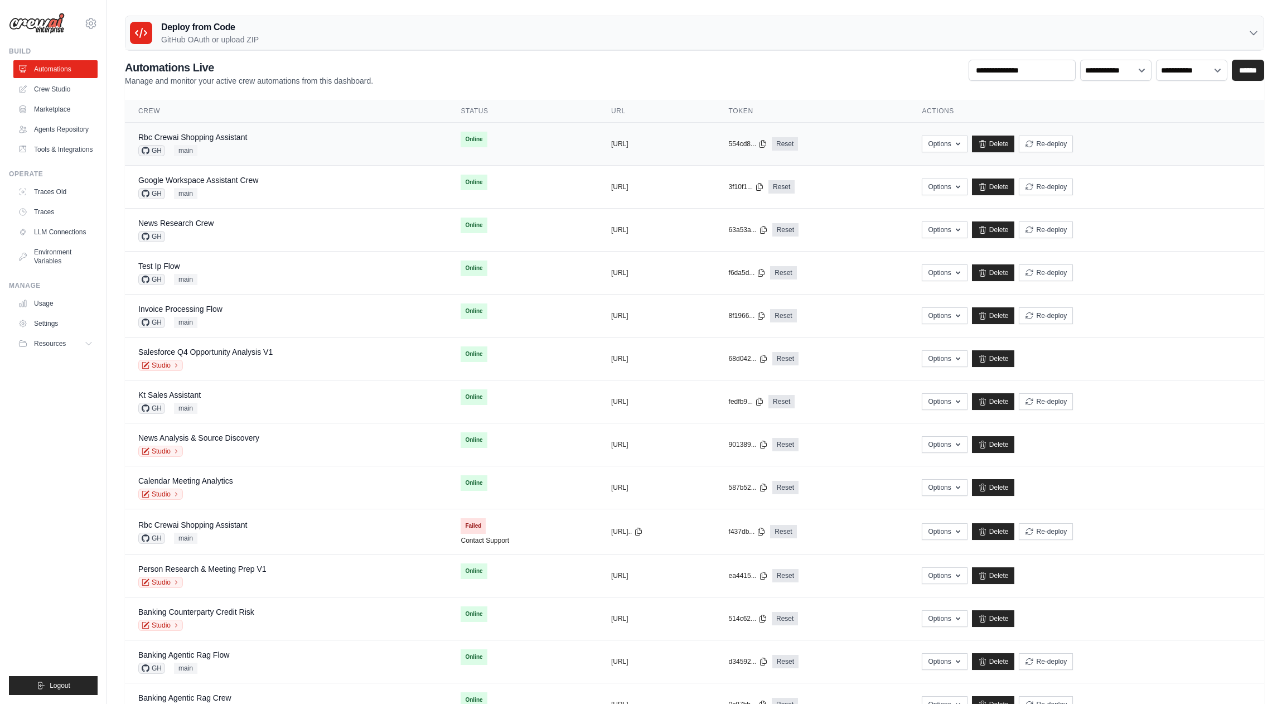
click at [257, 143] on div "Rbc Crewai Shopping Assistant GH main" at bounding box center [286, 144] width 296 height 25
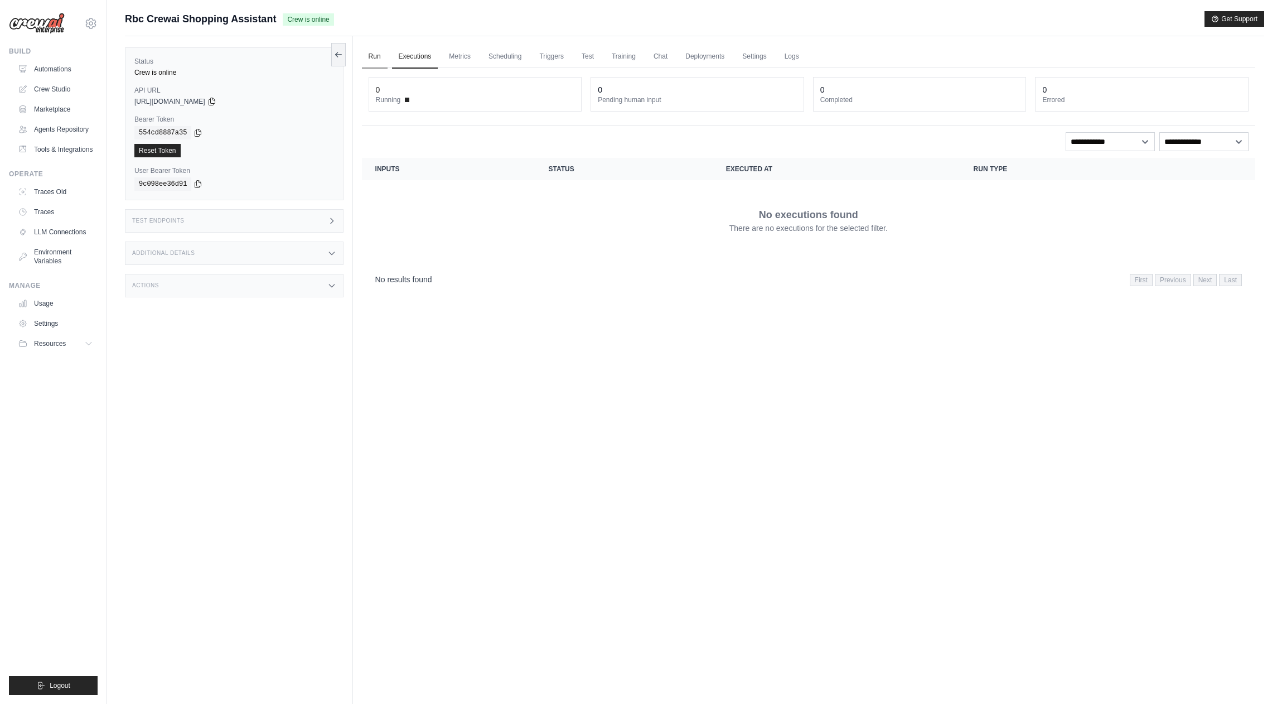
click at [379, 55] on link "Run" at bounding box center [375, 56] width 26 height 23
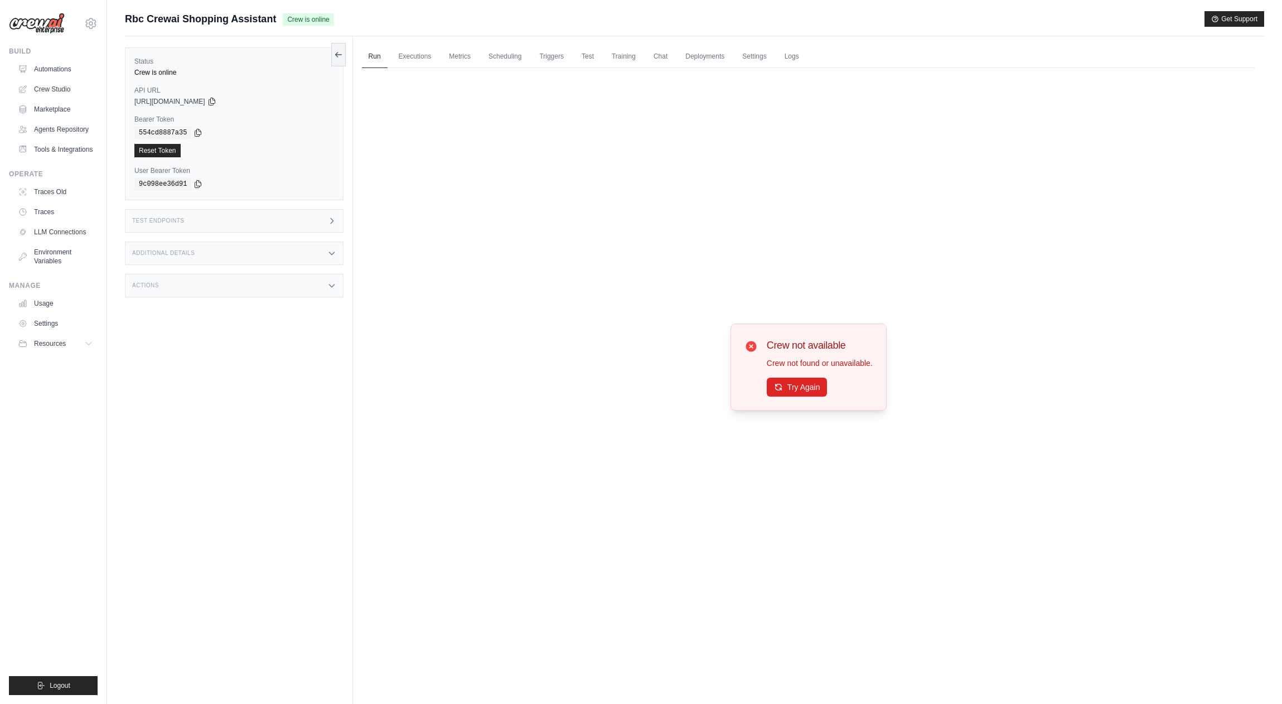
click at [235, 244] on div "Additional Details" at bounding box center [234, 253] width 219 height 23
click at [236, 229] on div "Test Endpoints" at bounding box center [234, 220] width 219 height 23
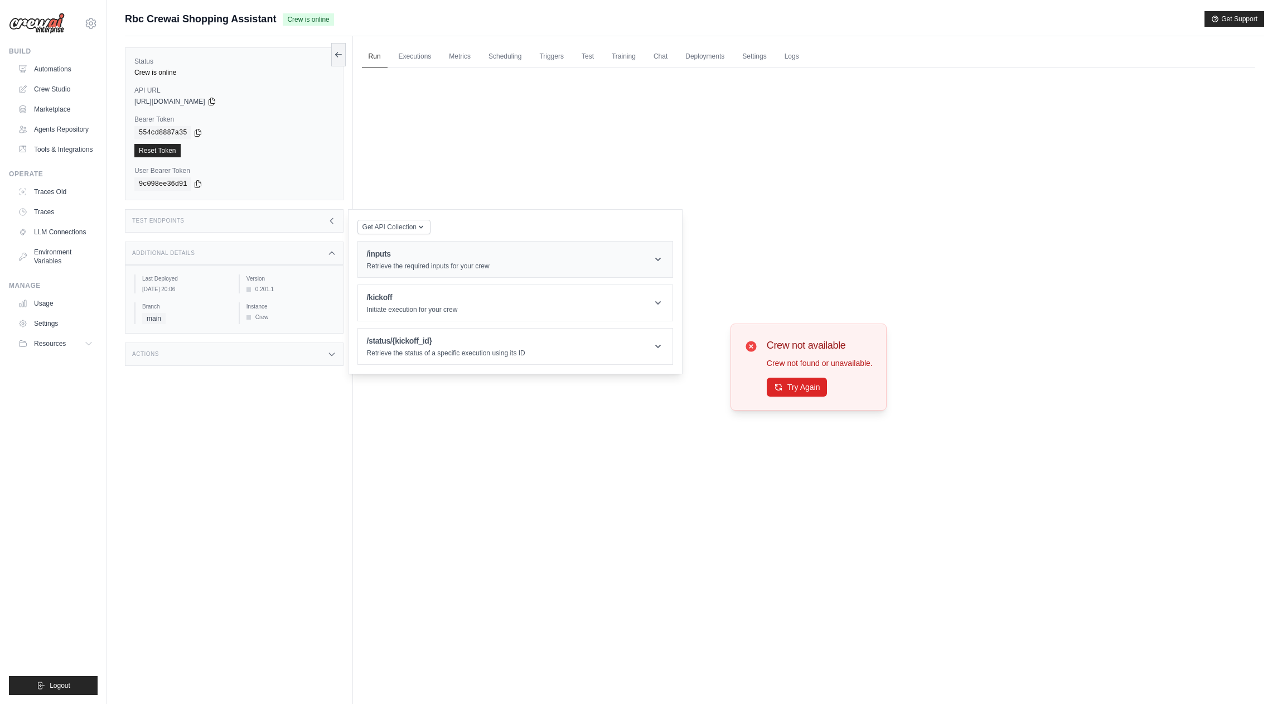
click at [402, 249] on h1 "/inputs" at bounding box center [428, 253] width 123 height 11
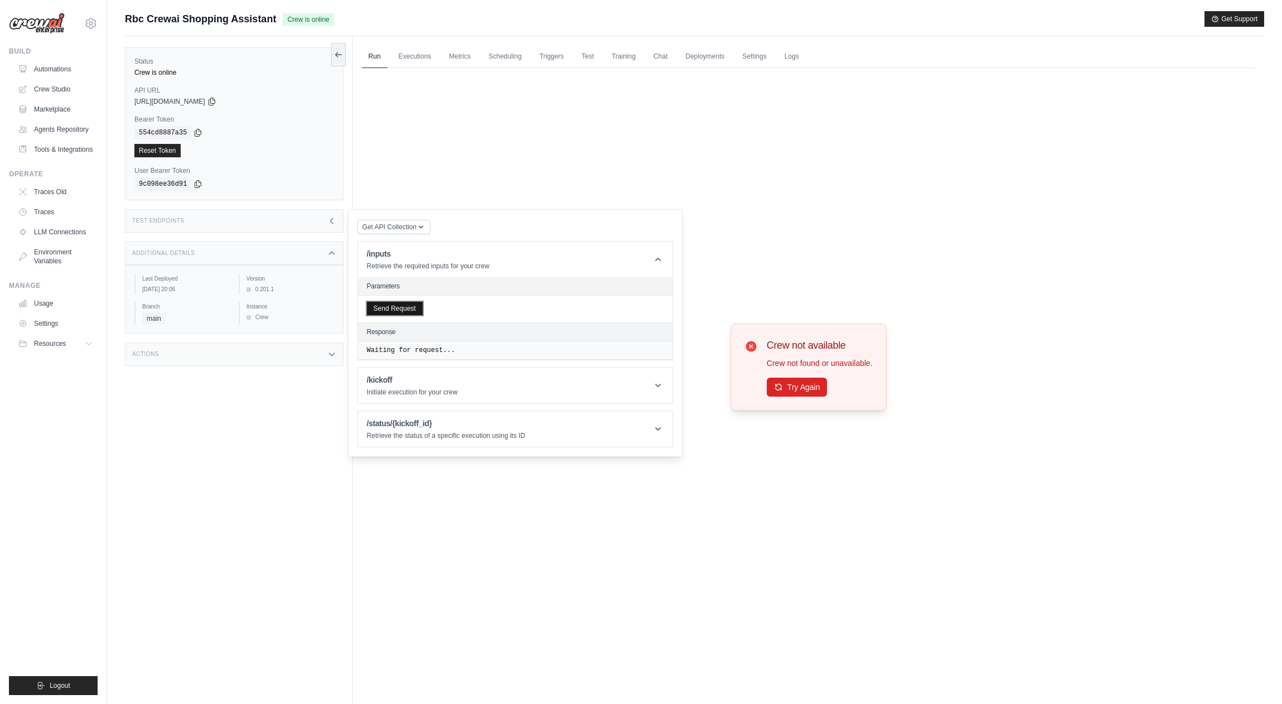
click at [414, 312] on button "Send Request" at bounding box center [395, 308] width 56 height 13
click at [279, 249] on div "Additional Details" at bounding box center [234, 253] width 219 height 23
click at [235, 474] on div "Status Crew is online API URL copied [URL][DOMAIN_NAME] Bearer Token copied 554…" at bounding box center [239, 388] width 228 height 704
click at [292, 227] on div "Test Endpoints" at bounding box center [234, 220] width 219 height 23
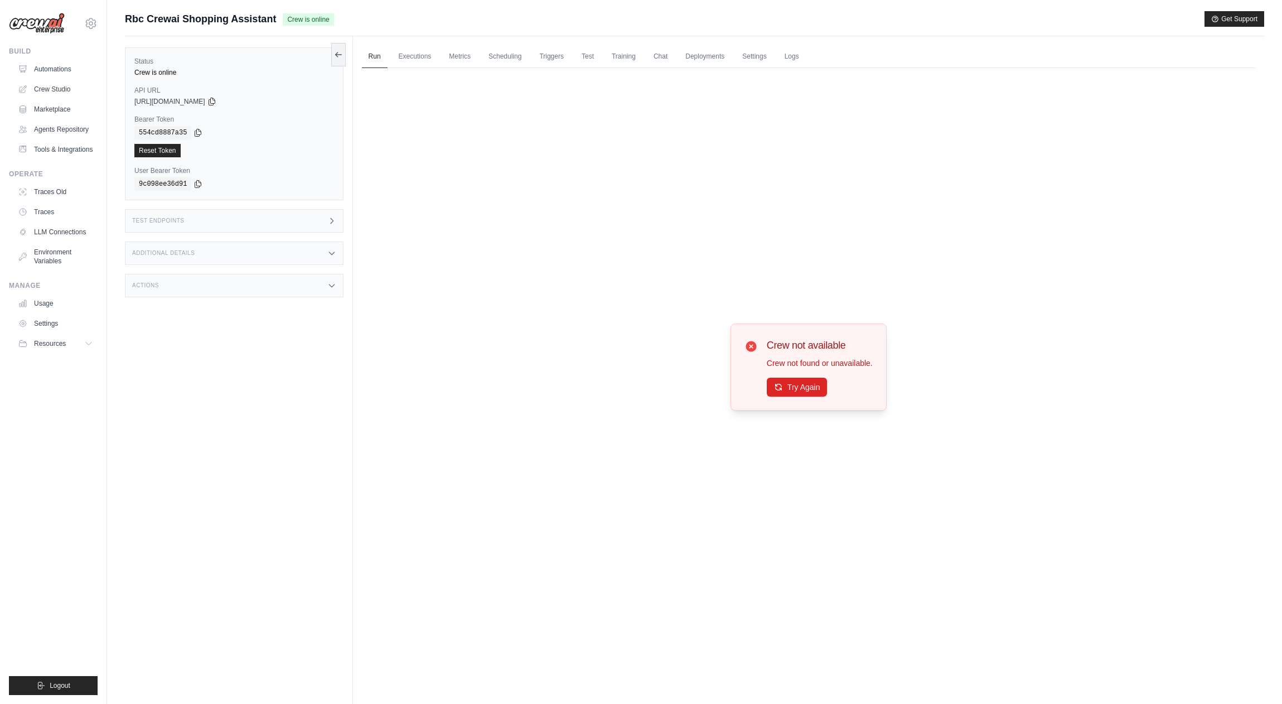
click at [286, 378] on div "Status Crew is online API URL copied [URL][DOMAIN_NAME] Bearer Token copied 554…" at bounding box center [239, 388] width 228 height 704
click at [287, 426] on div "Status Crew is online API URL copied [URL][DOMAIN_NAME] Bearer Token copied 554…" at bounding box center [239, 388] width 228 height 704
click at [292, 226] on div "Test Endpoints" at bounding box center [234, 220] width 219 height 23
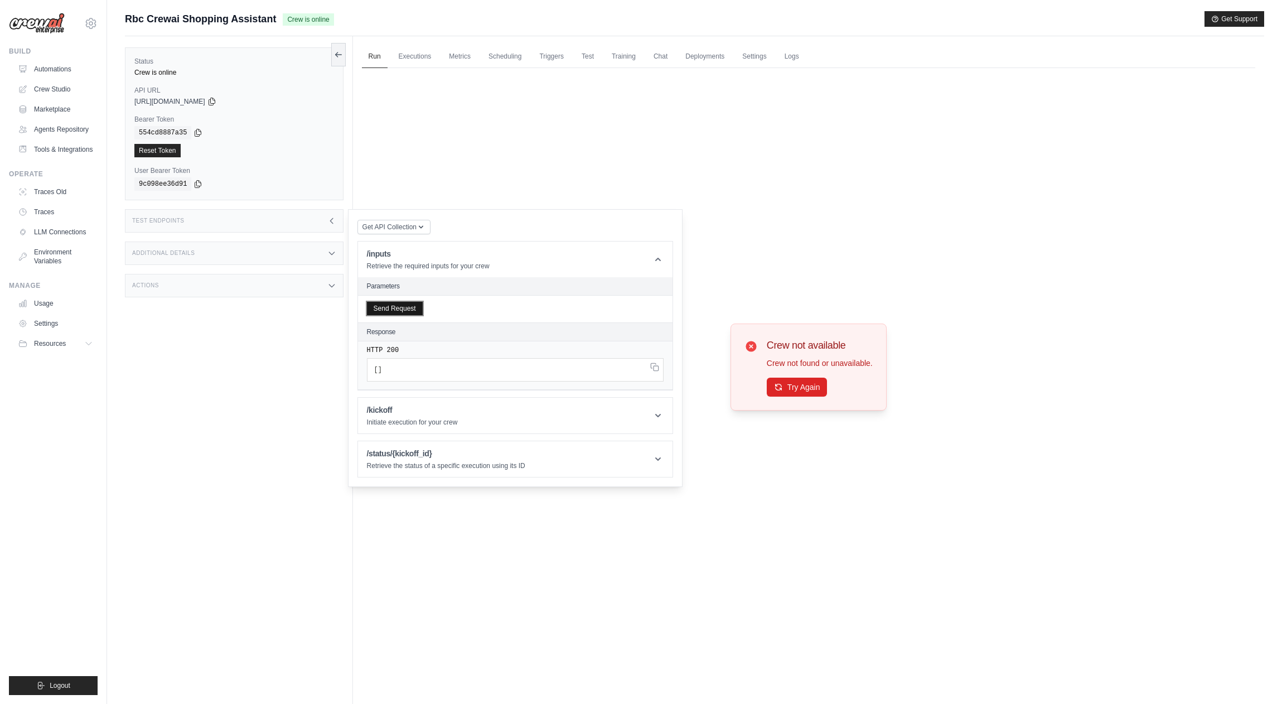
click at [408, 309] on button "Send Request" at bounding box center [395, 308] width 56 height 13
click at [406, 408] on h1 "/kickoff" at bounding box center [412, 409] width 91 height 11
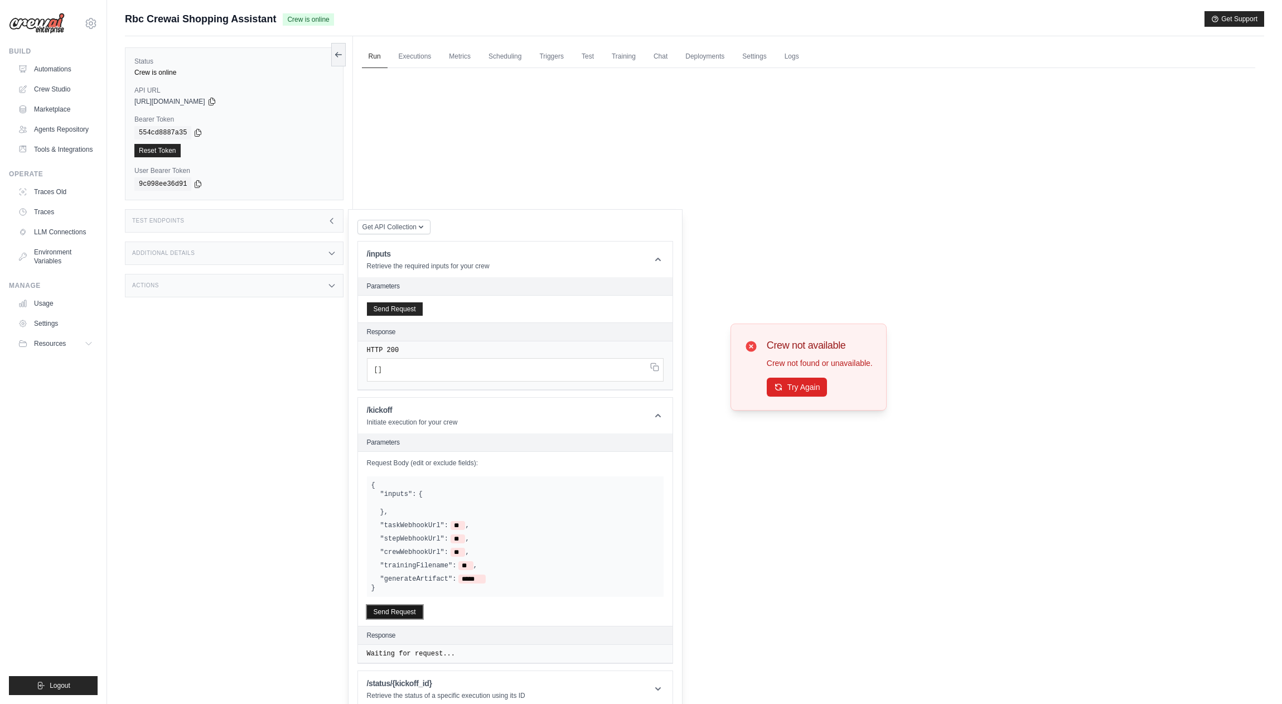
click at [402, 616] on button "Send Request" at bounding box center [395, 611] width 56 height 13
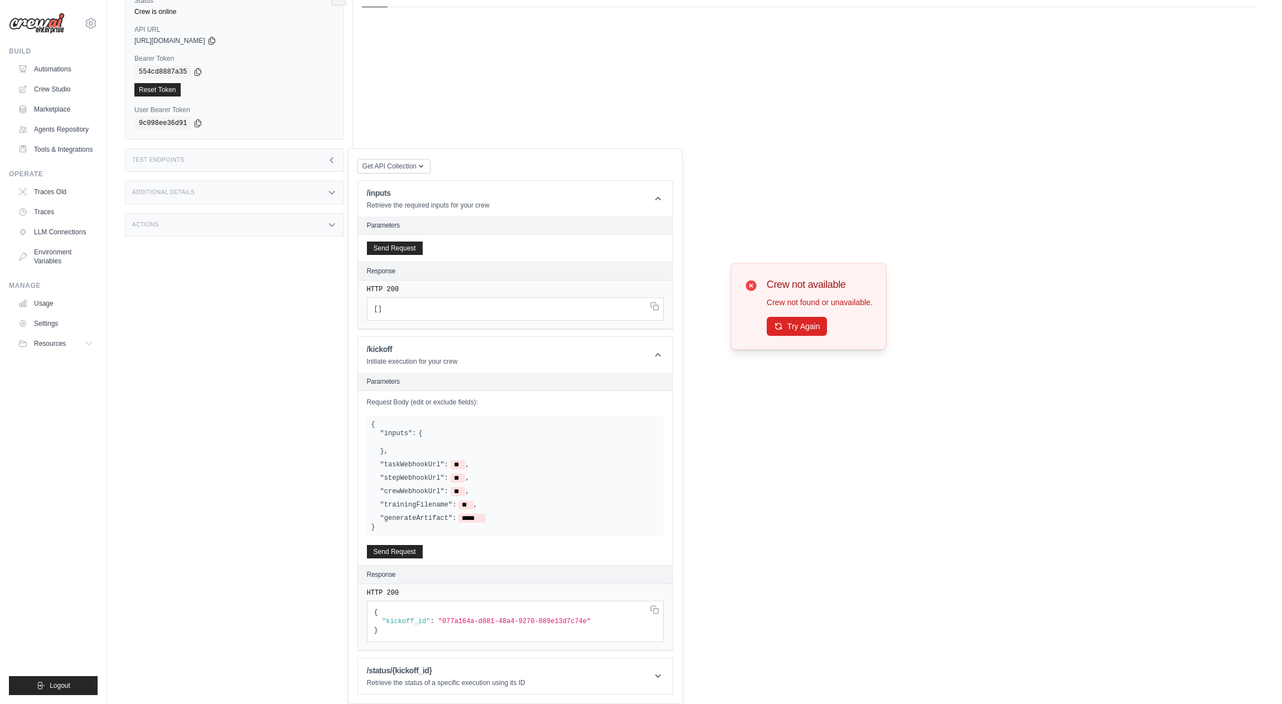
click at [289, 532] on div "Status Crew is online API URL copied [URL][DOMAIN_NAME] Bearer Token copied 554…" at bounding box center [239, 327] width 228 height 704
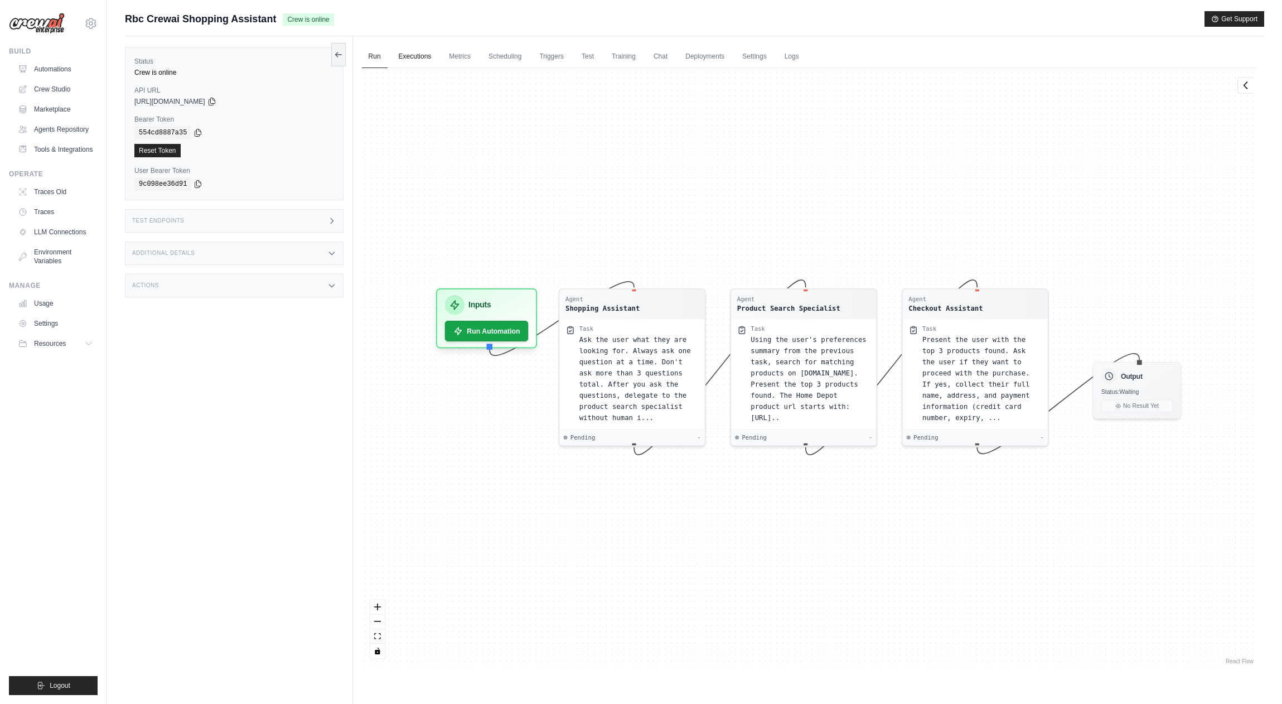
click at [414, 49] on link "Executions" at bounding box center [415, 56] width 46 height 23
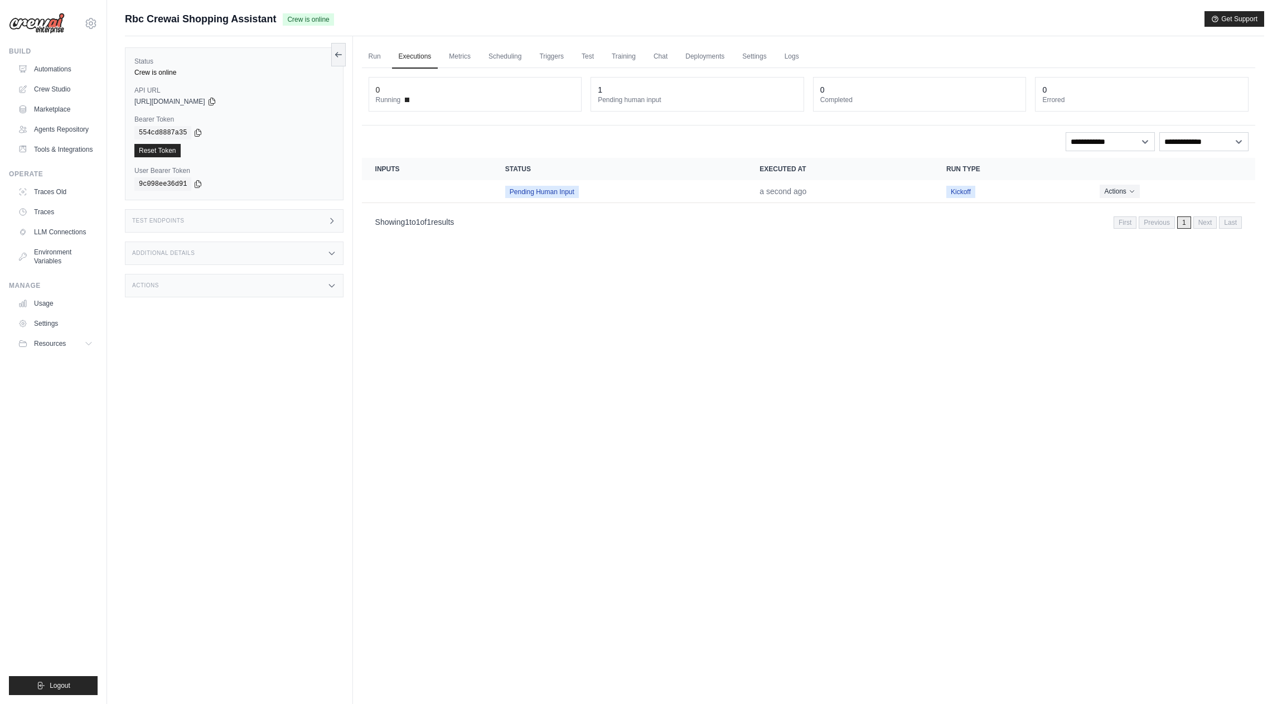
click at [308, 345] on div "Status Crew is online API URL copied [URL][DOMAIN_NAME] Bearer Token copied 554…" at bounding box center [239, 388] width 228 height 704
click at [216, 101] on icon at bounding box center [212, 101] width 9 height 9
click at [199, 131] on icon at bounding box center [198, 132] width 9 height 9
